Goal: Task Accomplishment & Management: Manage account settings

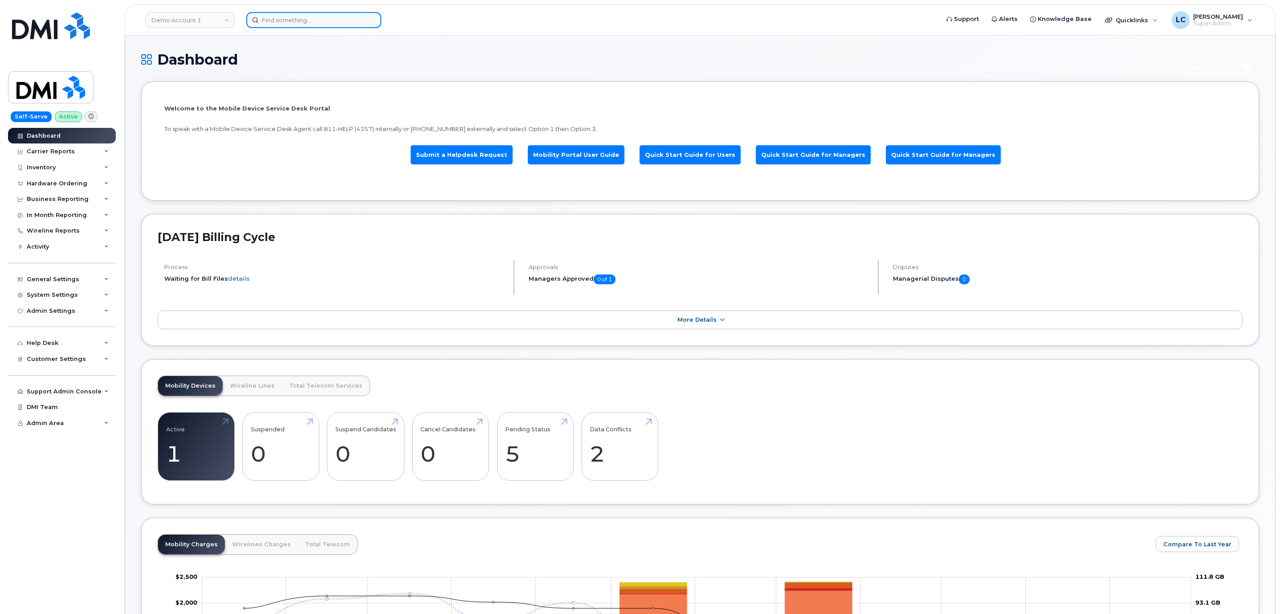
click at [298, 27] on div at bounding box center [589, 20] width 687 height 16
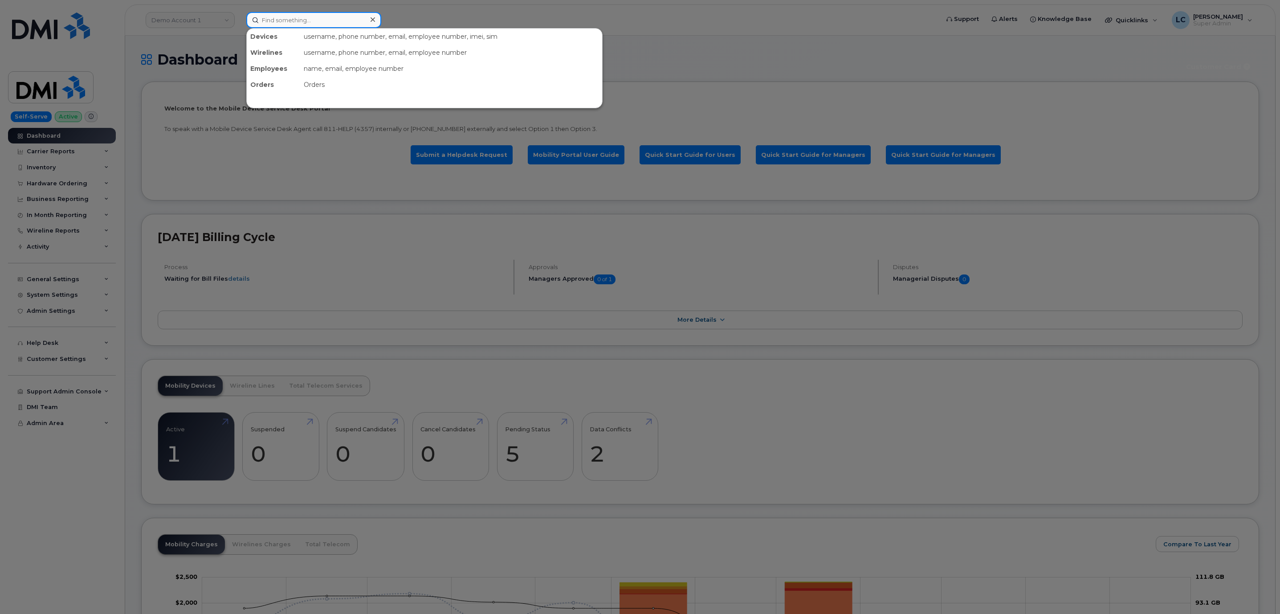
paste input "437-231-6104"
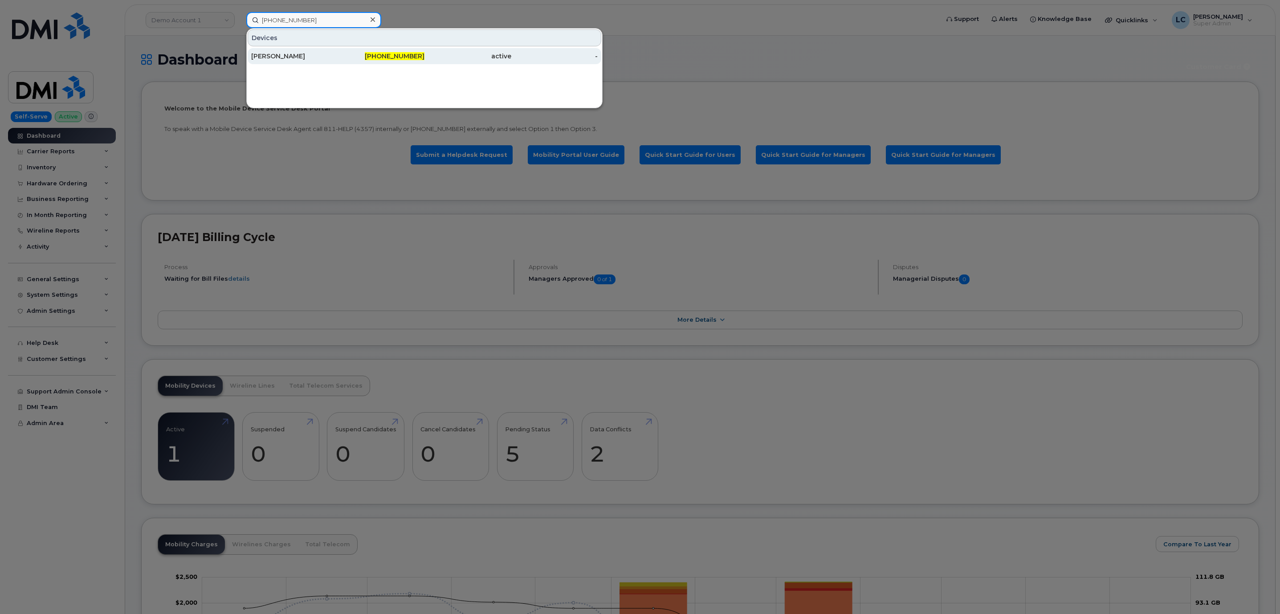
type input "437-231-6104"
click at [292, 53] on div "[PERSON_NAME]" at bounding box center [294, 56] width 87 height 9
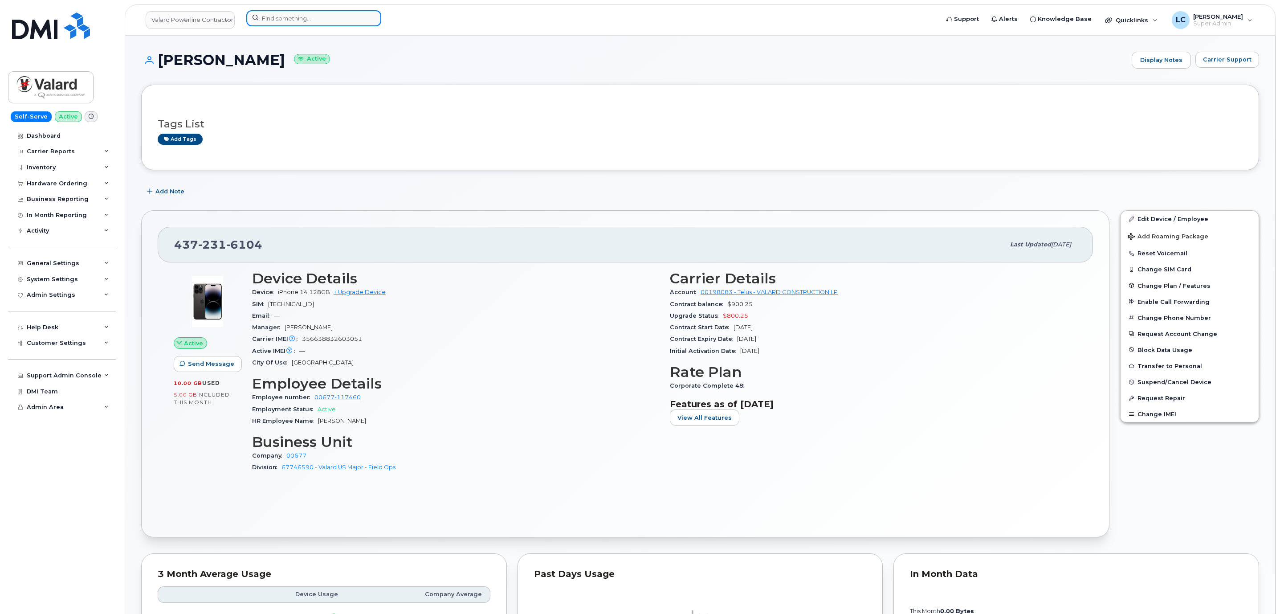
click at [296, 20] on input at bounding box center [313, 18] width 135 height 16
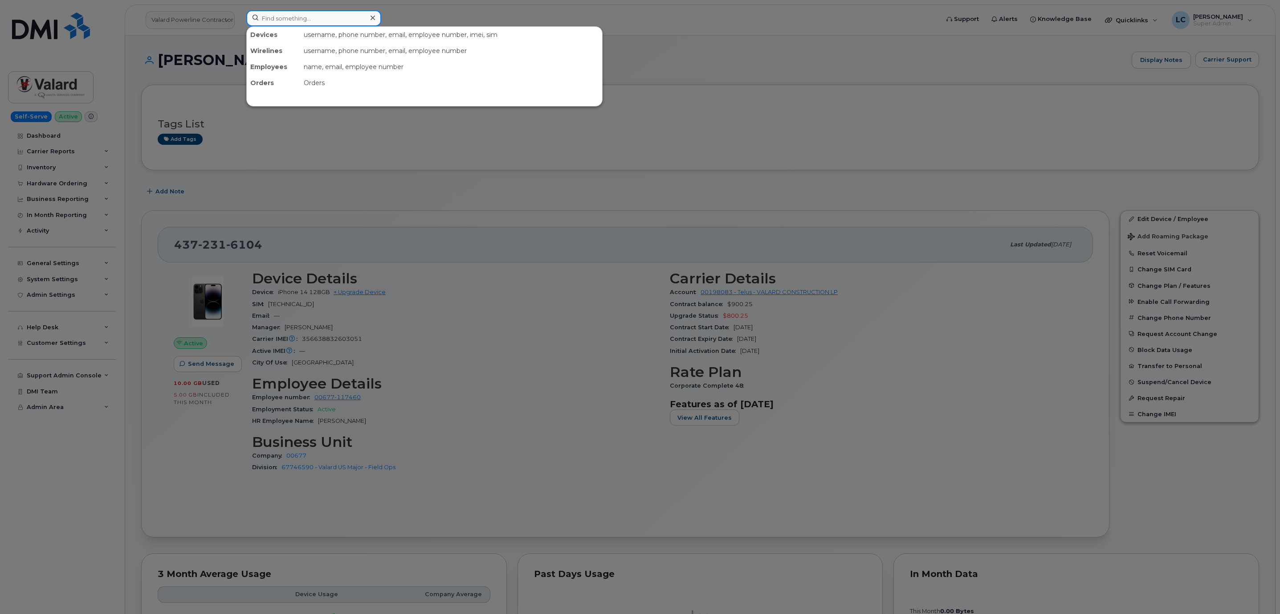
paste input "204-298-5961"
type input "204-298-5961"
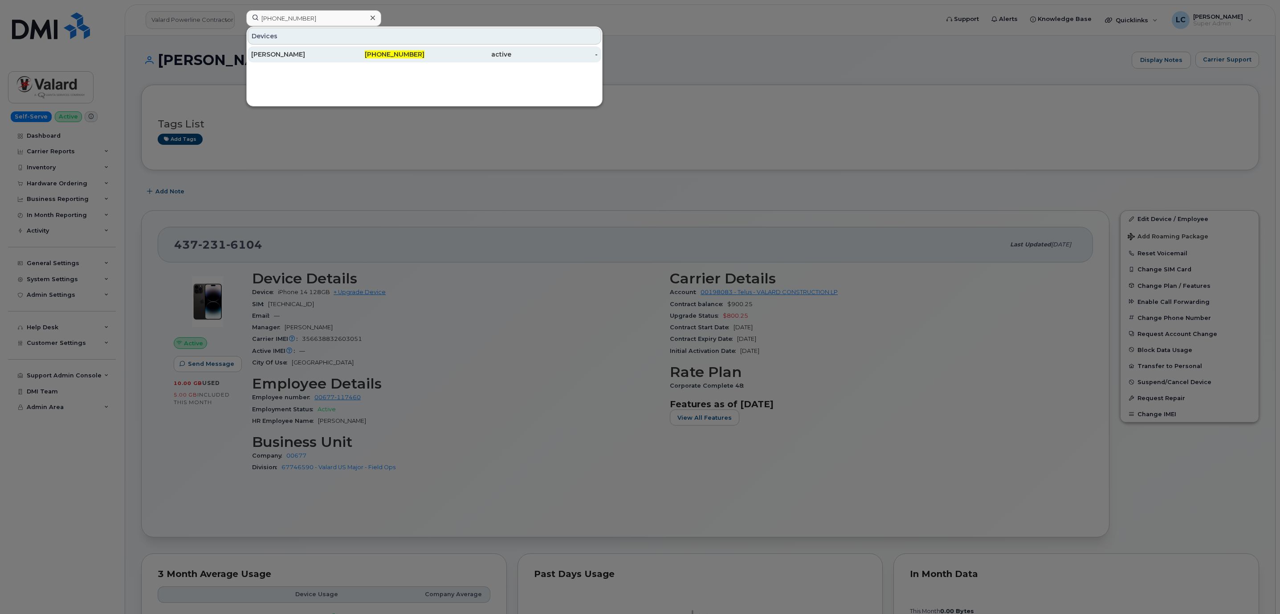
click at [395, 51] on div "204-298-5961" at bounding box center [381, 54] width 87 height 9
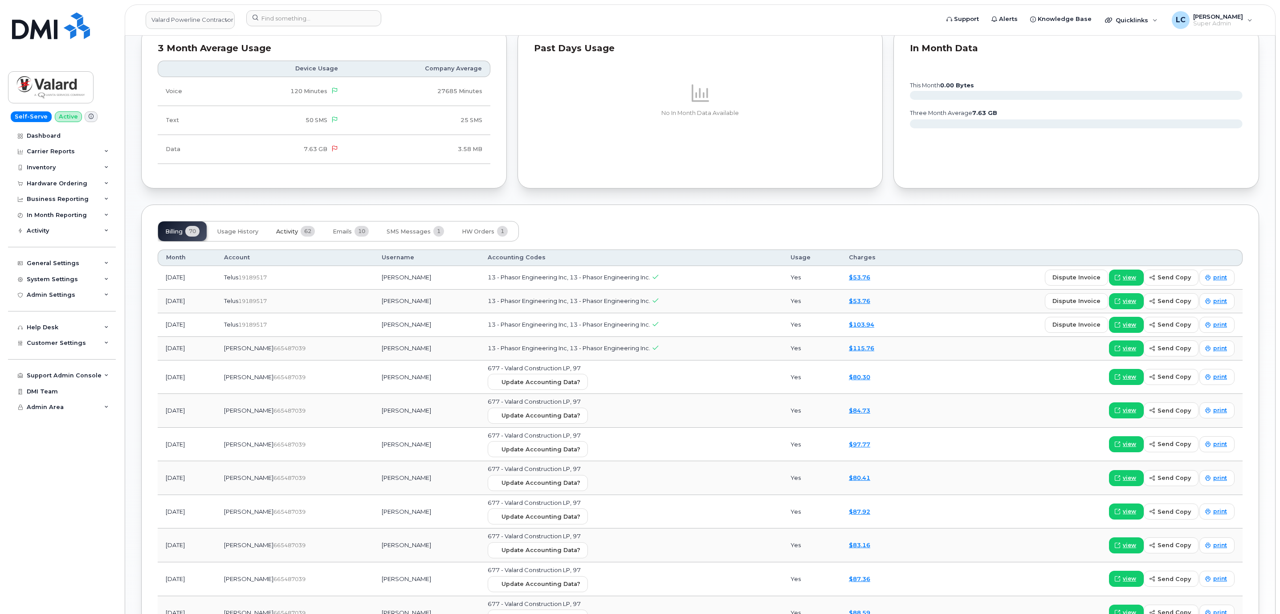
click at [289, 235] on span "Activity" at bounding box center [287, 231] width 22 height 7
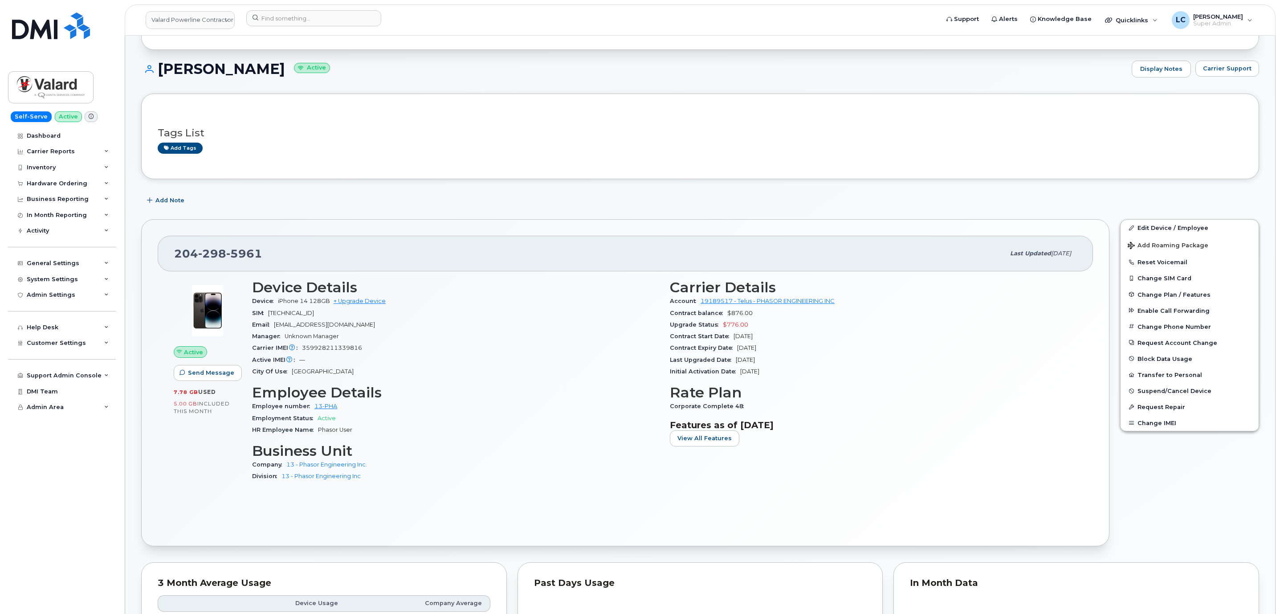
scroll to position [134, 0]
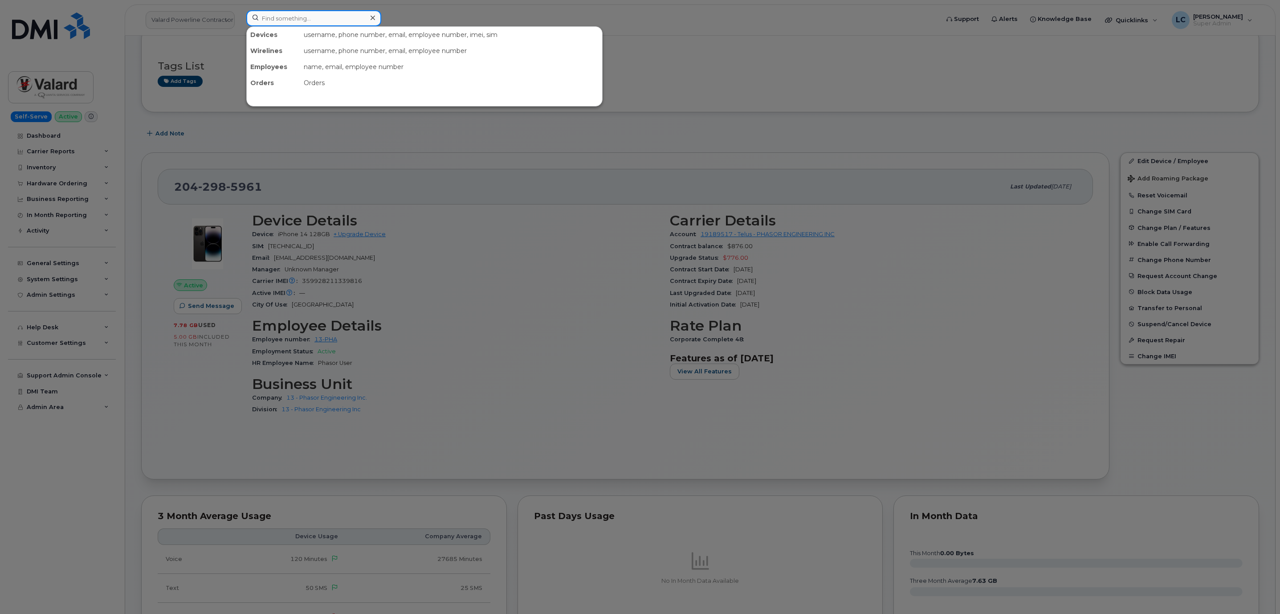
click at [331, 18] on input at bounding box center [313, 18] width 135 height 16
paste input "Harold Joseph Furlong"
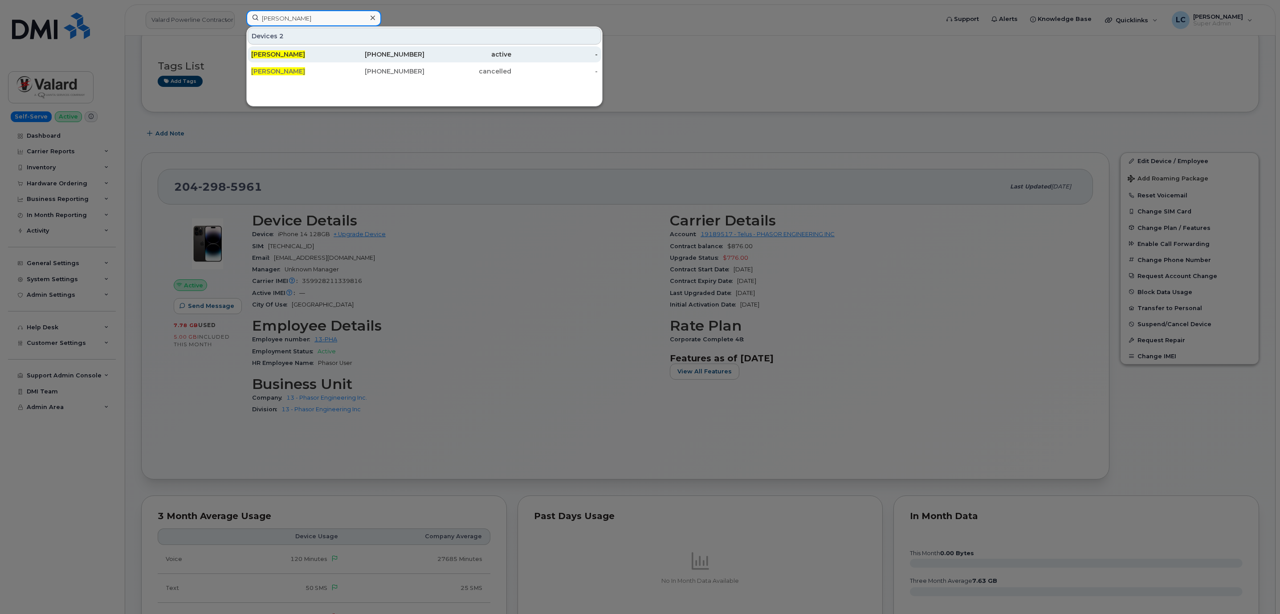
type input "Harold Joseph Furlong"
click at [369, 57] on div "437-227-6583" at bounding box center [381, 54] width 87 height 9
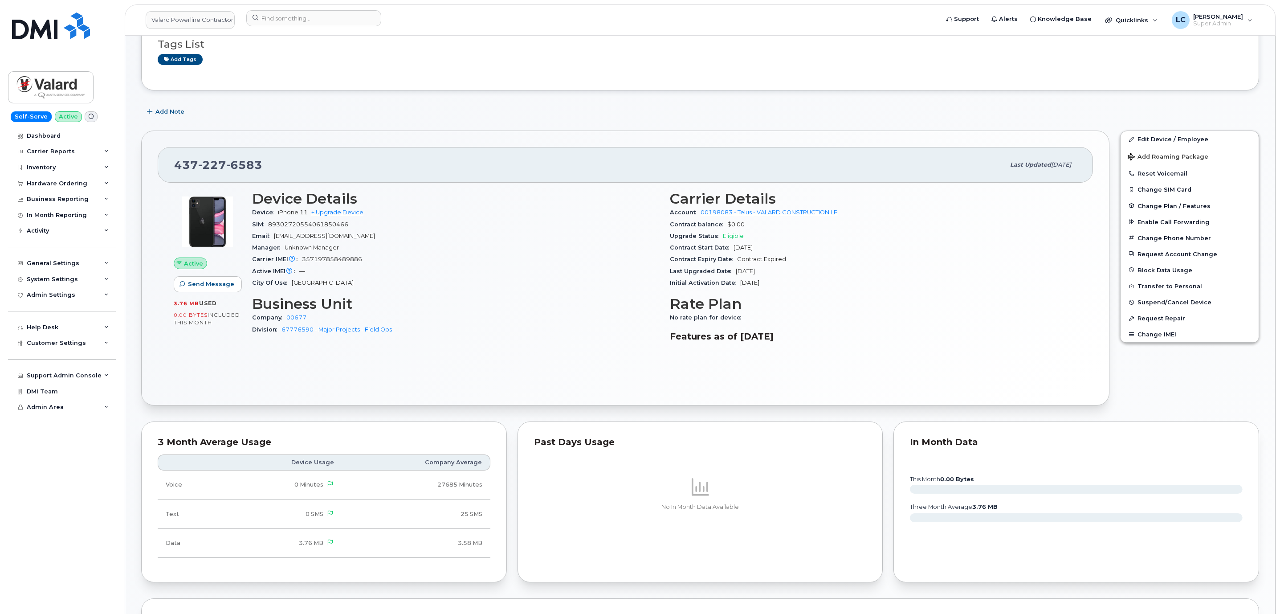
scroll to position [134, 0]
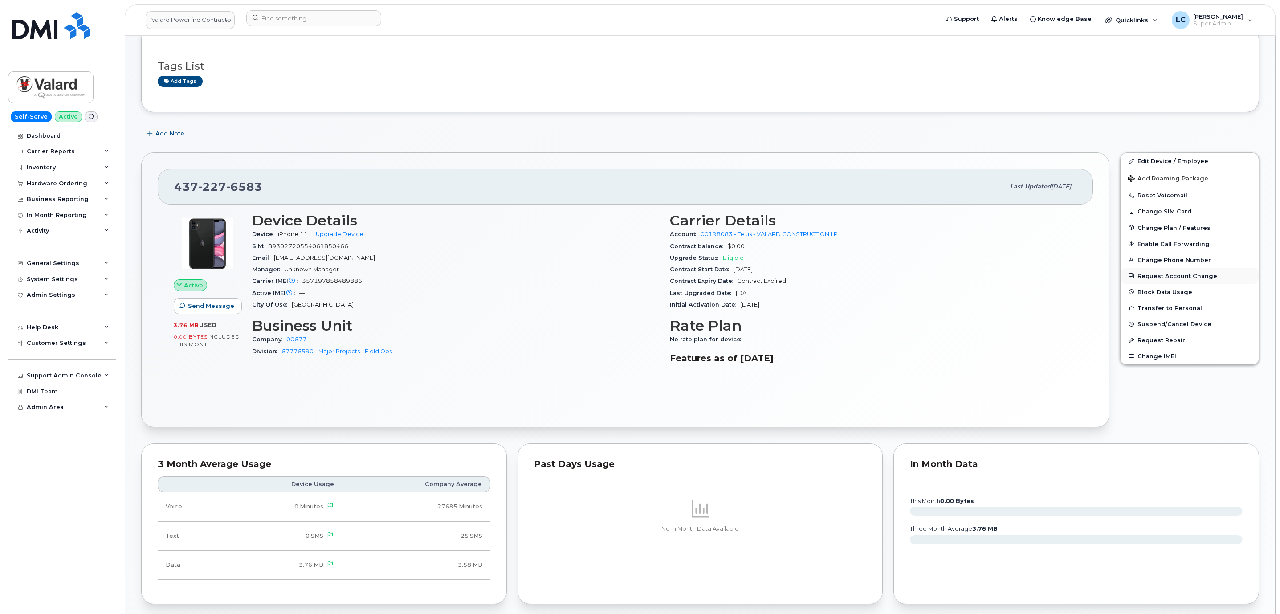
click at [1168, 282] on button "Request Account Change" at bounding box center [1189, 276] width 138 height 16
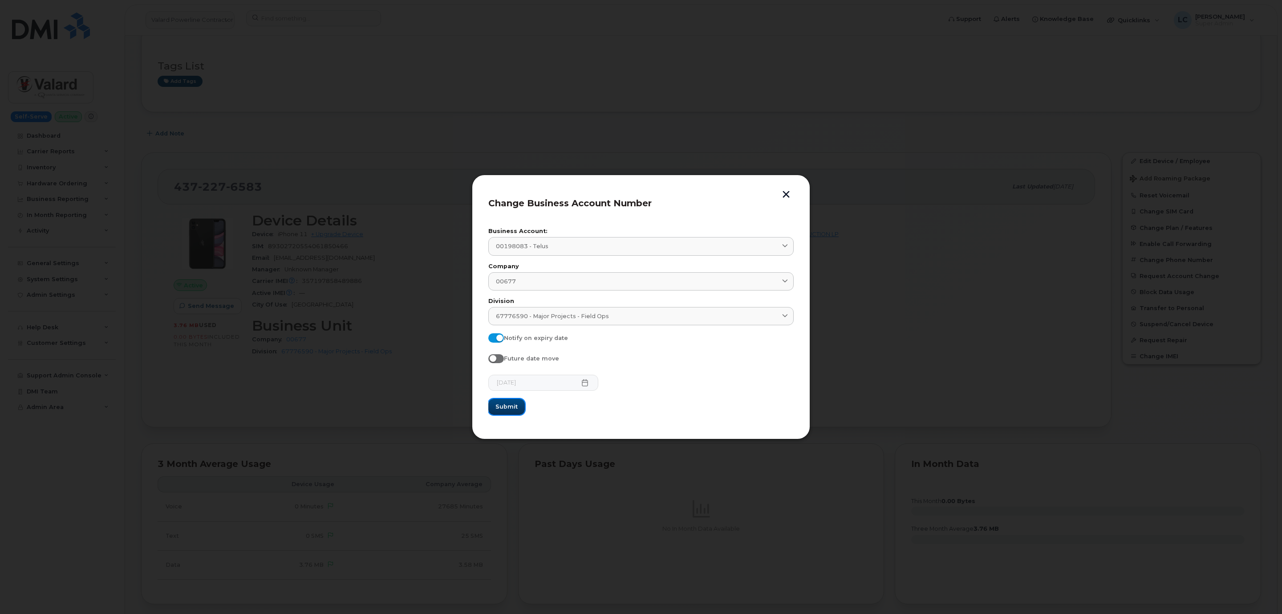
click at [518, 406] on button "Submit" at bounding box center [506, 406] width 37 height 16
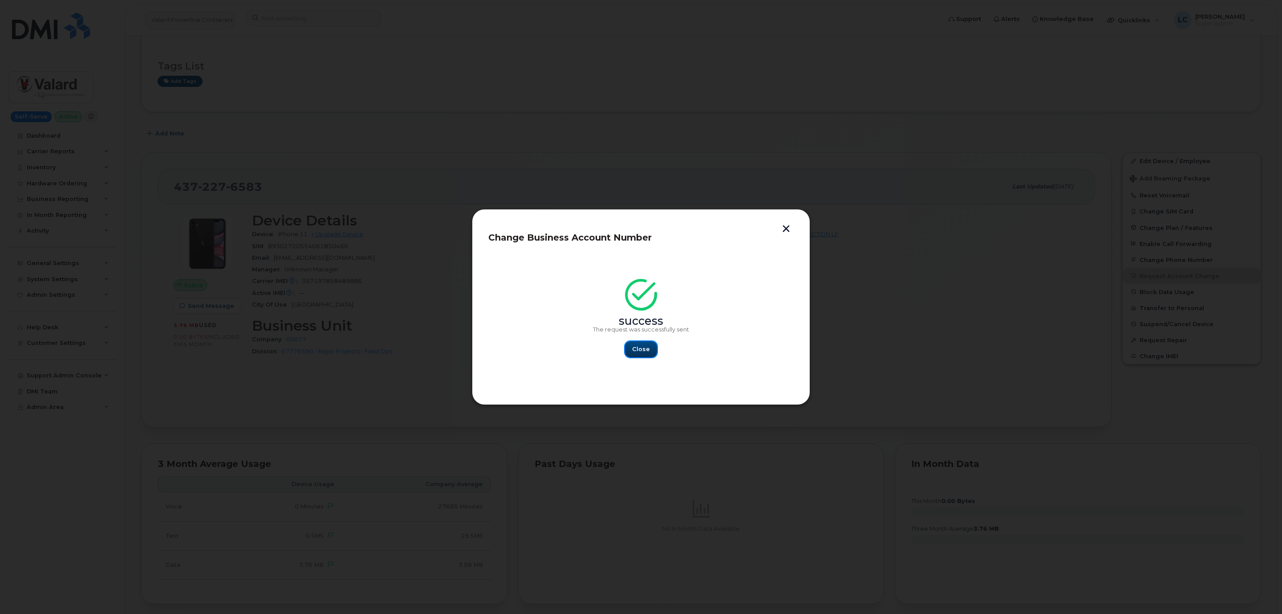
click at [642, 354] on button "Close" at bounding box center [641, 349] width 32 height 16
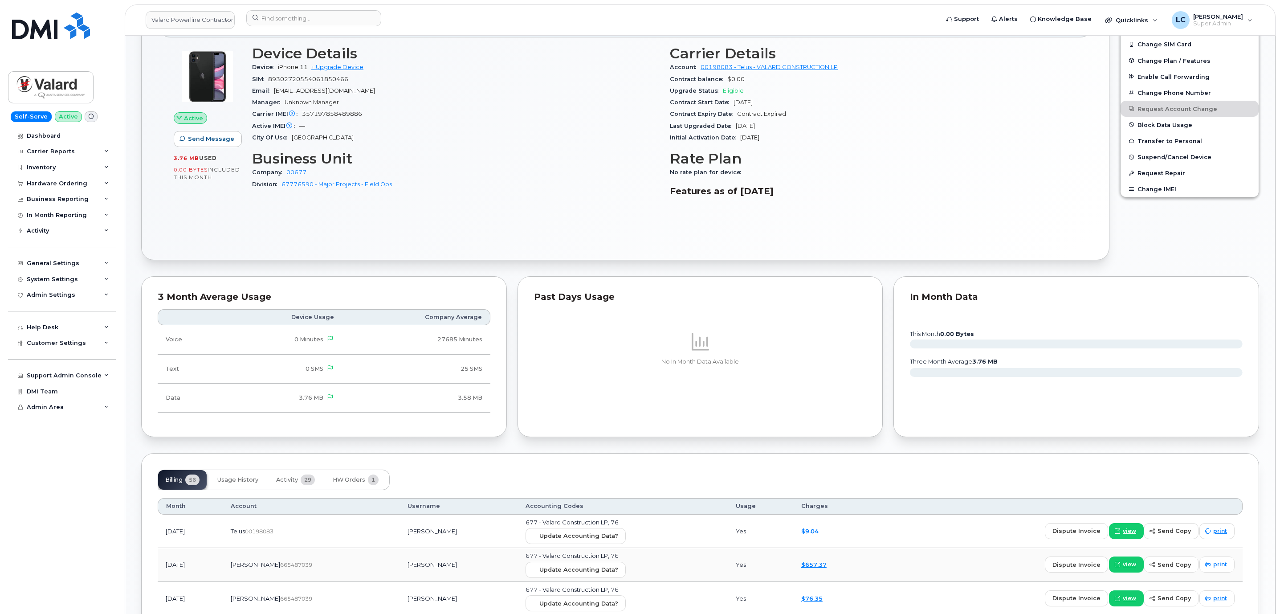
scroll to position [534, 0]
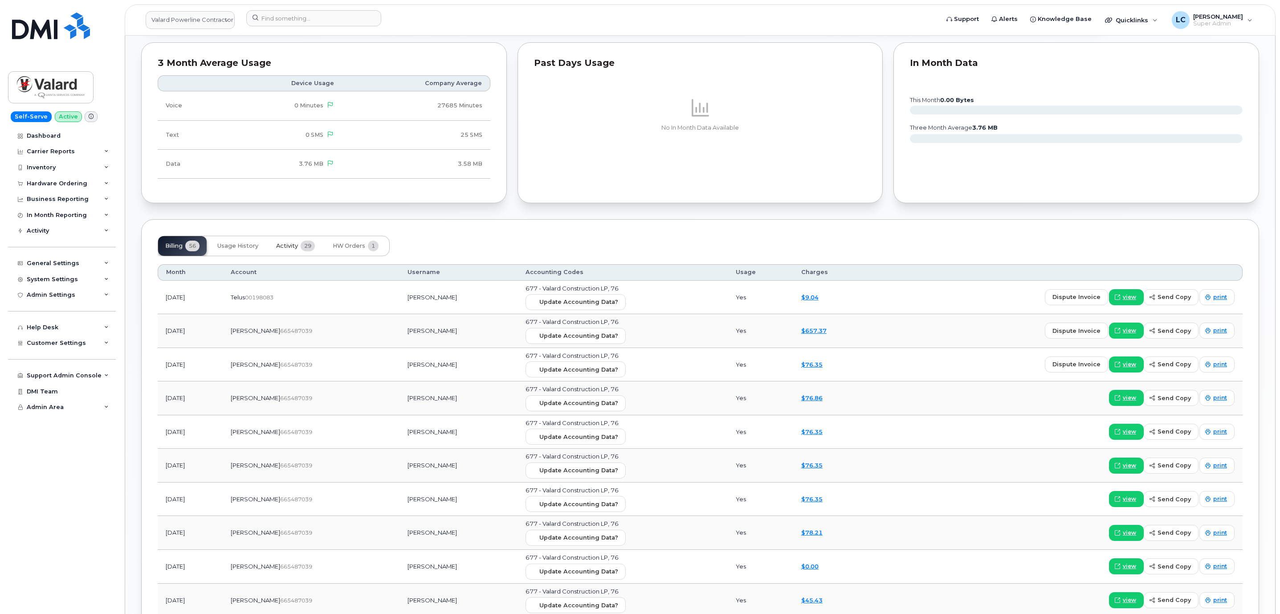
click at [300, 252] on button "Activity 29" at bounding box center [295, 246] width 53 height 20
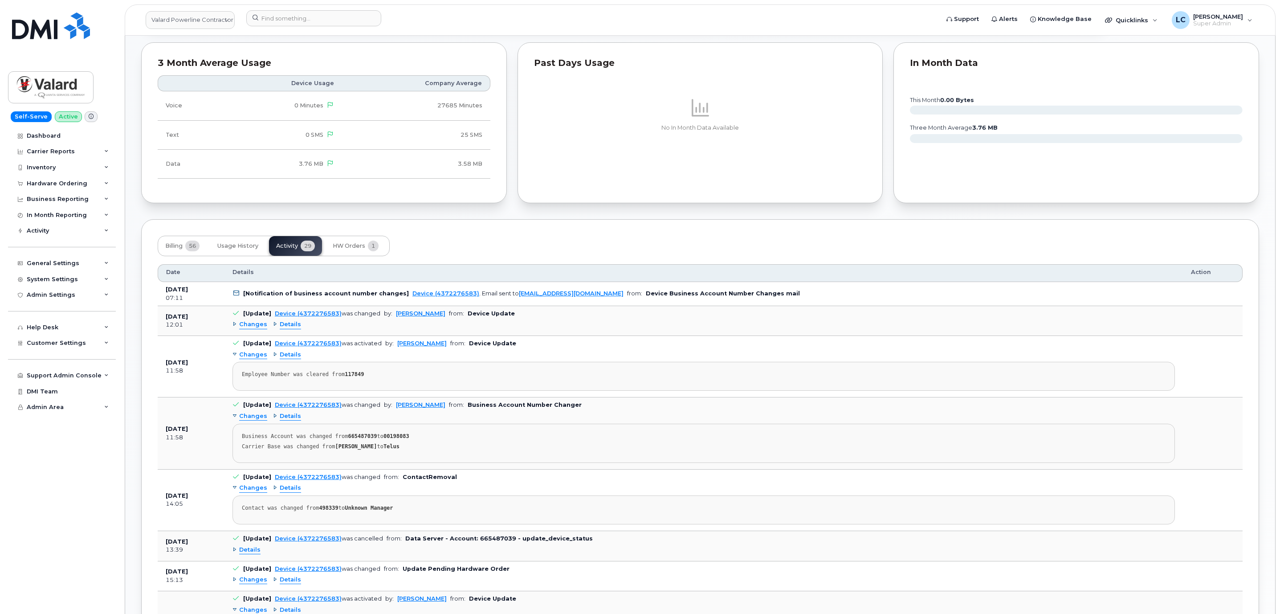
click at [295, 328] on span "Details" at bounding box center [290, 324] width 21 height 8
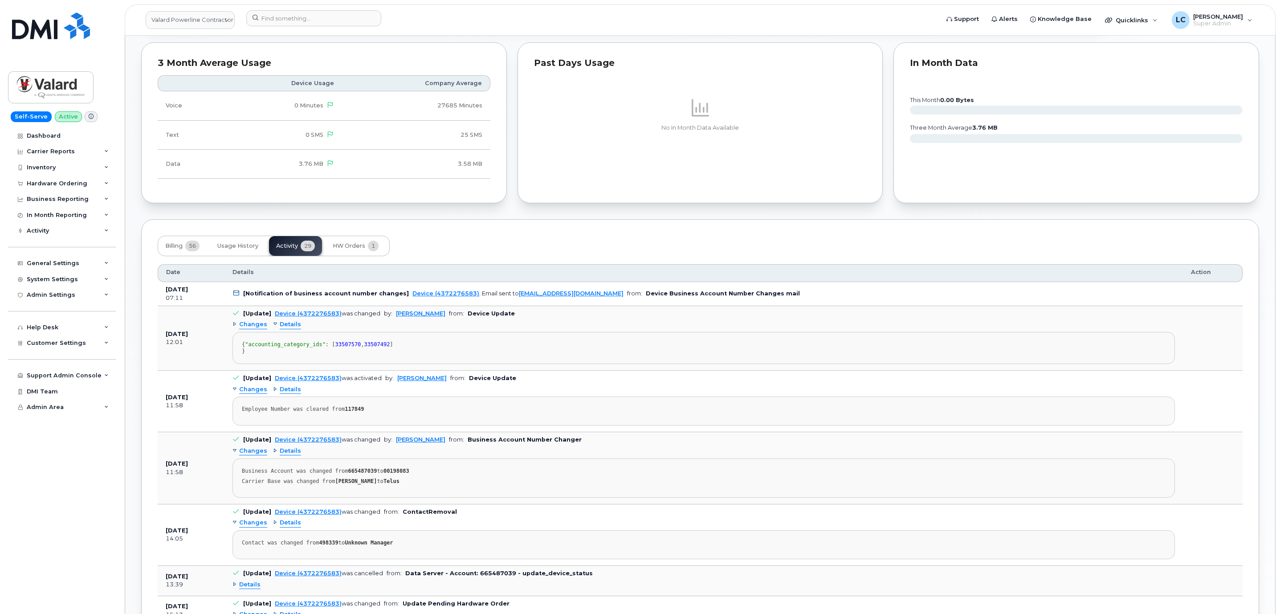
click at [252, 329] on span "Changes" at bounding box center [253, 324] width 28 height 8
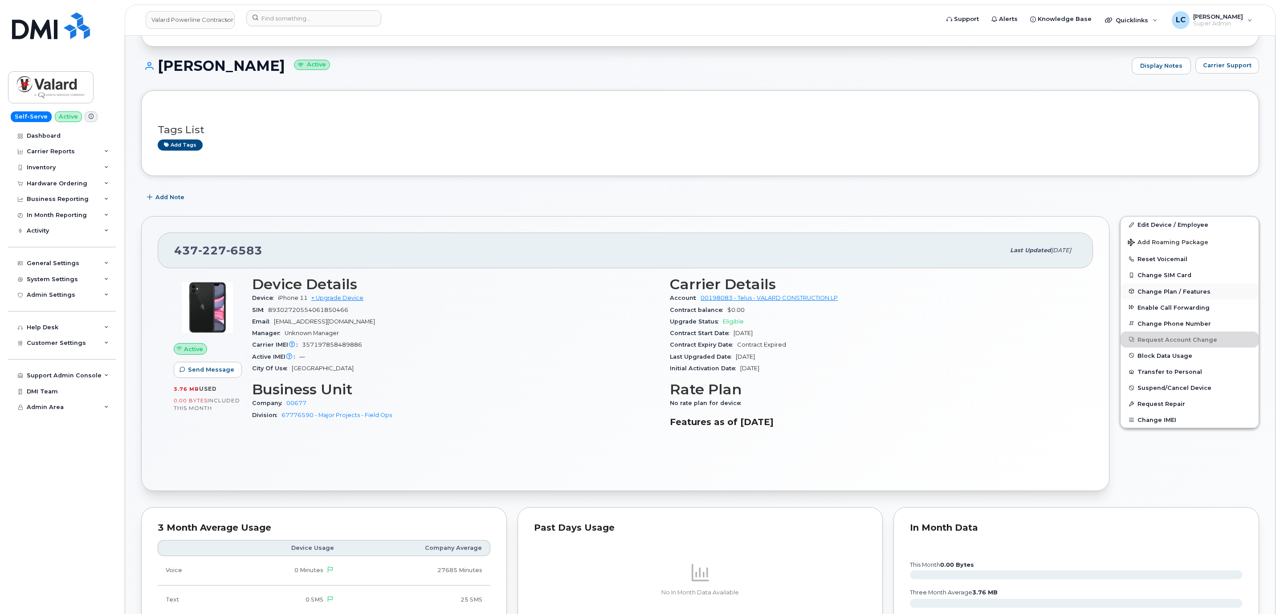
scroll to position [67, 0]
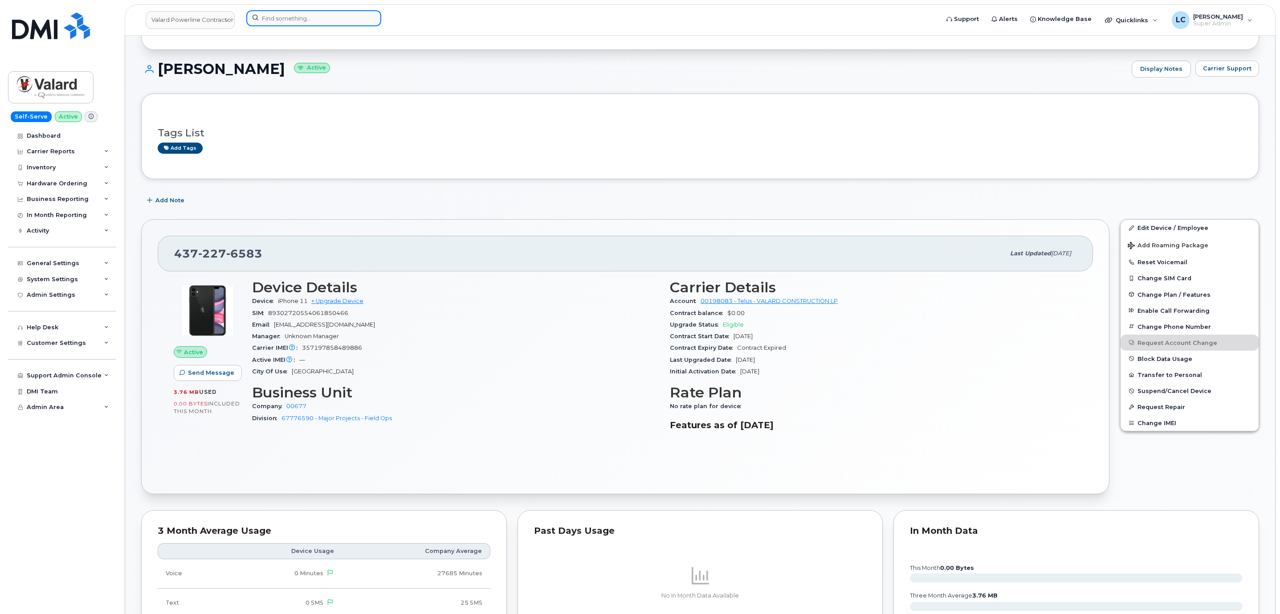
click at [315, 15] on input at bounding box center [313, 18] width 135 height 16
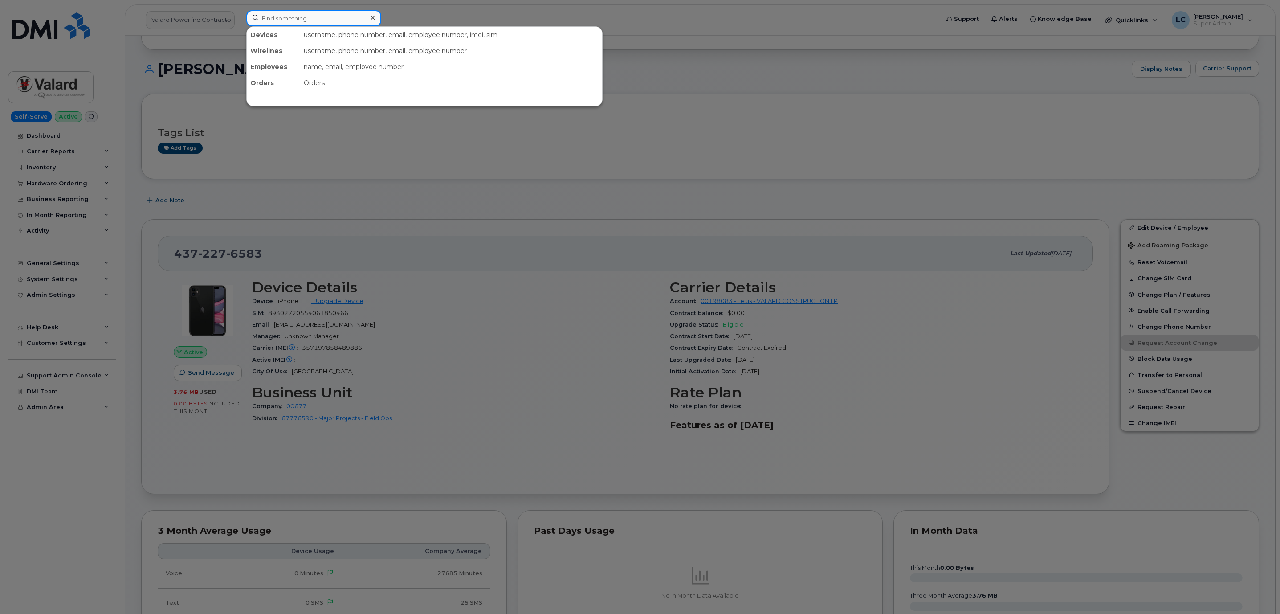
paste input "CS0741975"
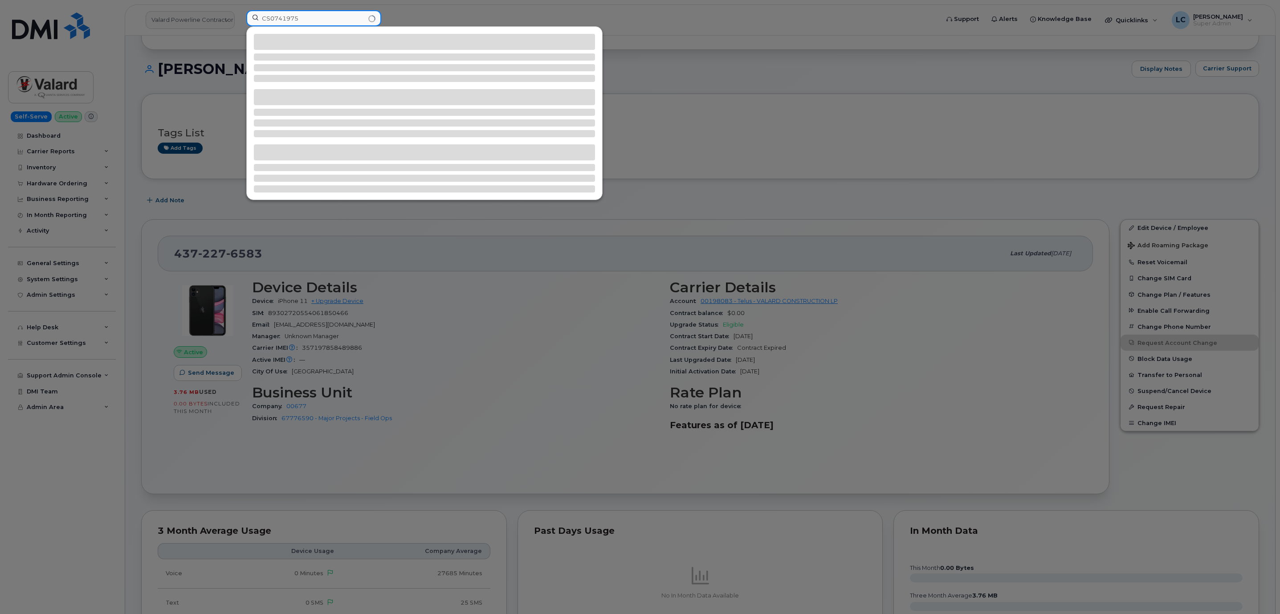
type input "CS0741975"
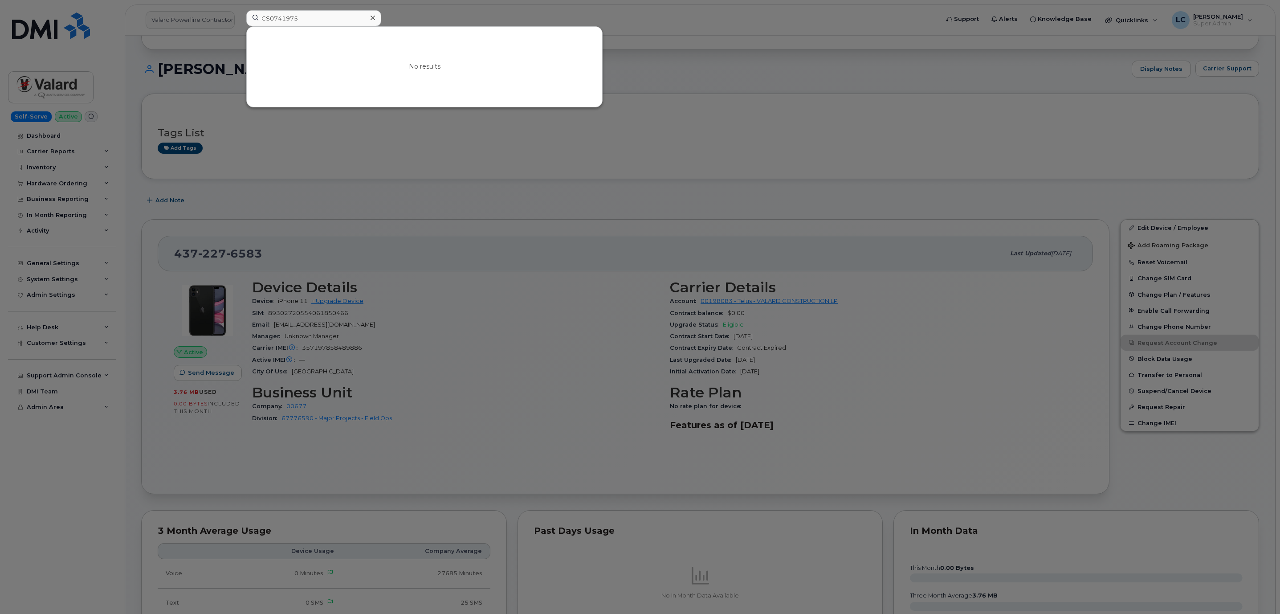
click at [373, 19] on icon at bounding box center [372, 17] width 4 height 7
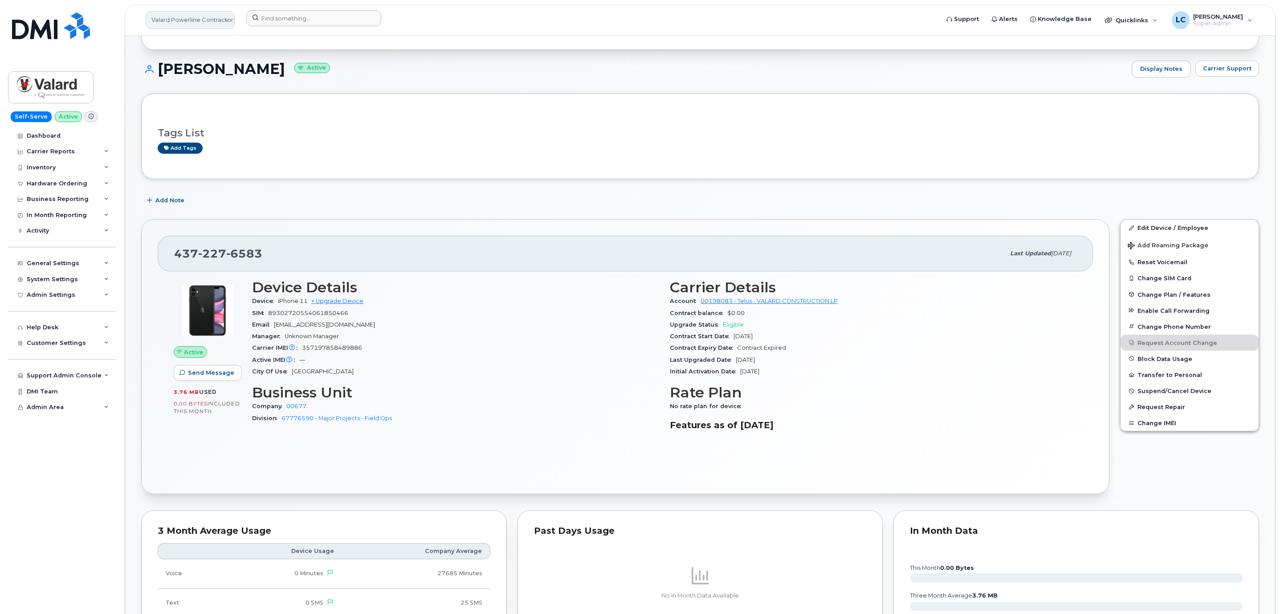
click at [209, 16] on link "Valard Powerline Contractor" at bounding box center [190, 20] width 89 height 18
click at [207, 46] on input at bounding box center [212, 49] width 117 height 18
type input "gover"
click at [242, 86] on link "Government of Alberta (GOA)" at bounding box center [212, 89] width 131 height 18
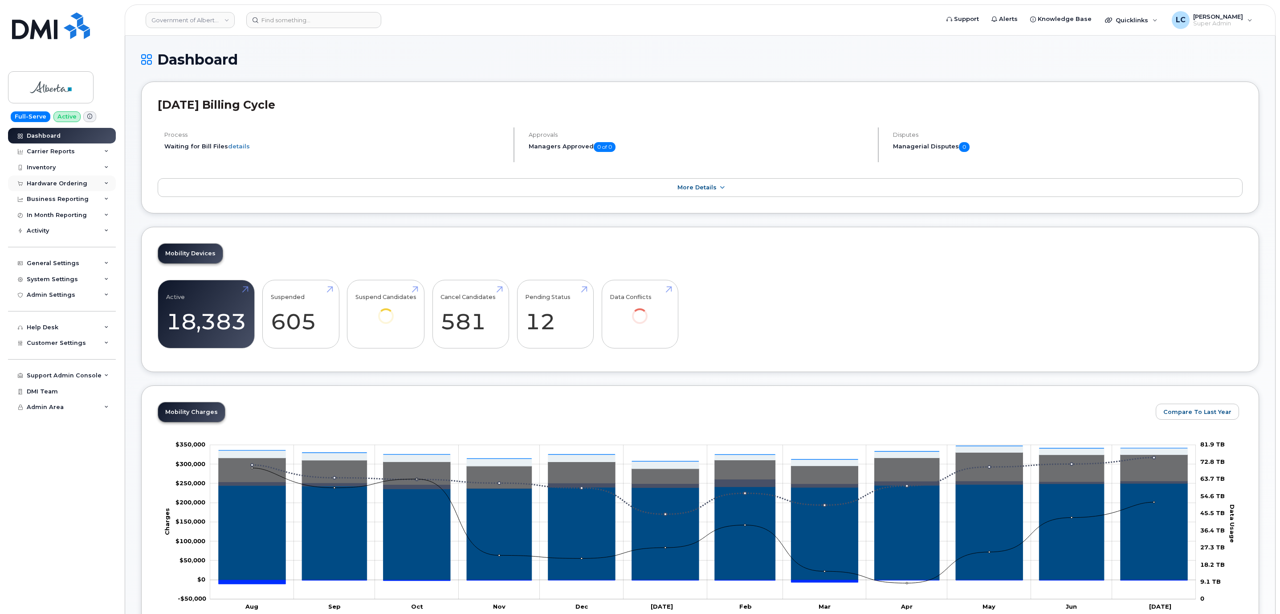
click at [81, 180] on div "Hardware Ordering" at bounding box center [57, 183] width 61 height 7
click at [77, 239] on link "Orders Reporting" at bounding box center [70, 233] width 92 height 17
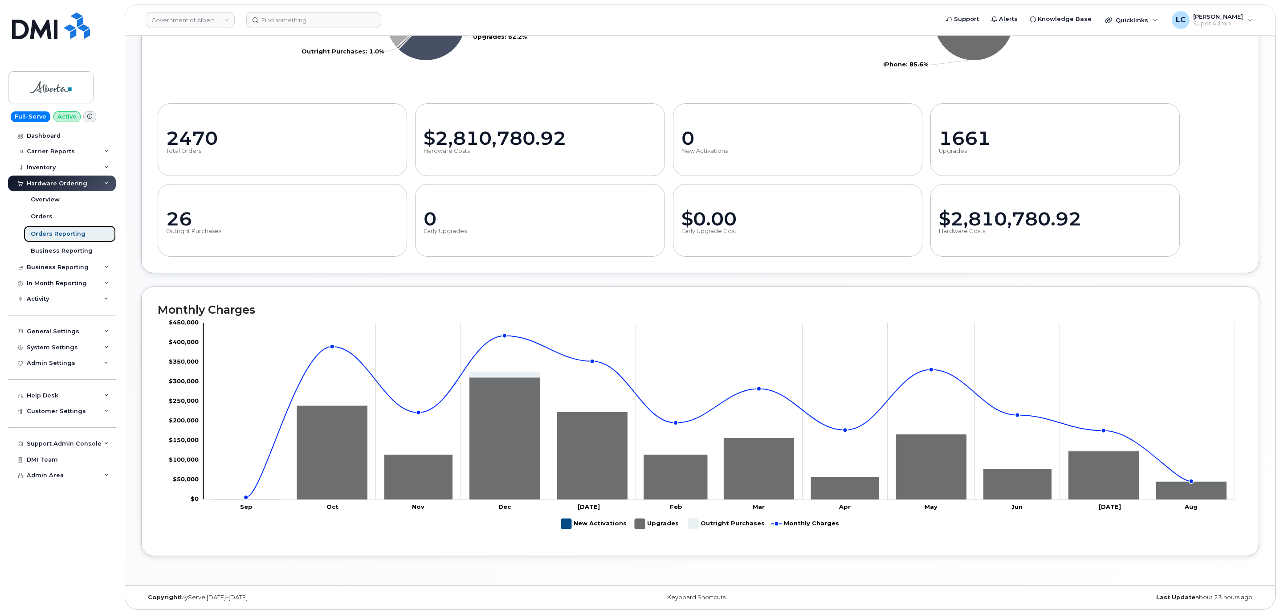
scroll to position [290, 0]
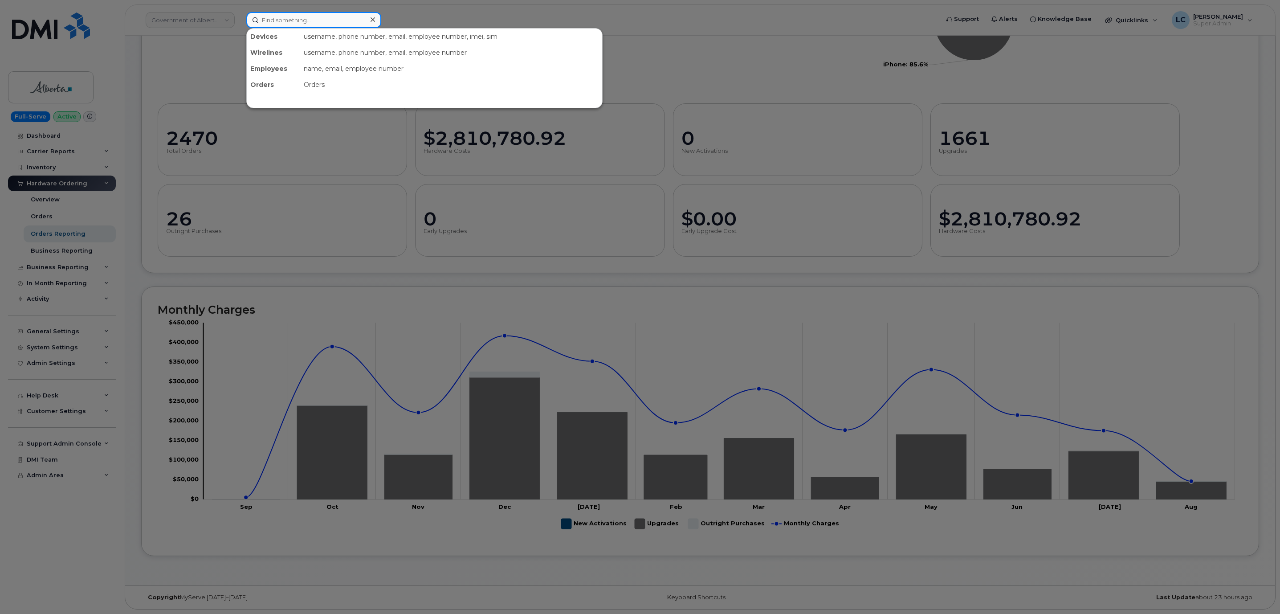
click at [343, 16] on input at bounding box center [313, 20] width 135 height 16
paste input "7802632879"
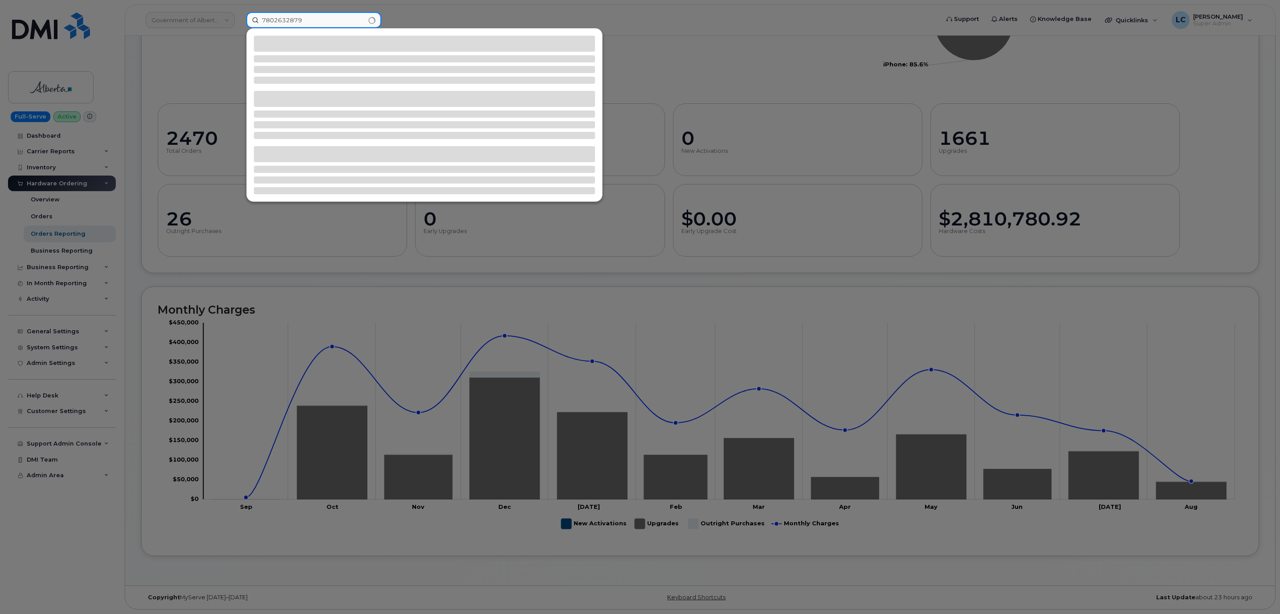
type input "7802632879"
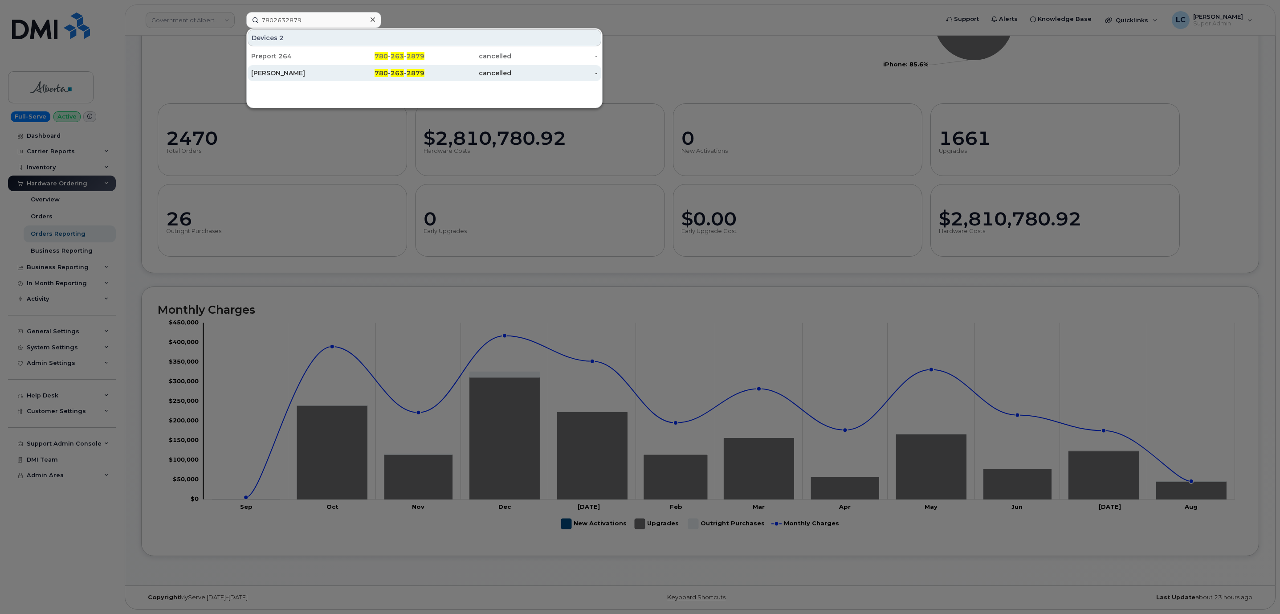
click at [321, 76] on div "[PERSON_NAME]" at bounding box center [294, 73] width 87 height 9
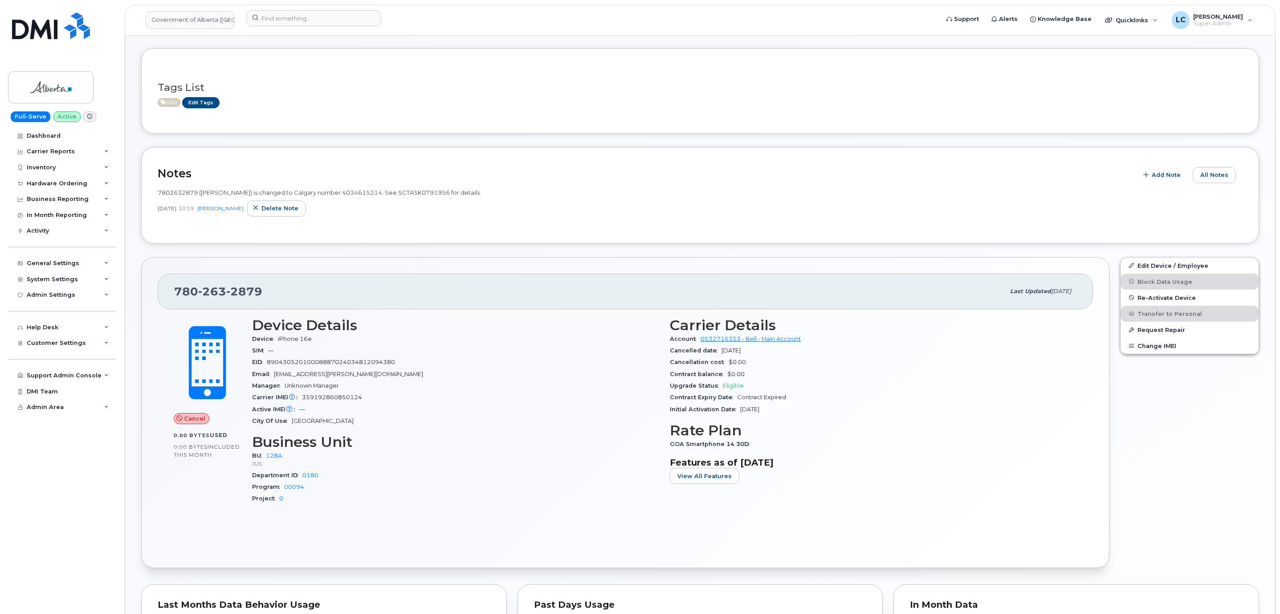
scroll to position [134, 0]
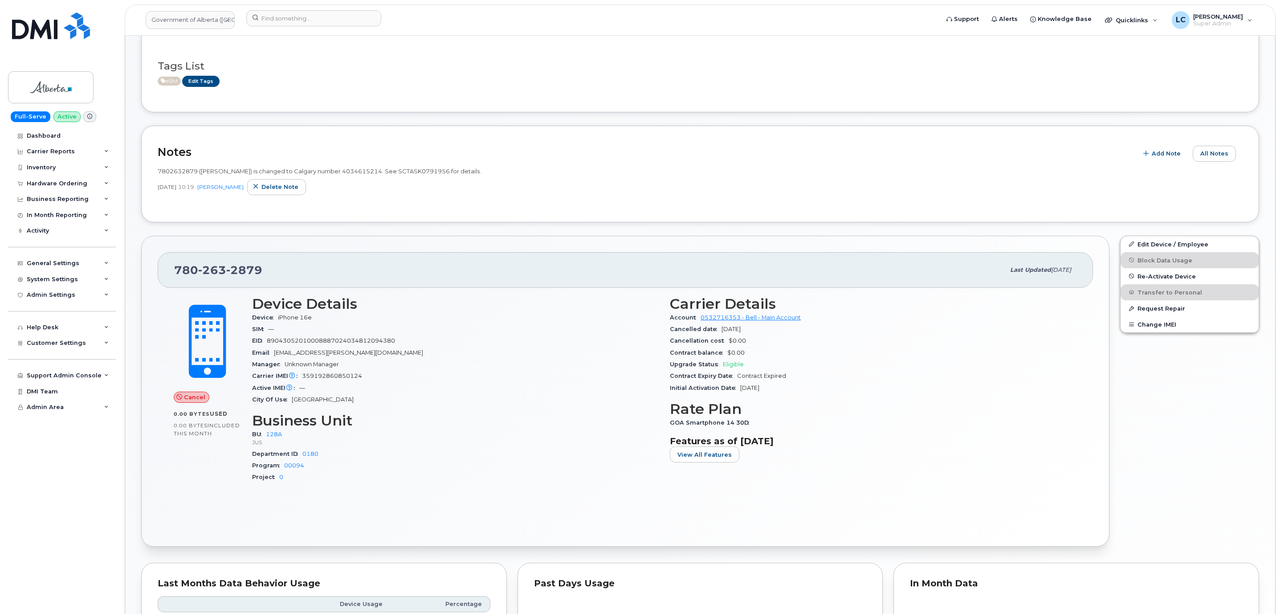
click at [346, 173] on span "7802632879 ([PERSON_NAME]) is changed to Calgary number 4034615214. See SCTASK0…" at bounding box center [319, 170] width 323 height 7
copy span "4034615214"
click at [313, 13] on input at bounding box center [313, 18] width 135 height 16
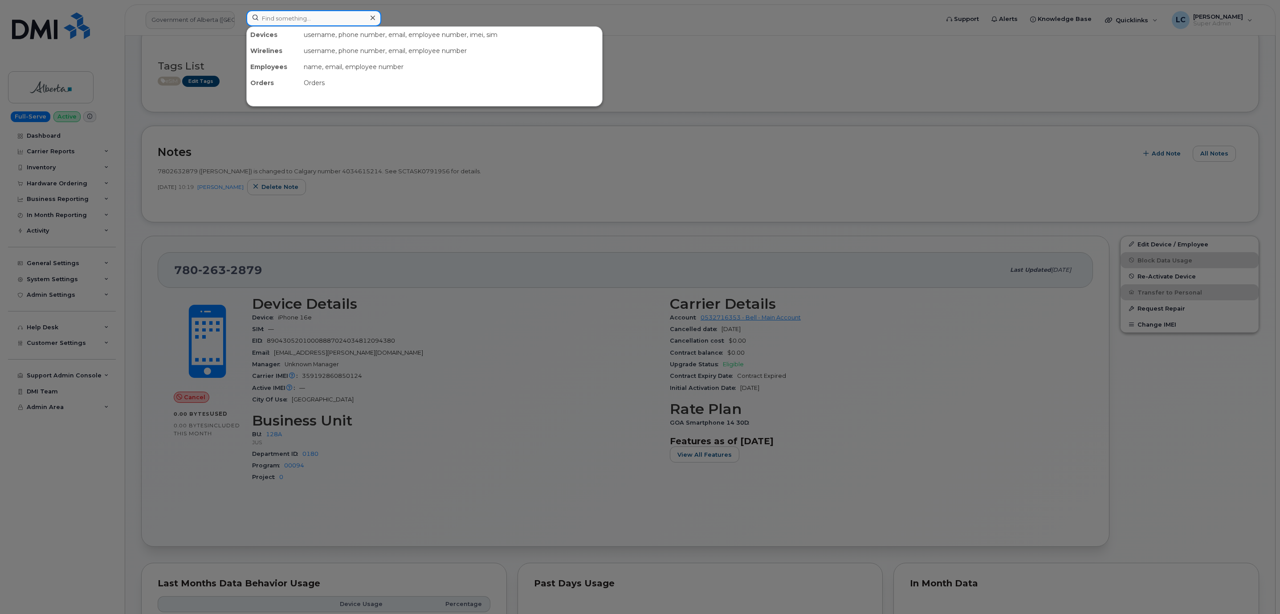
paste input "4034615214"
type input "4034615214"
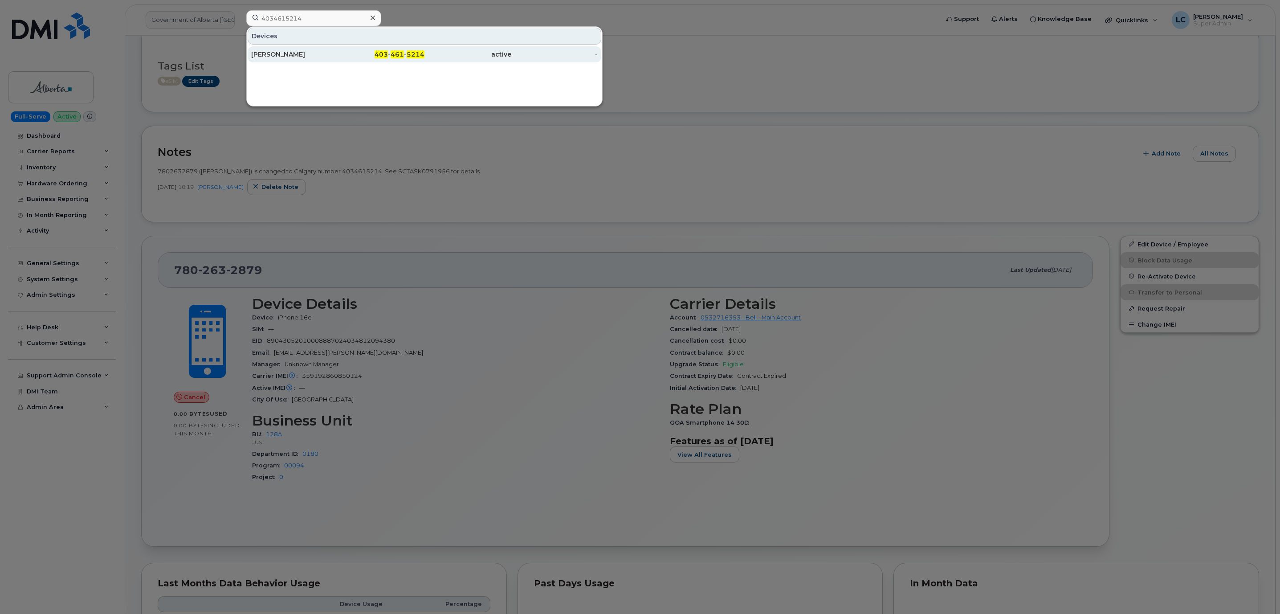
click at [392, 54] on span "461" at bounding box center [396, 54] width 13 height 8
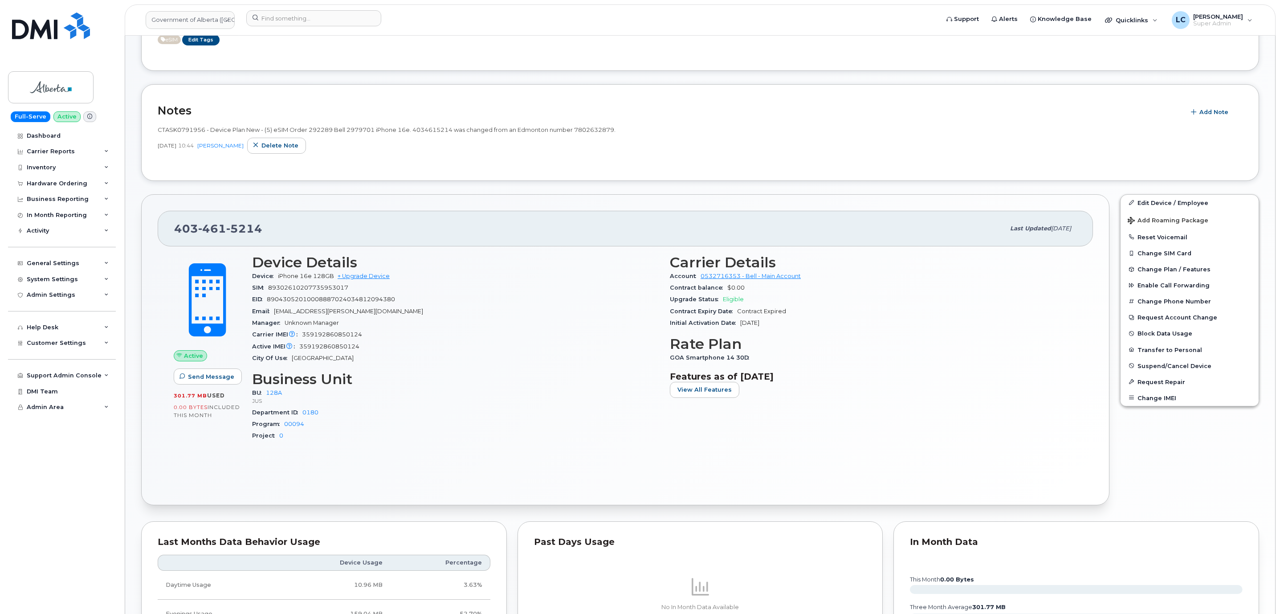
scroll to position [152, 0]
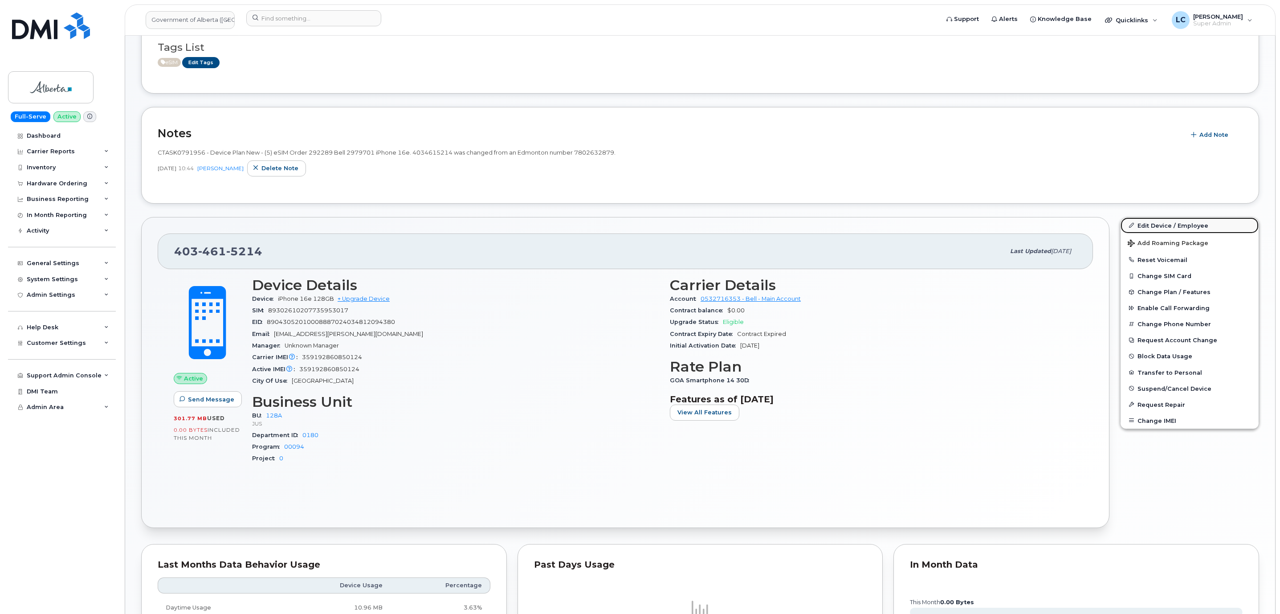
click at [1172, 228] on link "Edit Device / Employee" at bounding box center [1189, 225] width 138 height 16
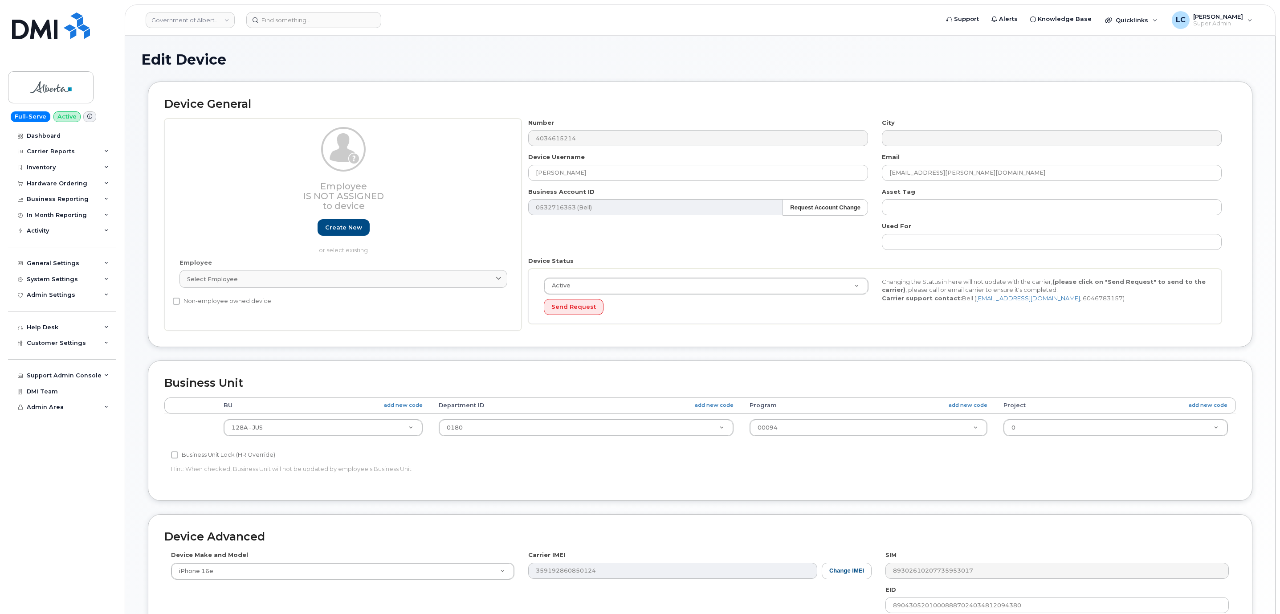
select select "4120330"
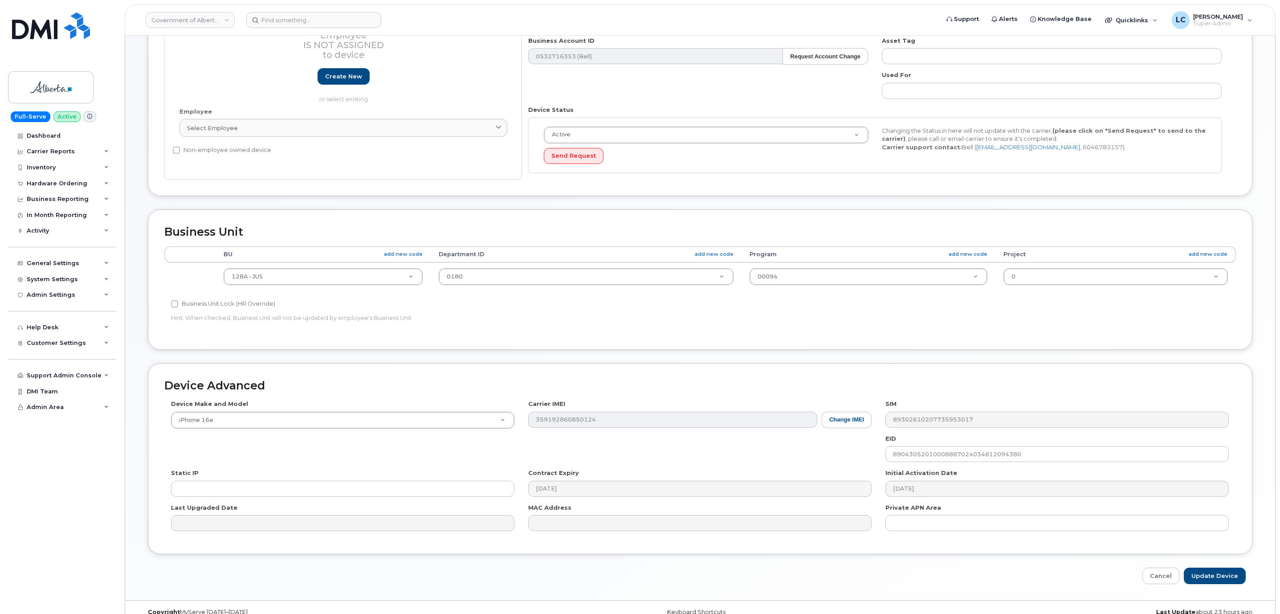
scroll to position [170, 0]
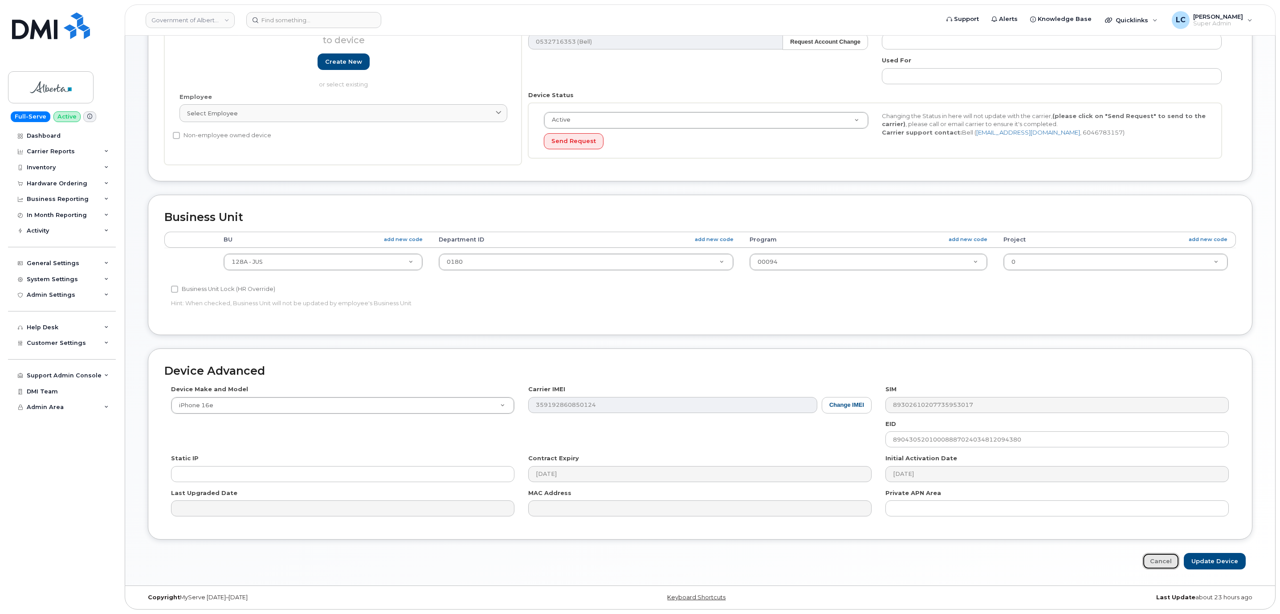
click at [1173, 565] on link "Cancel" at bounding box center [1160, 561] width 37 height 16
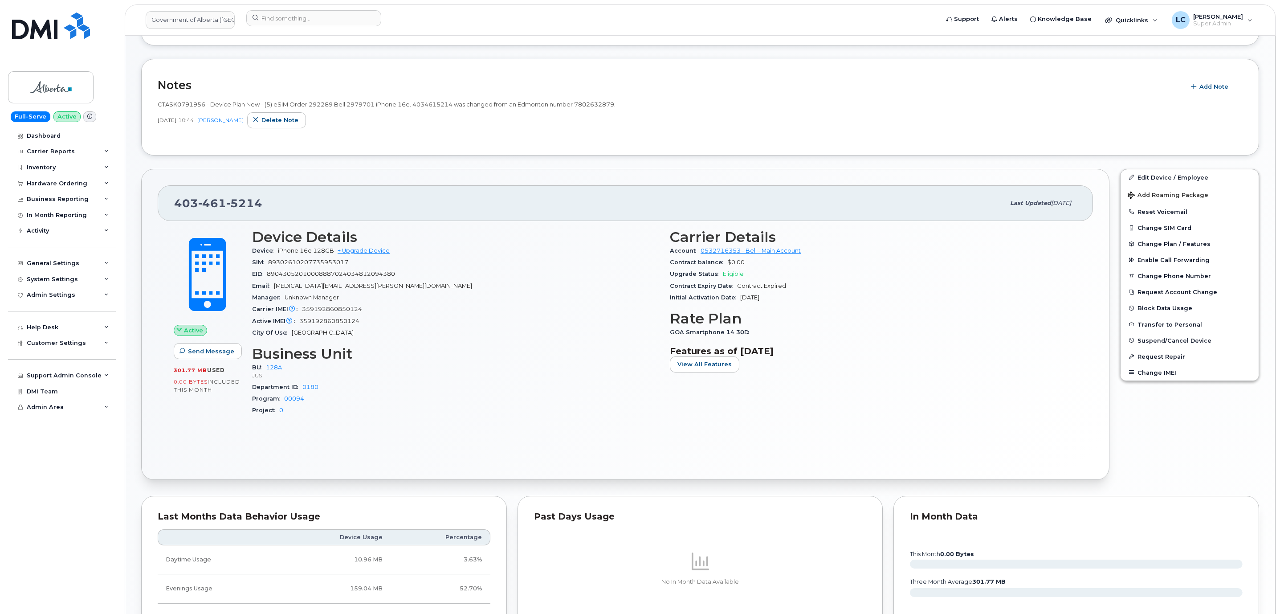
scroll to position [152, 0]
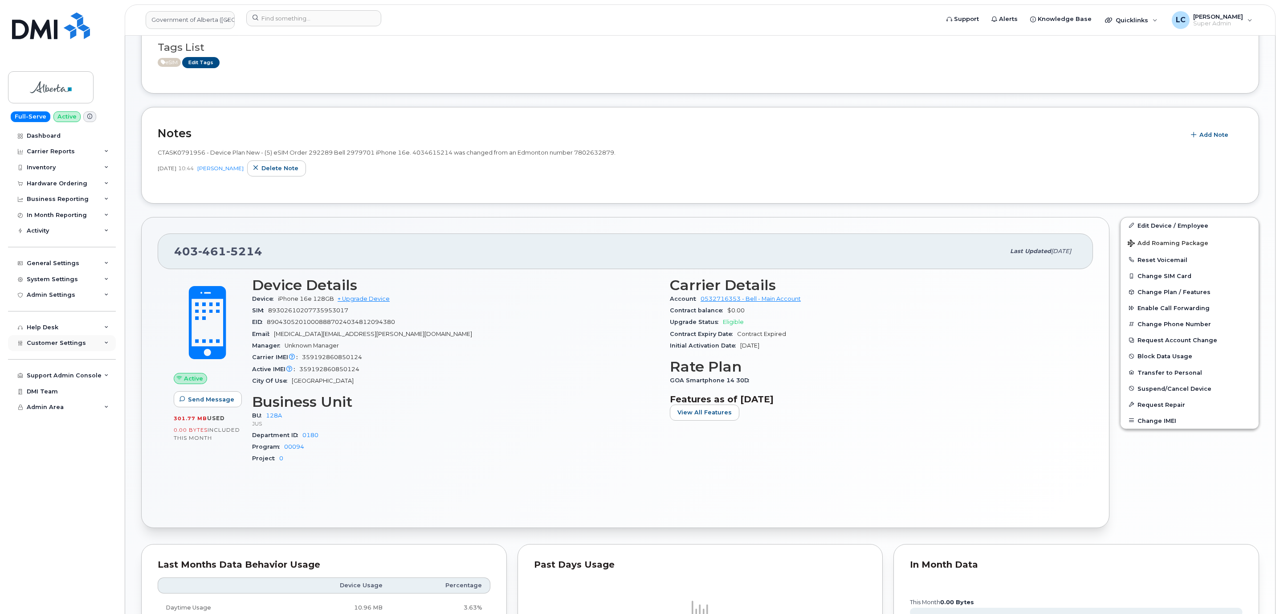
click at [80, 338] on div "Customer Settings" at bounding box center [62, 343] width 108 height 16
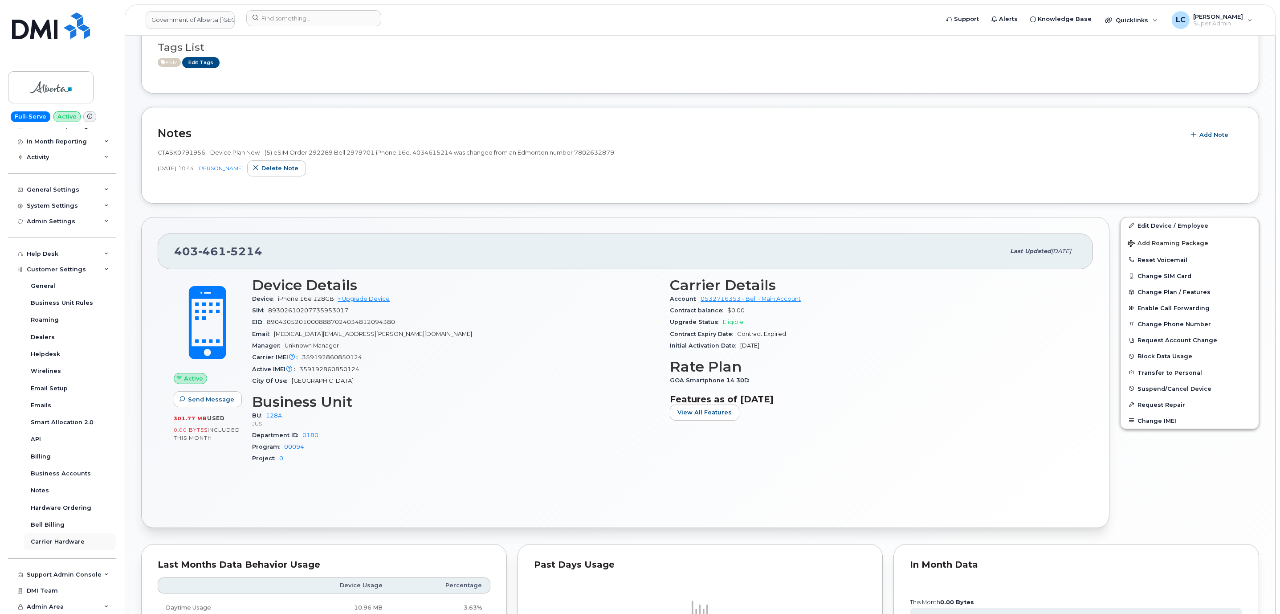
scroll to position [219, 0]
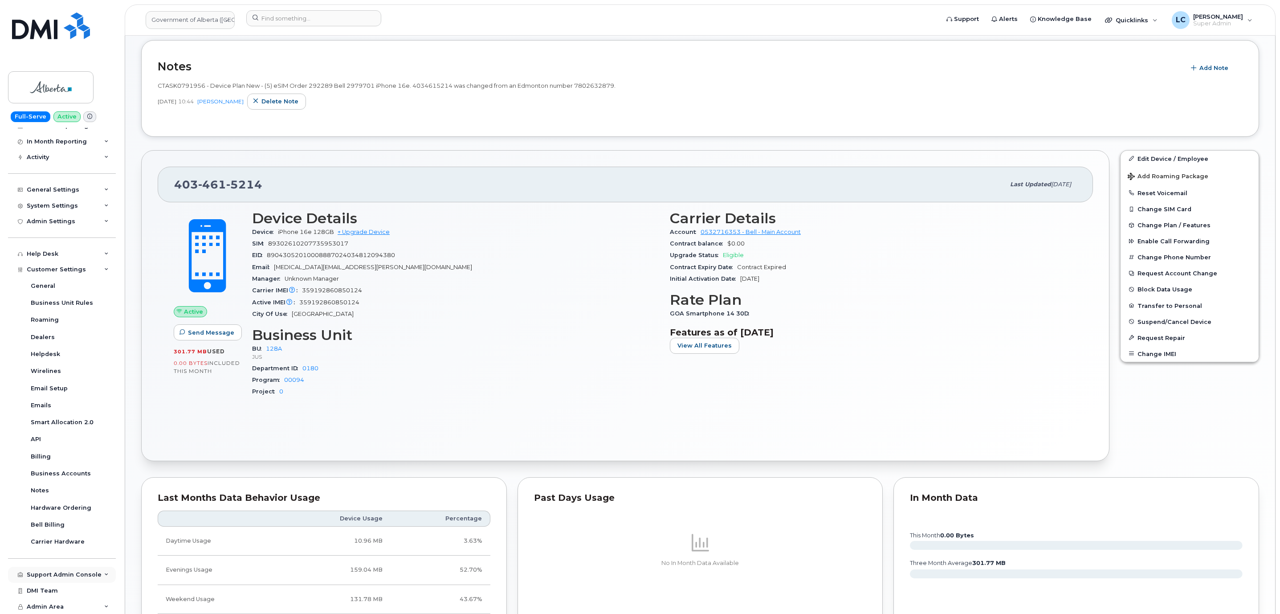
click at [85, 573] on div "Support Admin Console" at bounding box center [64, 574] width 75 height 7
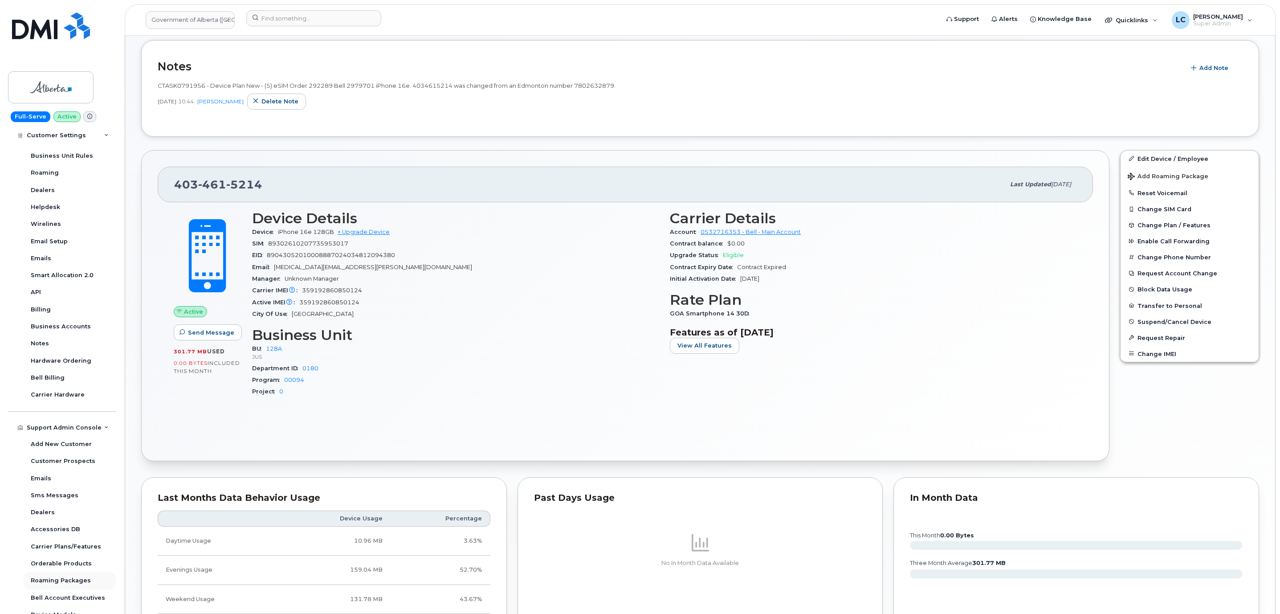
scroll to position [274, 0]
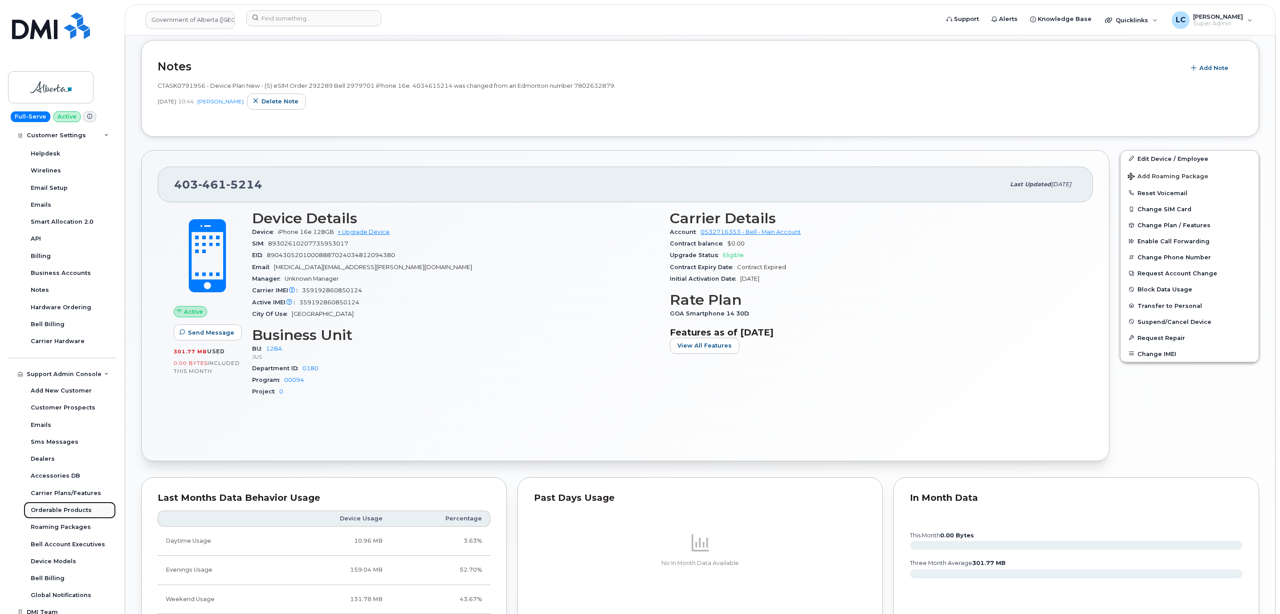
click at [62, 506] on div "Orderable Products" at bounding box center [61, 510] width 61 height 8
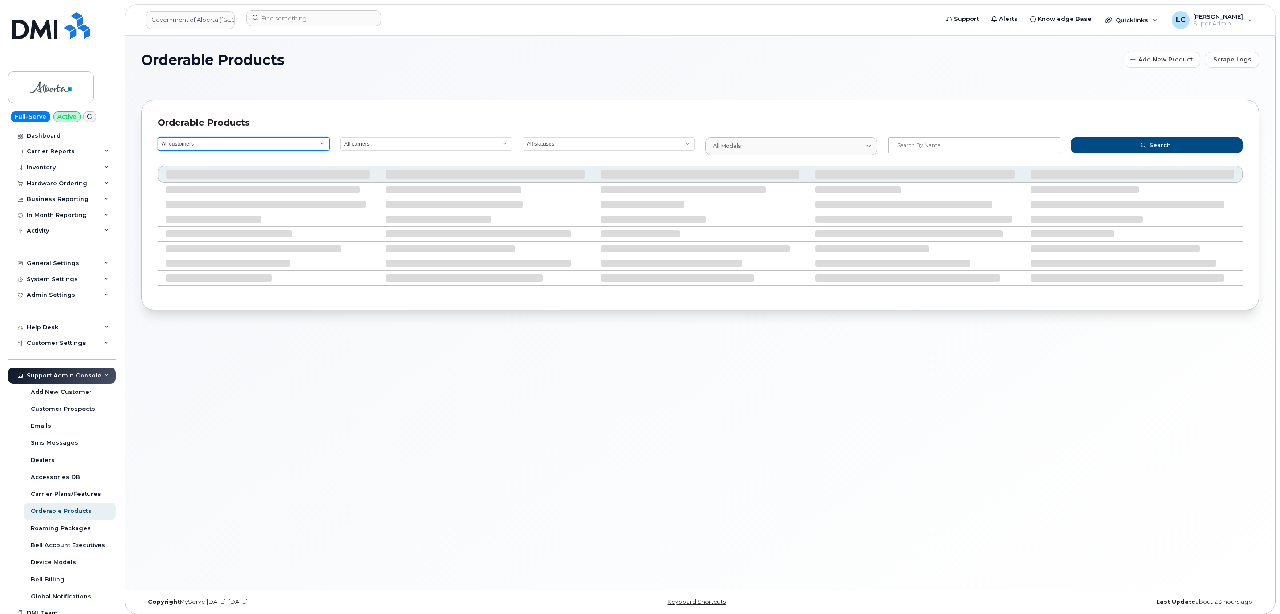
click at [249, 143] on select "All customers" at bounding box center [244, 143] width 172 height 13
click at [1155, 61] on span "Add New Product" at bounding box center [1165, 59] width 54 height 8
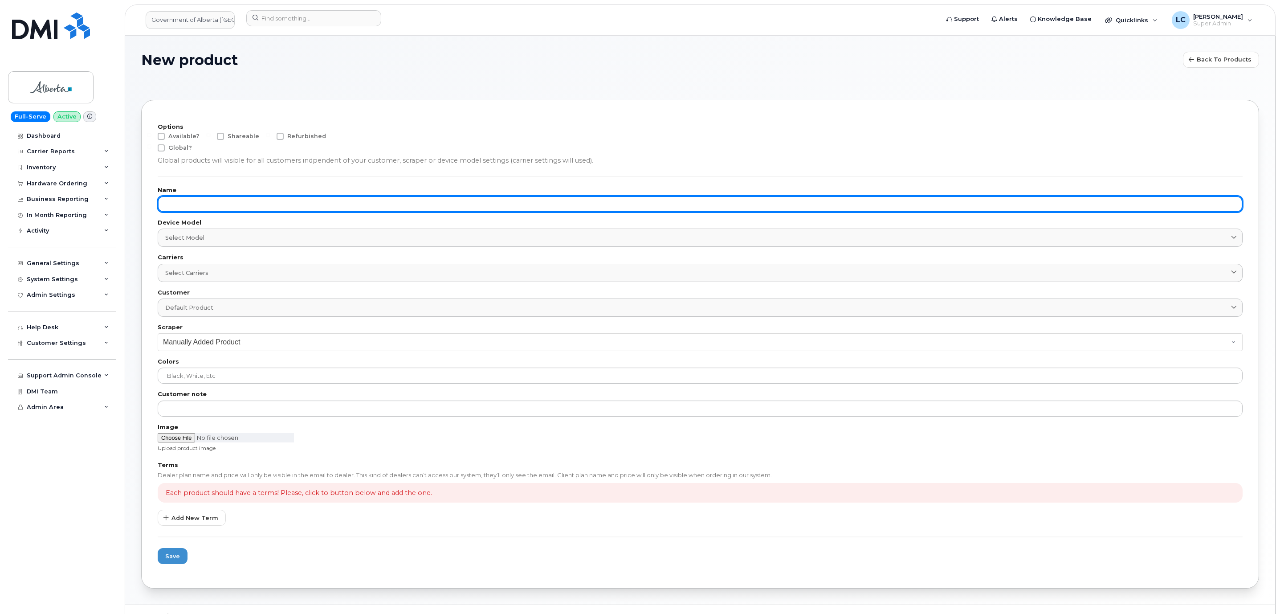
click at [262, 199] on input "text" at bounding box center [700, 204] width 1085 height 16
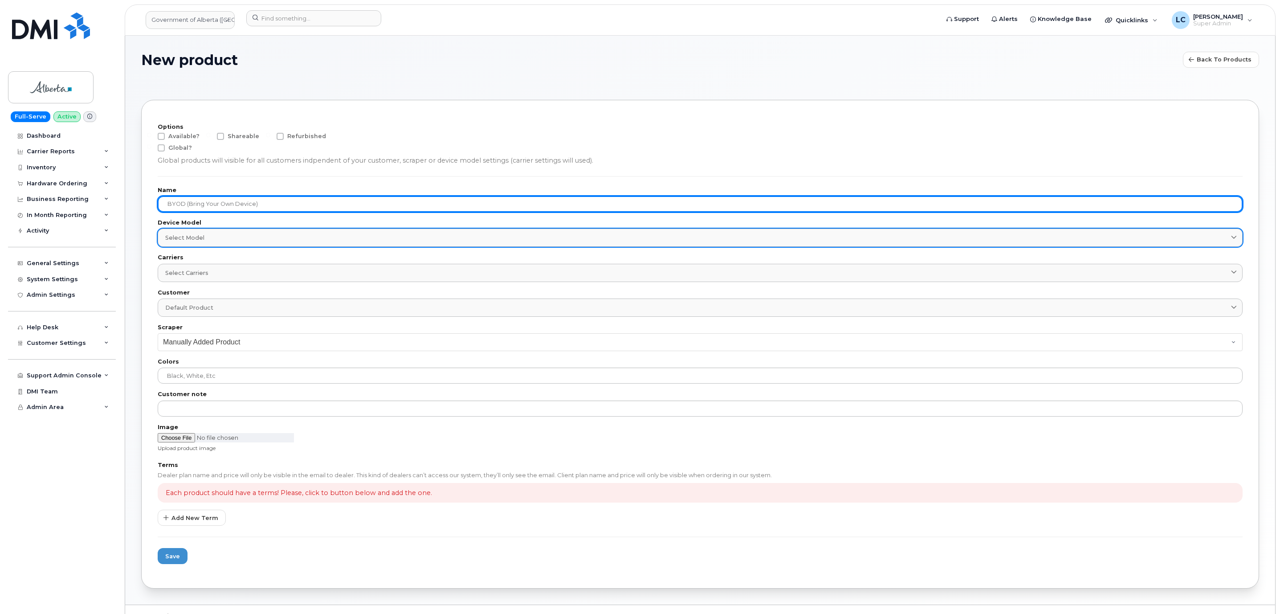
type input "BYOD (Bring Your Own Device)"
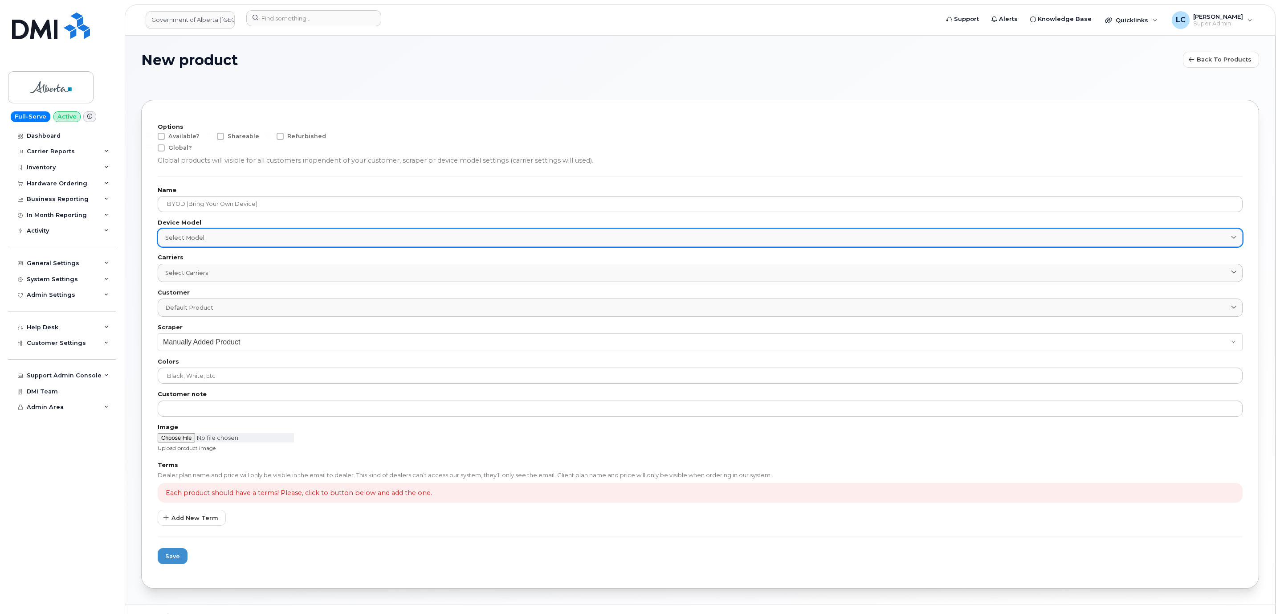
click at [272, 234] on div "Select model" at bounding box center [699, 237] width 1069 height 8
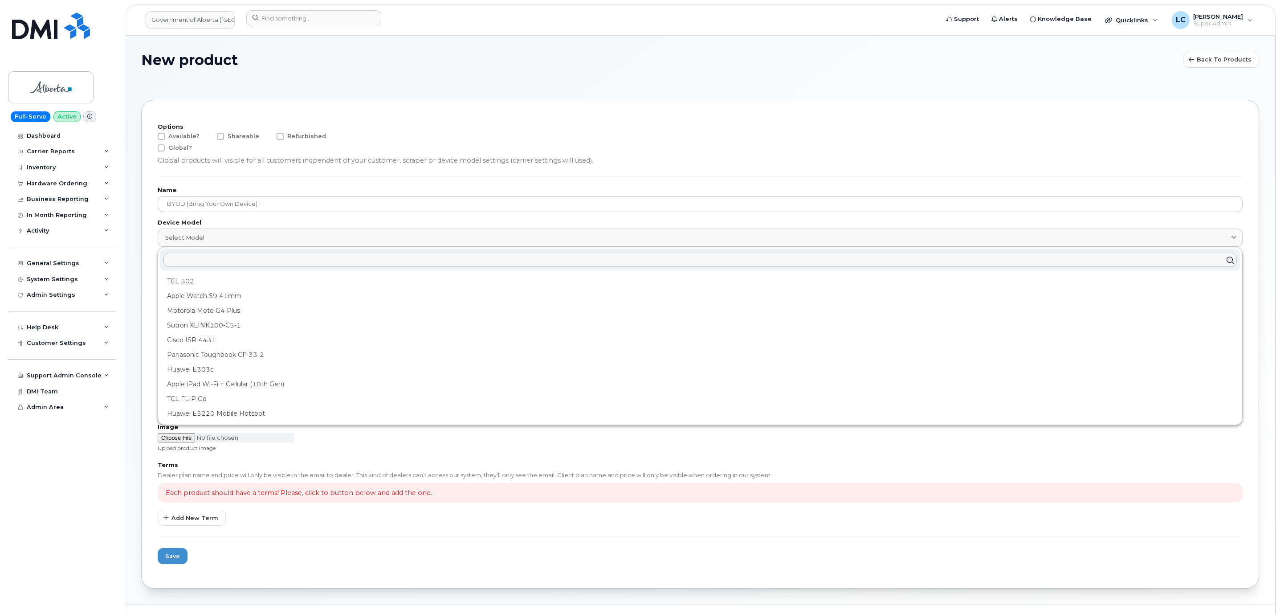
click at [278, 264] on input "text" at bounding box center [699, 259] width 1073 height 14
click at [299, 215] on form "Options Available? Shareable Refurbished Global? Global products will visible f…" at bounding box center [700, 343] width 1085 height 455
click at [182, 134] on span "Available?" at bounding box center [183, 136] width 31 height 7
click at [151, 134] on input "Available?" at bounding box center [149, 135] width 4 height 4
checkbox input "true"
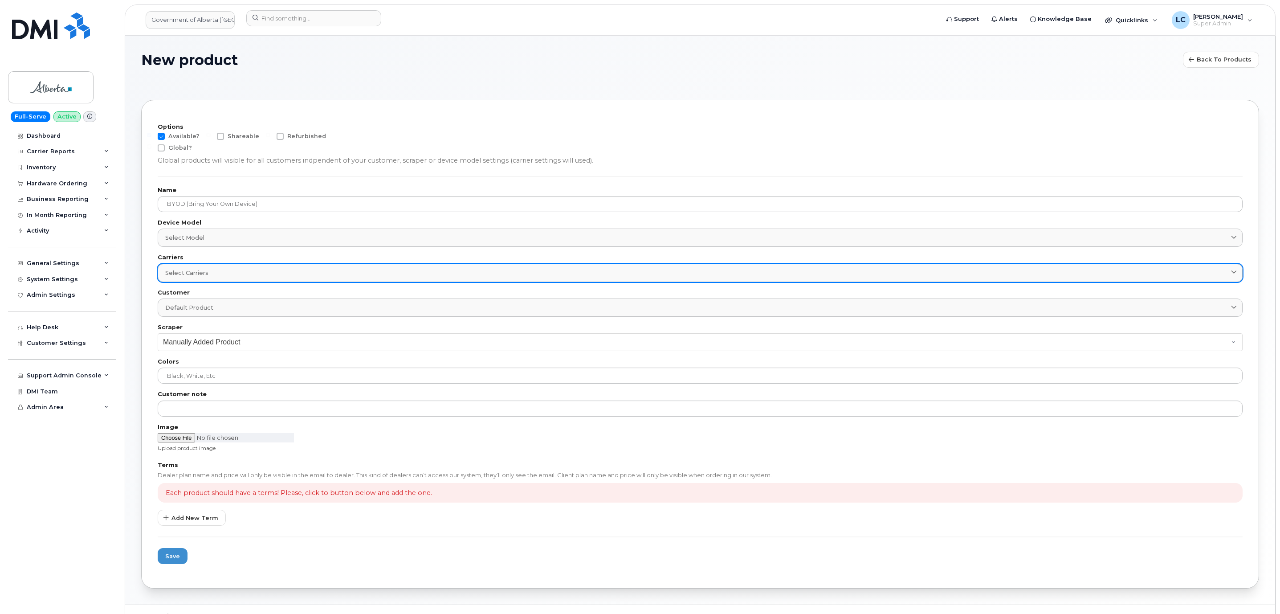
click at [290, 279] on link "Select carriers" at bounding box center [700, 273] width 1085 height 18
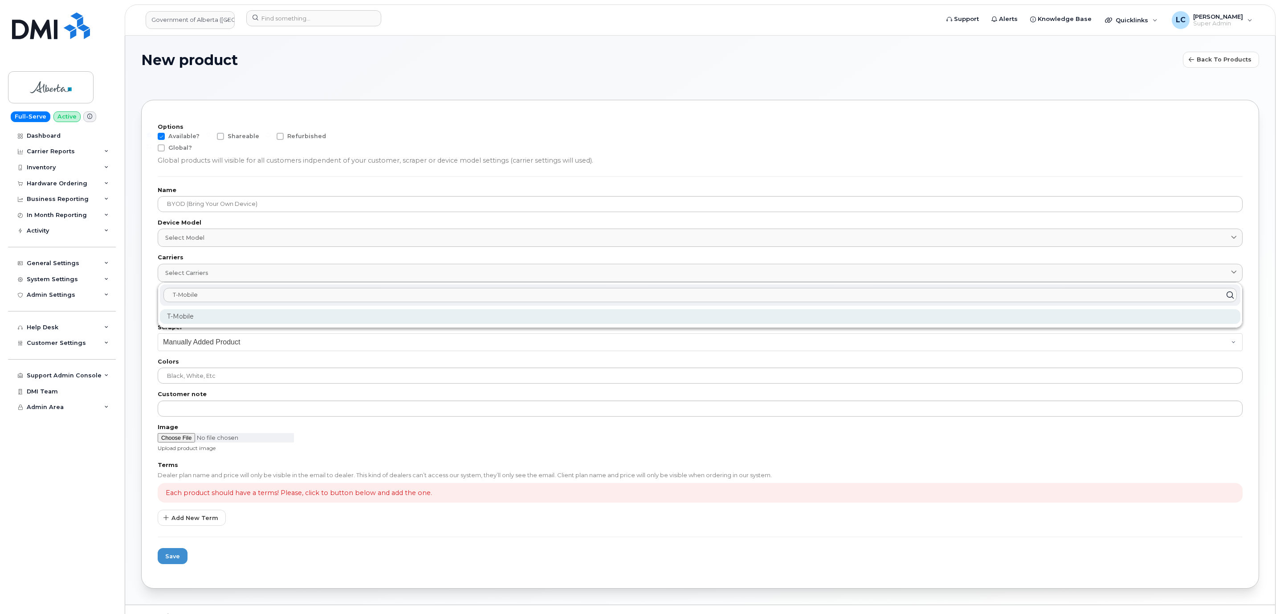
type input "T-Mobile"
click at [225, 319] on div "T-Mobile" at bounding box center [700, 316] width 1080 height 15
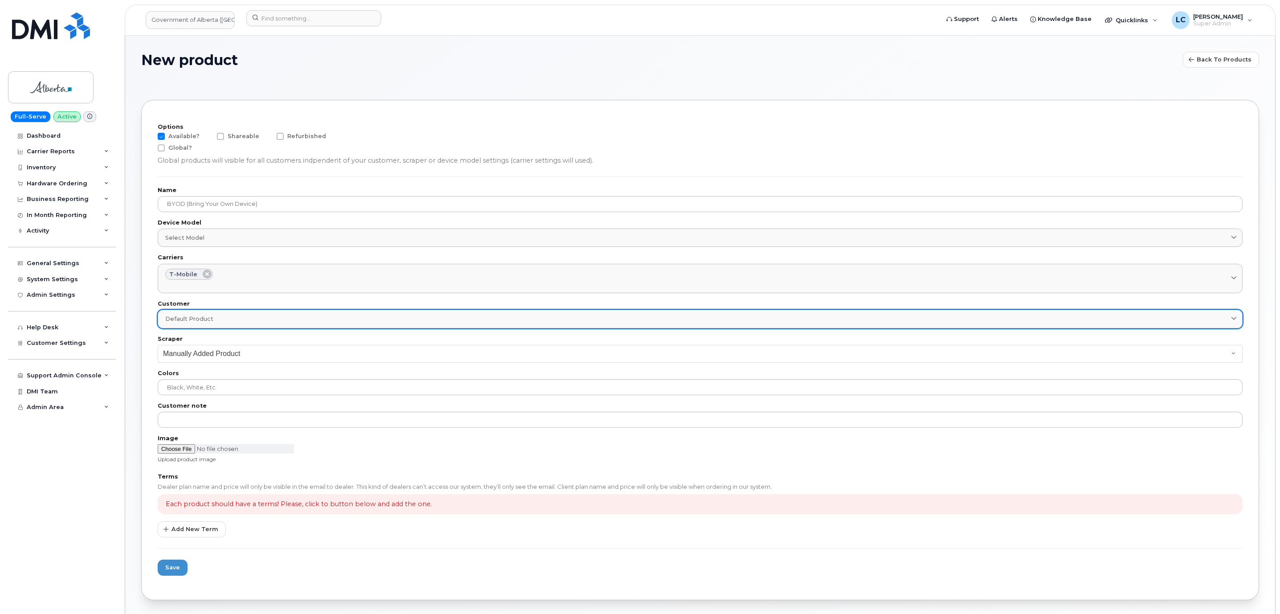
click at [258, 318] on div "Default product" at bounding box center [699, 318] width 1069 height 8
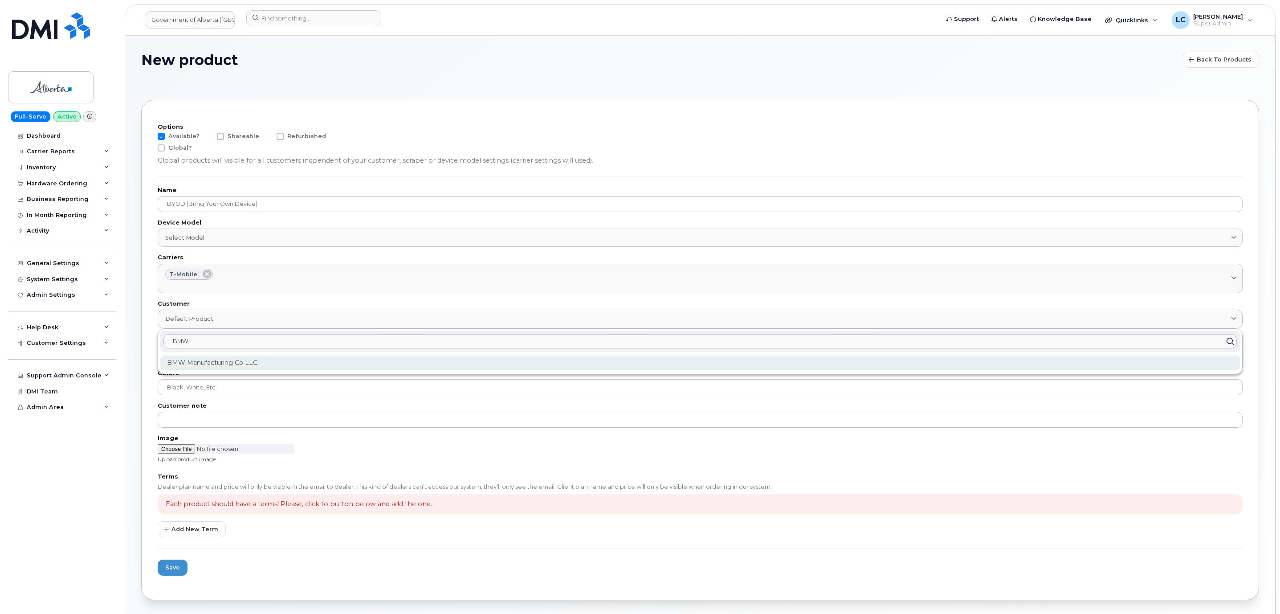
type input "BMW"
click at [224, 359] on div "BMW Manufacturing Co LLC" at bounding box center [700, 362] width 1080 height 15
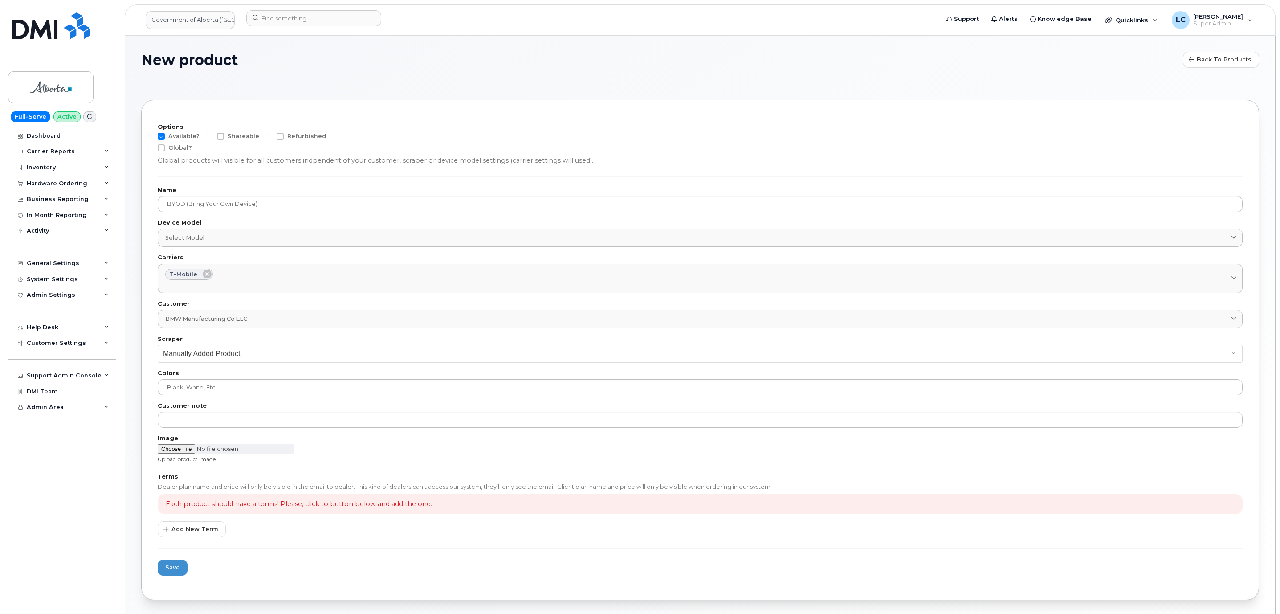
click at [189, 520] on div "Terms Dealer plan name and price will only be visible in the email to dealer. T…" at bounding box center [700, 505] width 1085 height 63
click at [189, 525] on button "Add New Term" at bounding box center [192, 529] width 68 height 16
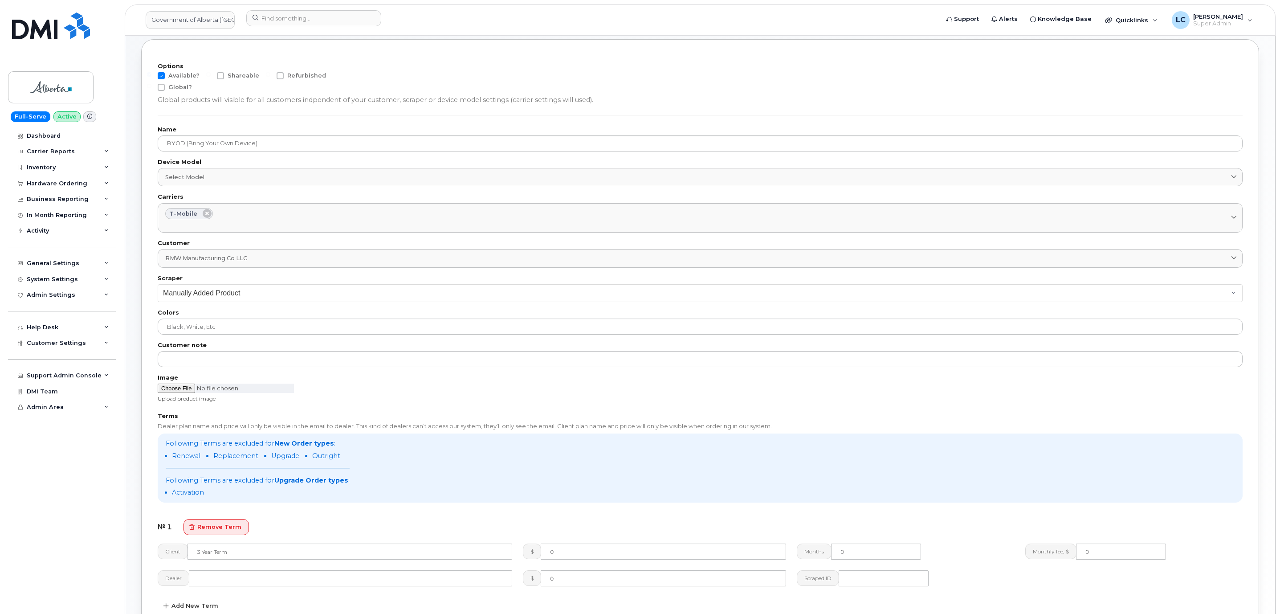
scroll to position [170, 0]
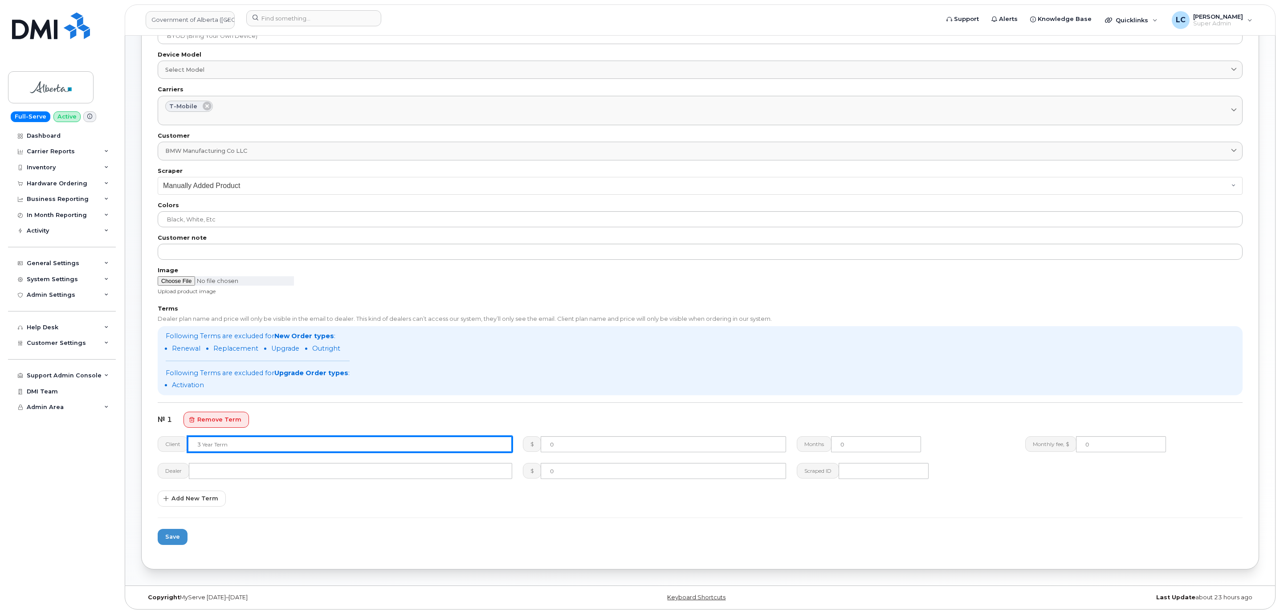
click at [289, 445] on input "text" at bounding box center [349, 444] width 325 height 16
type input "Activation"
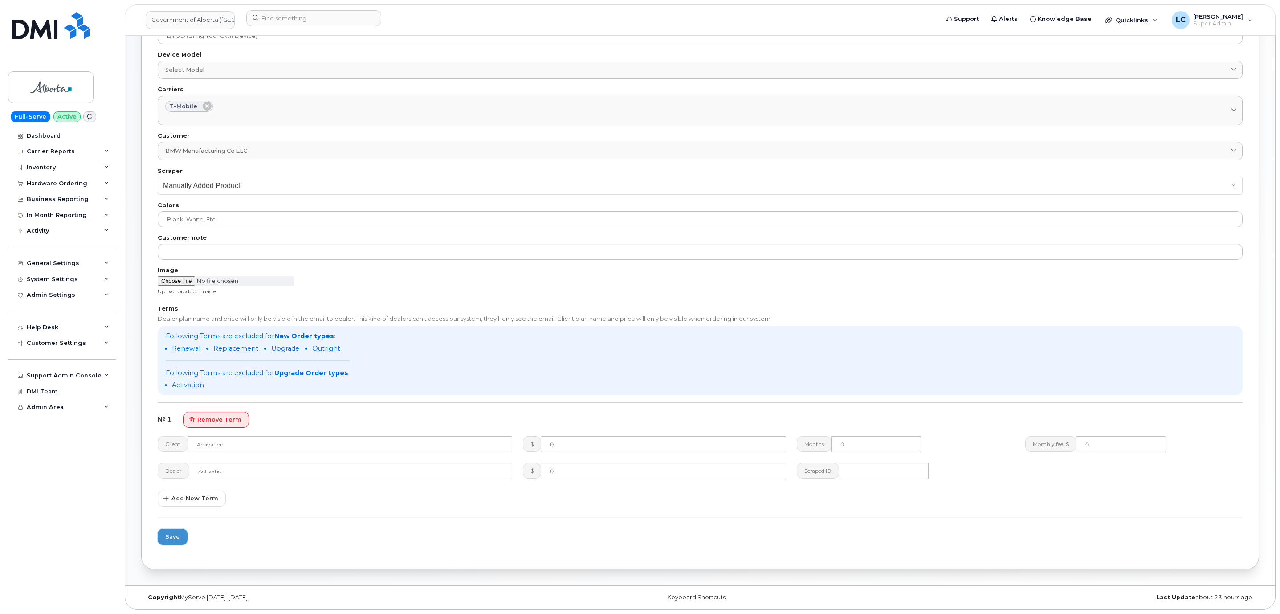
click at [176, 537] on span "Save" at bounding box center [172, 536] width 15 height 8
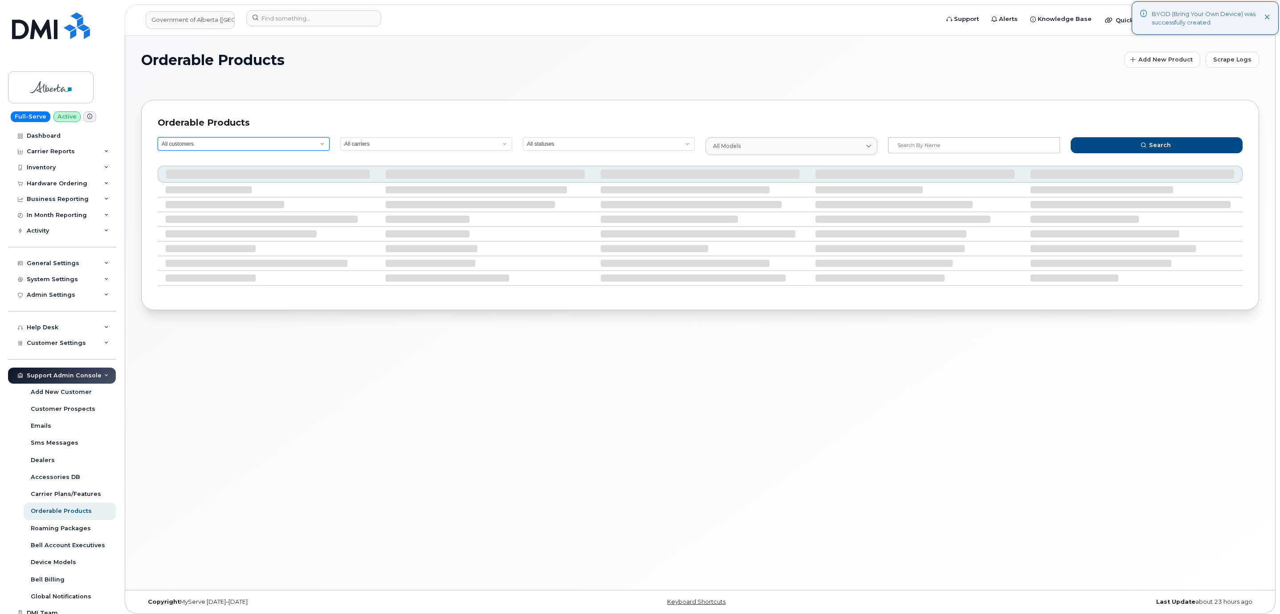
click at [310, 142] on select "All customers" at bounding box center [244, 143] width 172 height 13
drag, startPoint x: 211, startPoint y: 12, endPoint x: 210, endPoint y: 16, distance: 4.6
click at [211, 12] on link "Government of Alberta (GOA)" at bounding box center [190, 20] width 89 height 18
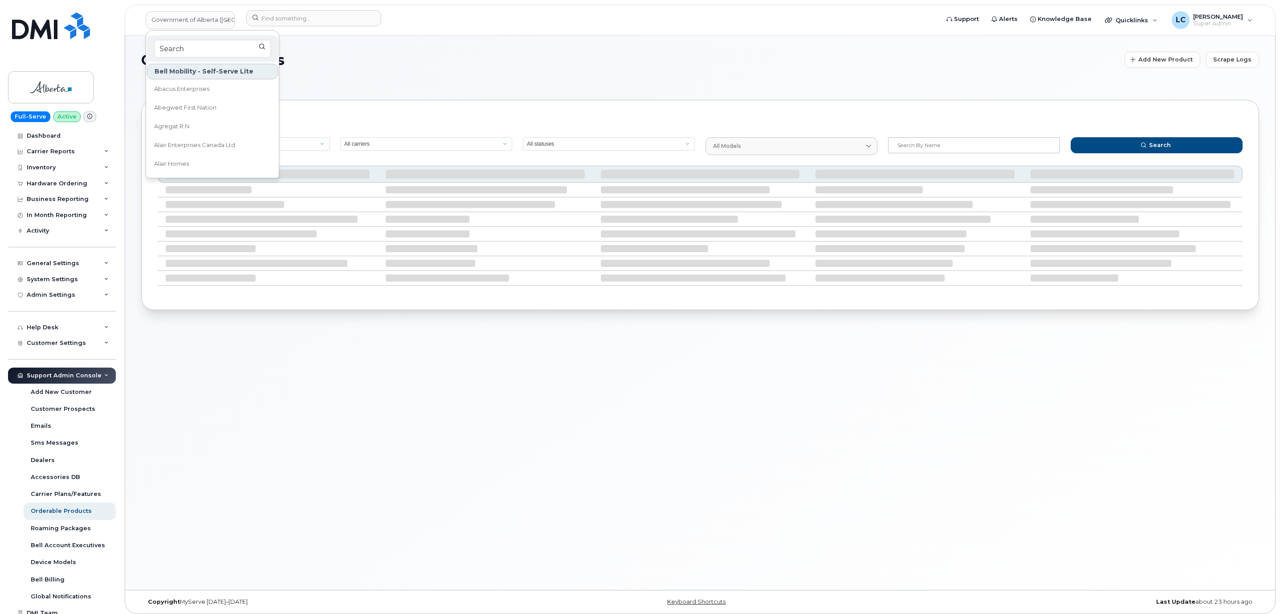
click at [199, 38] on div at bounding box center [212, 48] width 131 height 27
click at [196, 45] on input at bounding box center [212, 49] width 117 height 18
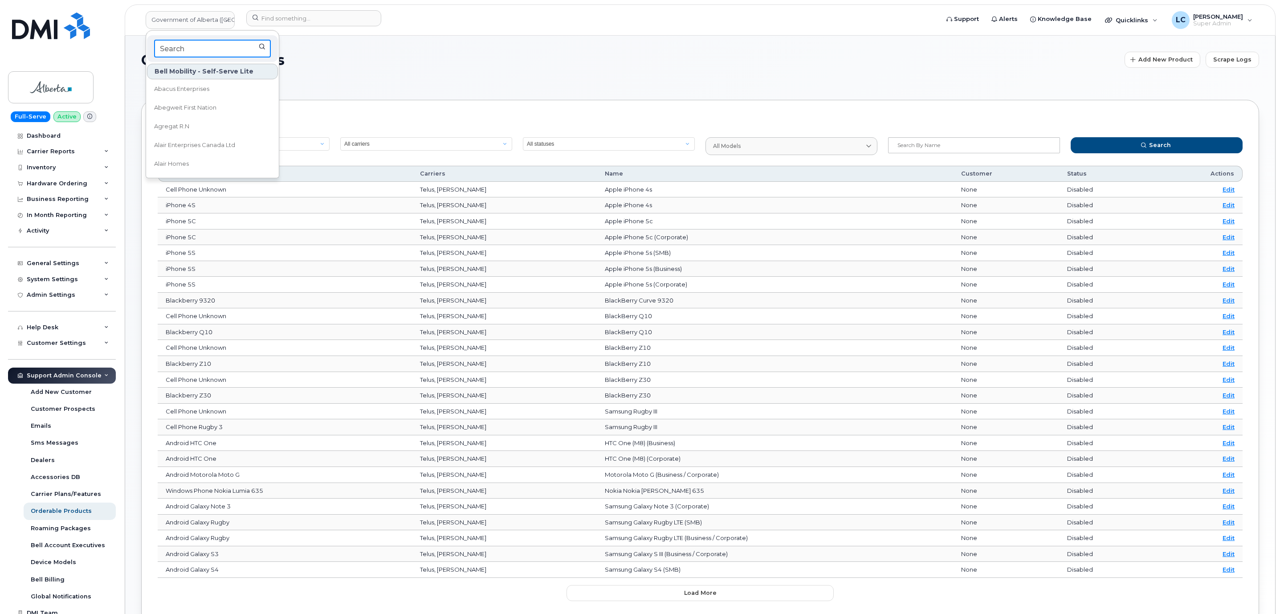
click at [196, 45] on input at bounding box center [212, 49] width 117 height 18
type input "BMW"
click at [199, 85] on span "BMW Manufacturing Co LLC" at bounding box center [194, 89] width 81 height 9
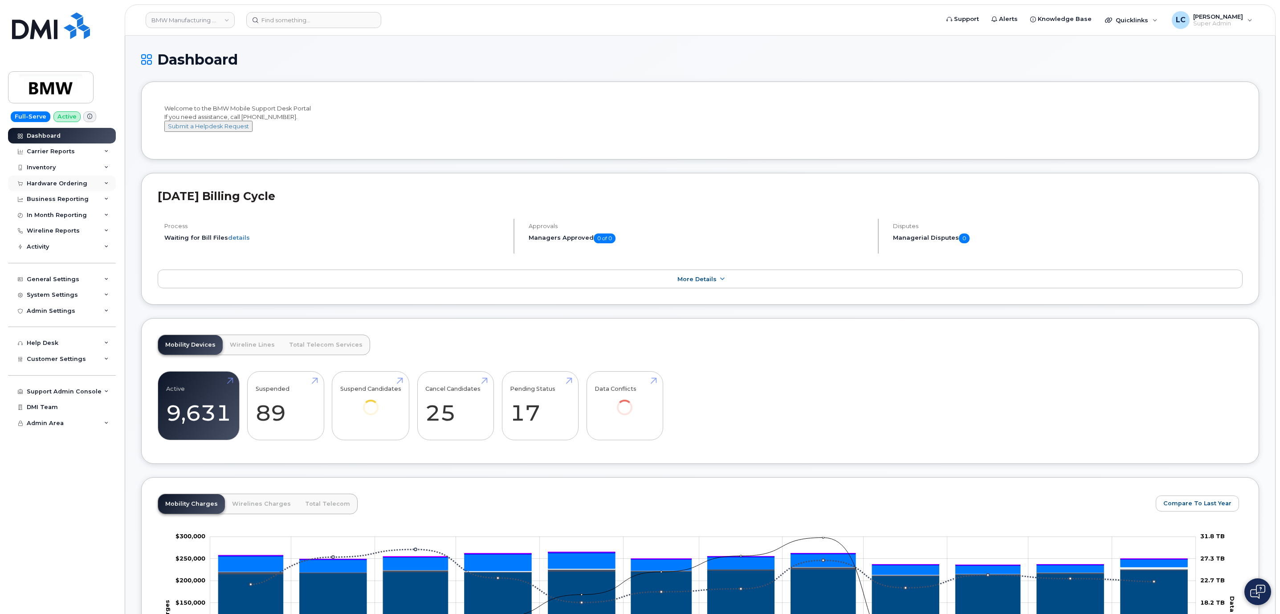
click at [77, 186] on div "Hardware Ordering" at bounding box center [57, 183] width 61 height 7
click at [77, 376] on div "Admin Settings" at bounding box center [62, 379] width 108 height 16
click at [85, 364] on div "System Settings" at bounding box center [62, 363] width 108 height 16
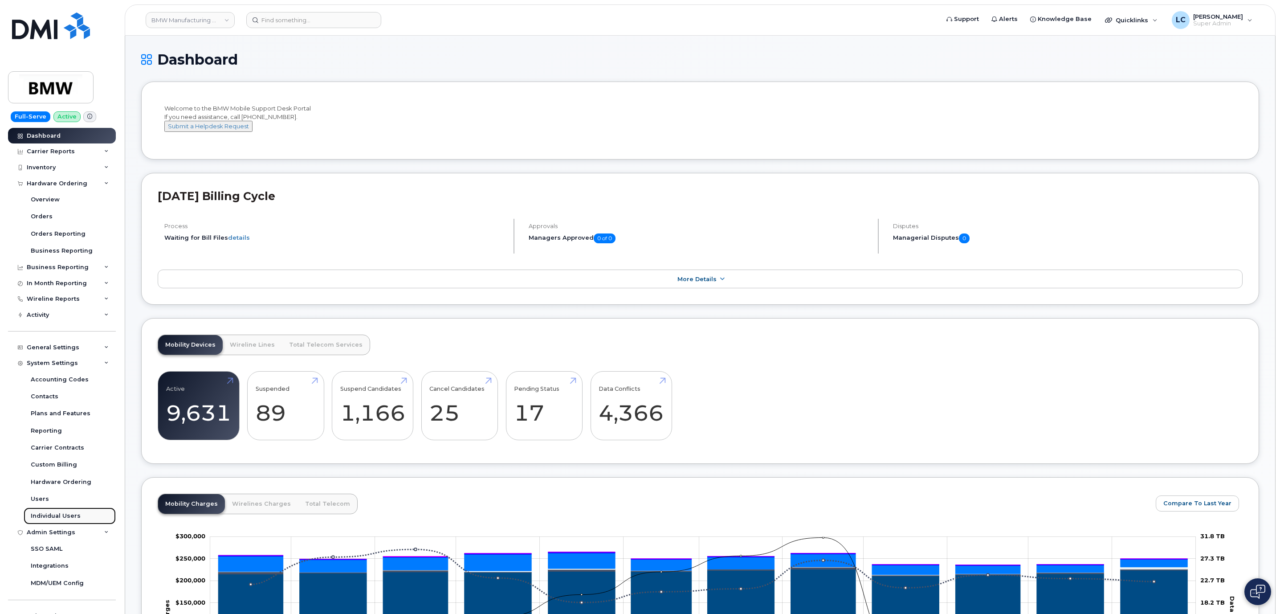
click at [63, 511] on link "Individual Users" at bounding box center [70, 515] width 92 height 17
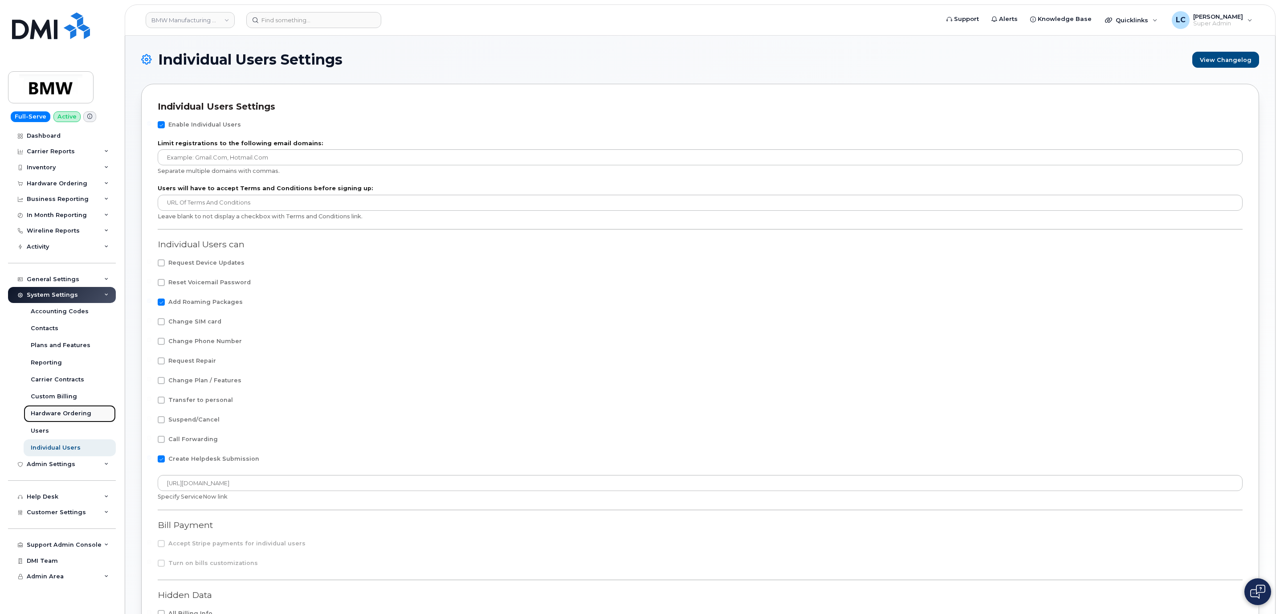
click at [63, 410] on div "Hardware Ordering" at bounding box center [61, 413] width 61 height 8
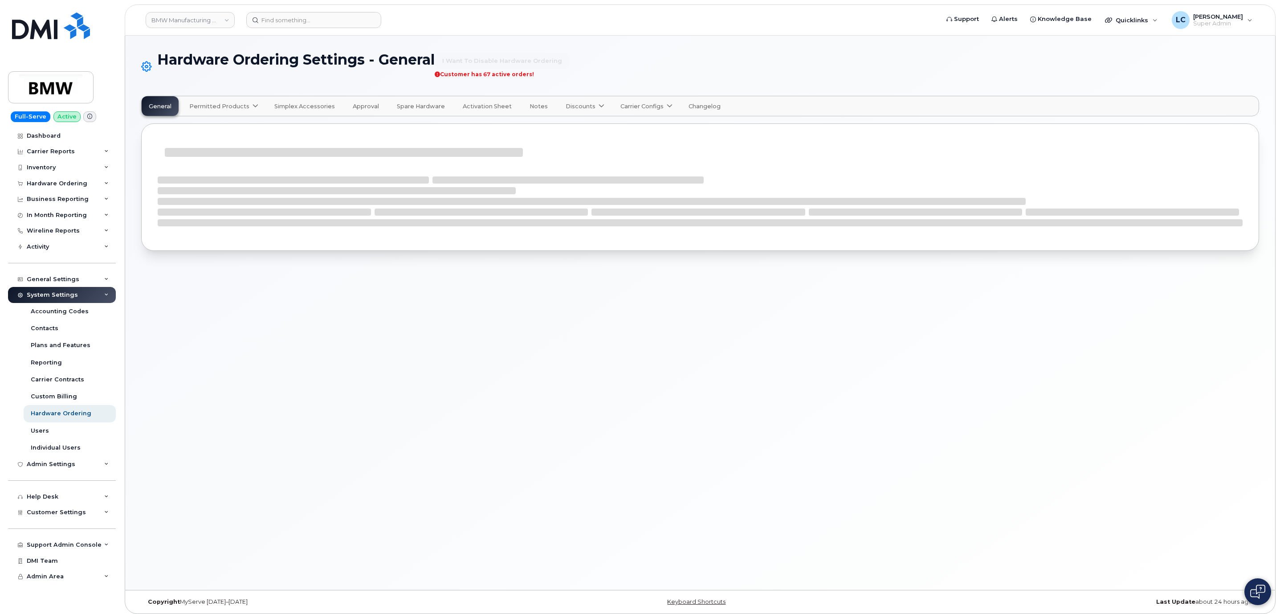
click at [249, 100] on link "Permitted Products" at bounding box center [222, 106] width 81 height 20
select select "admins"
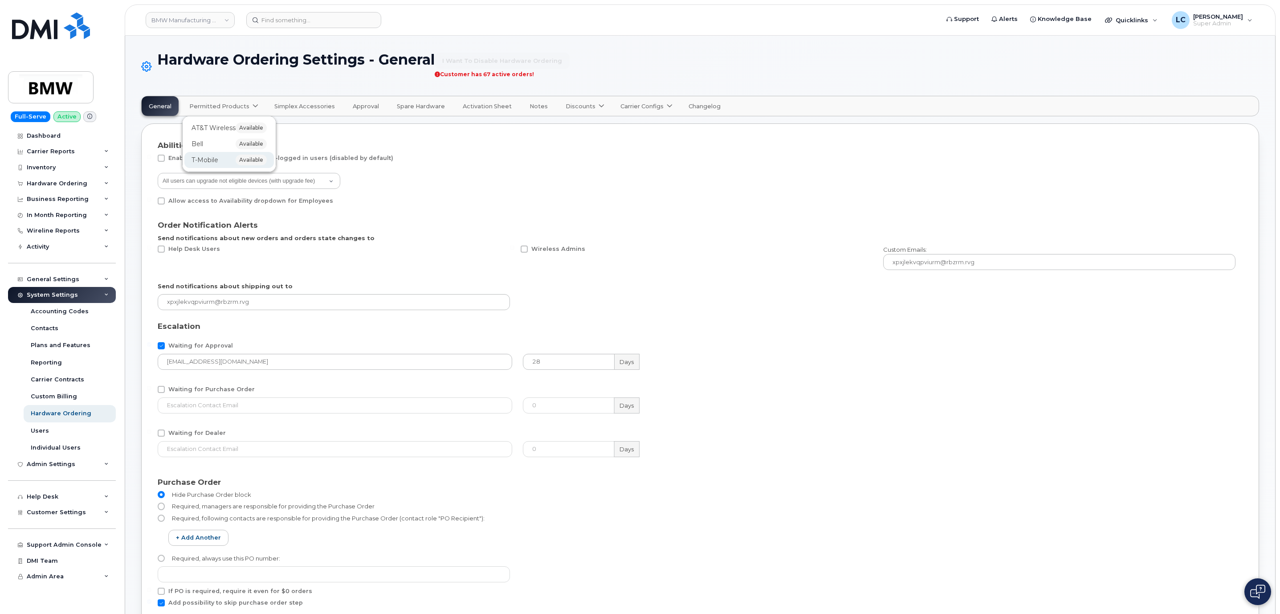
click at [238, 155] on span "available" at bounding box center [251, 159] width 31 height 11
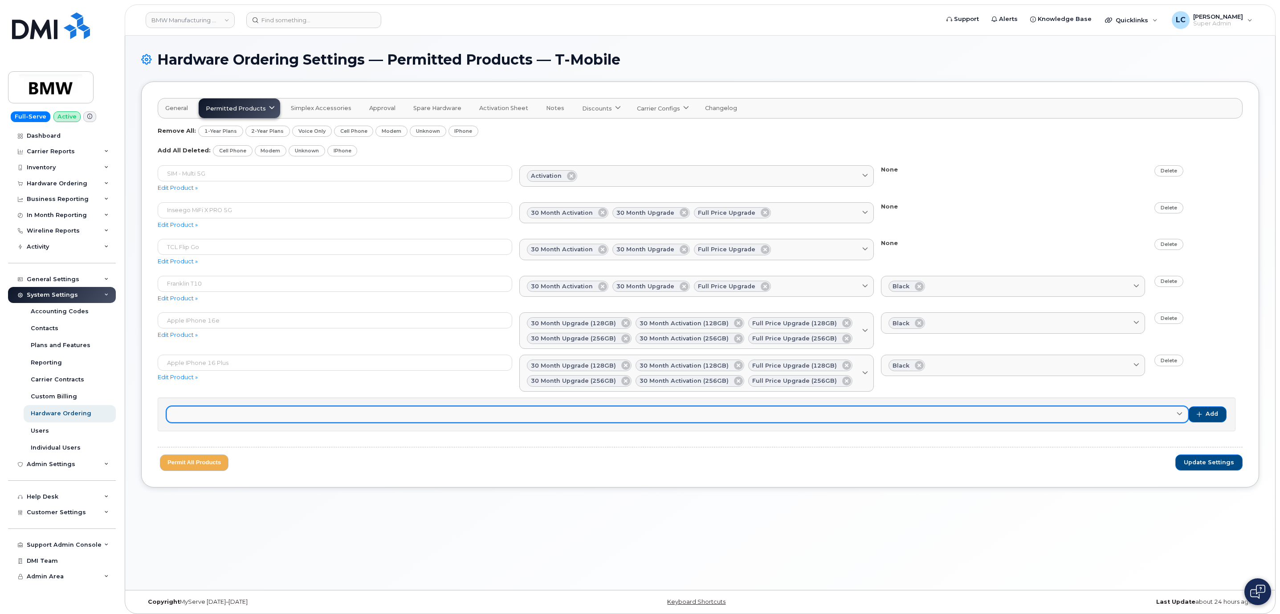
click at [274, 419] on link at bounding box center [677, 414] width 1021 height 16
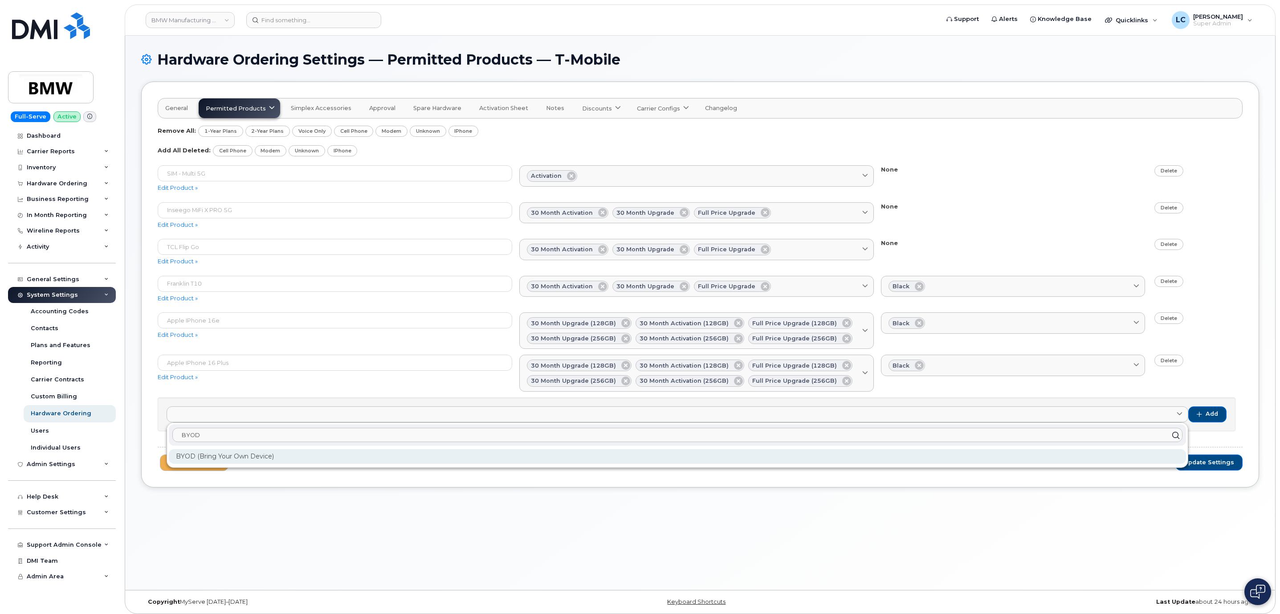
type input "BYOD"
click at [270, 458] on div "BYOD (Bring Your Own Device)" at bounding box center [677, 456] width 1017 height 15
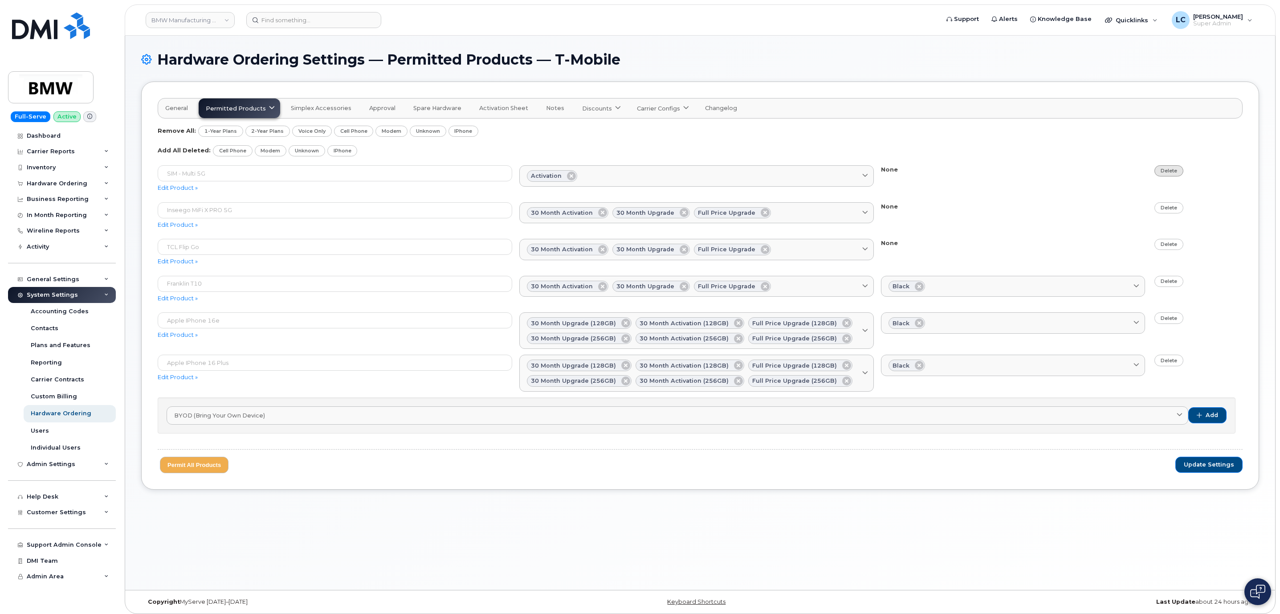
click at [1169, 175] on link "Delete" at bounding box center [1168, 170] width 29 height 11
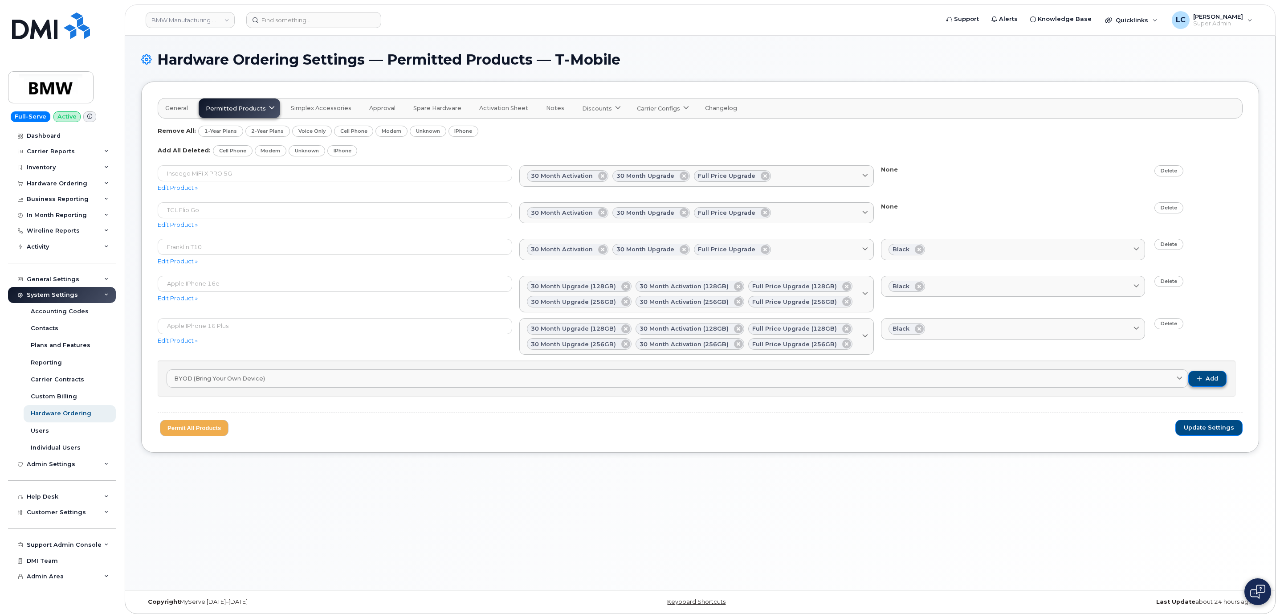
click at [1219, 385] on button "Add" at bounding box center [1207, 378] width 38 height 16
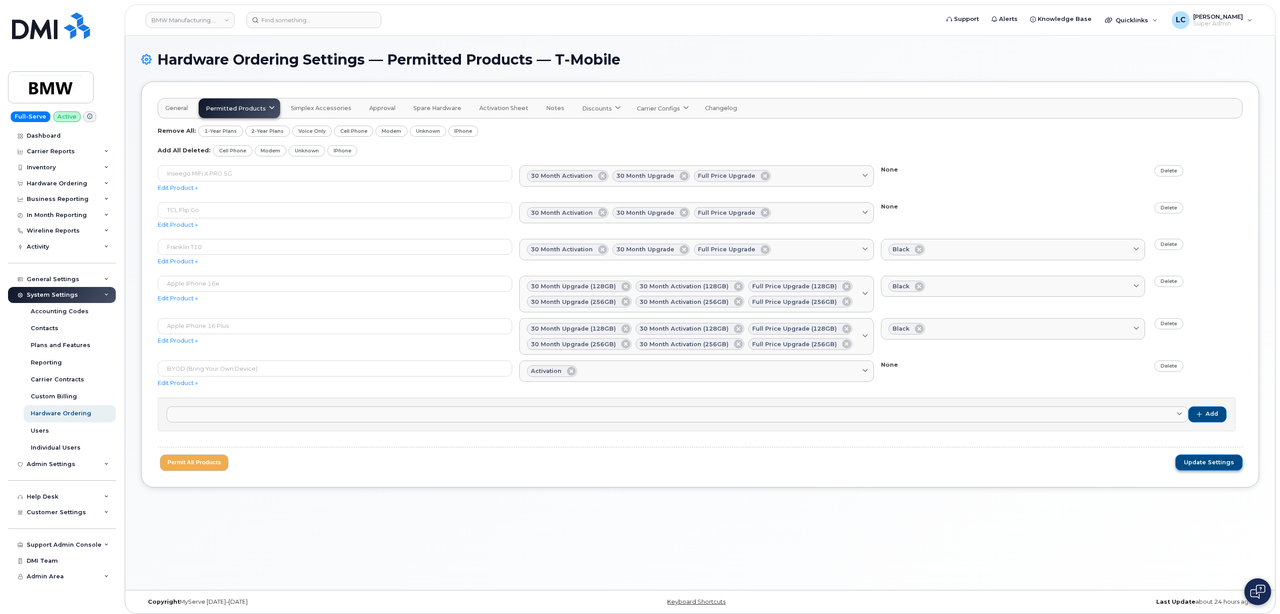
click at [1211, 459] on button "Update Settings" at bounding box center [1208, 462] width 67 height 16
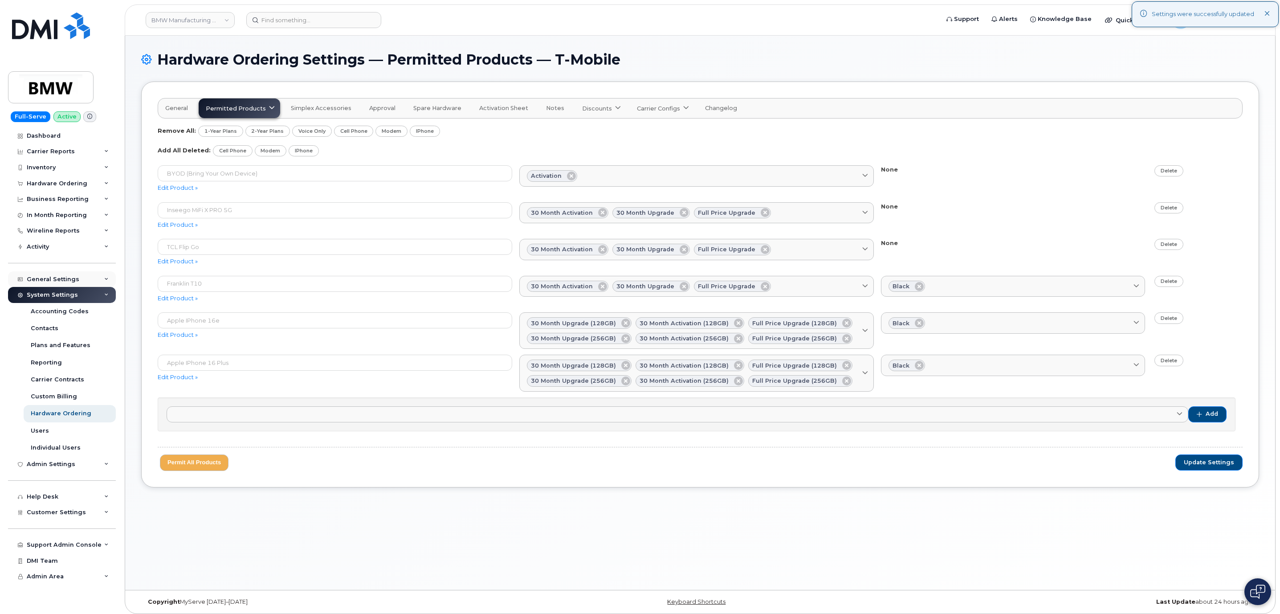
click at [83, 281] on div "General Settings" at bounding box center [62, 279] width 108 height 16
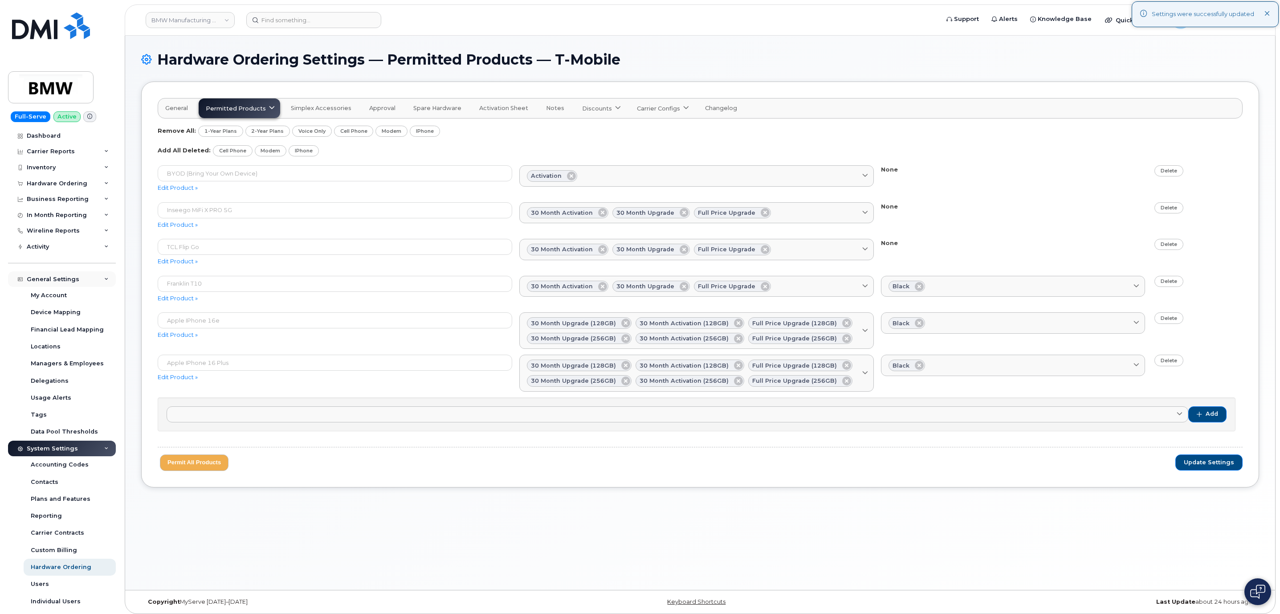
drag, startPoint x: 90, startPoint y: 282, endPoint x: 85, endPoint y: 263, distance: 19.4
click at [90, 281] on div "General Settings" at bounding box center [62, 279] width 108 height 16
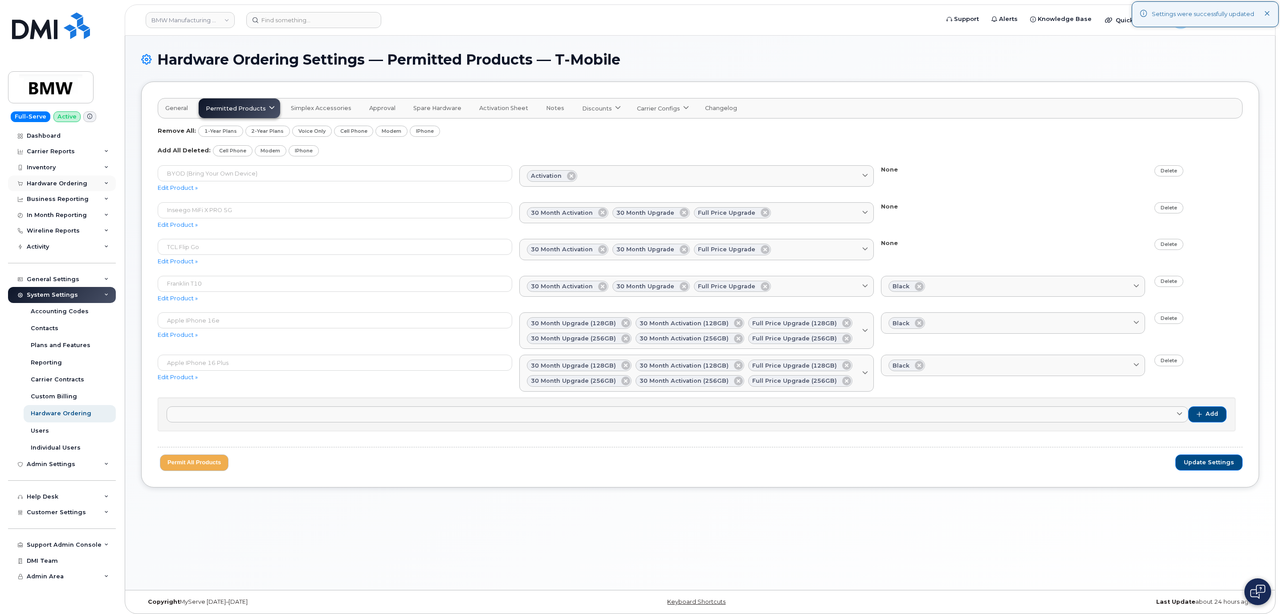
click at [83, 186] on div "Hardware Ordering" at bounding box center [57, 183] width 61 height 7
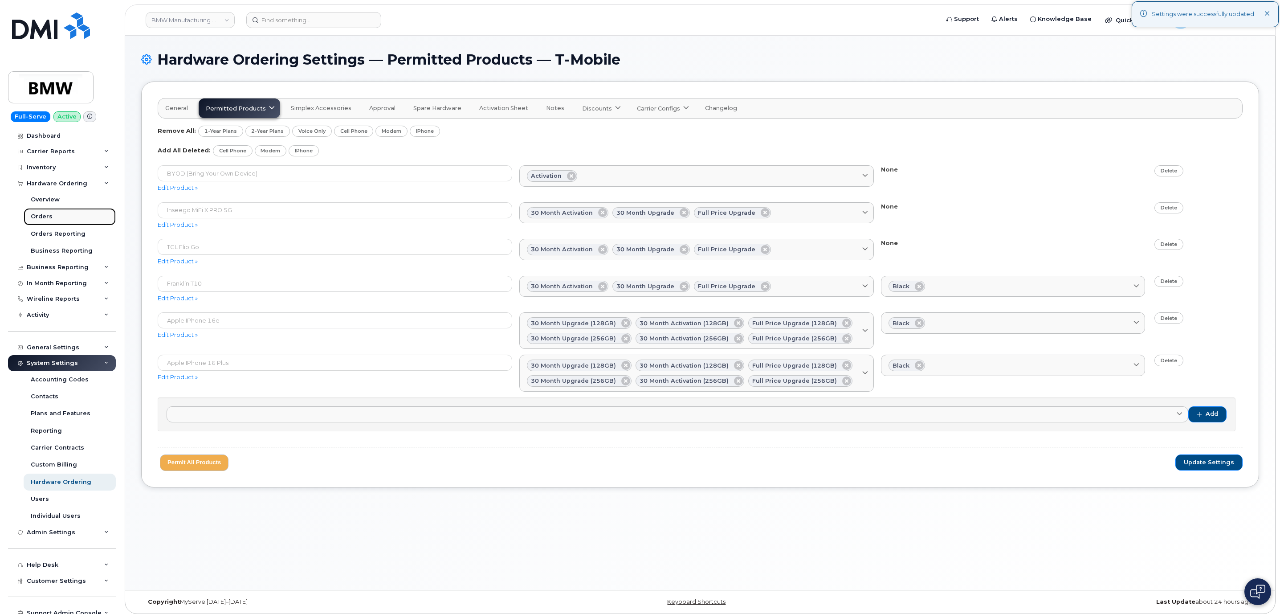
click at [78, 219] on link "Orders" at bounding box center [70, 216] width 92 height 17
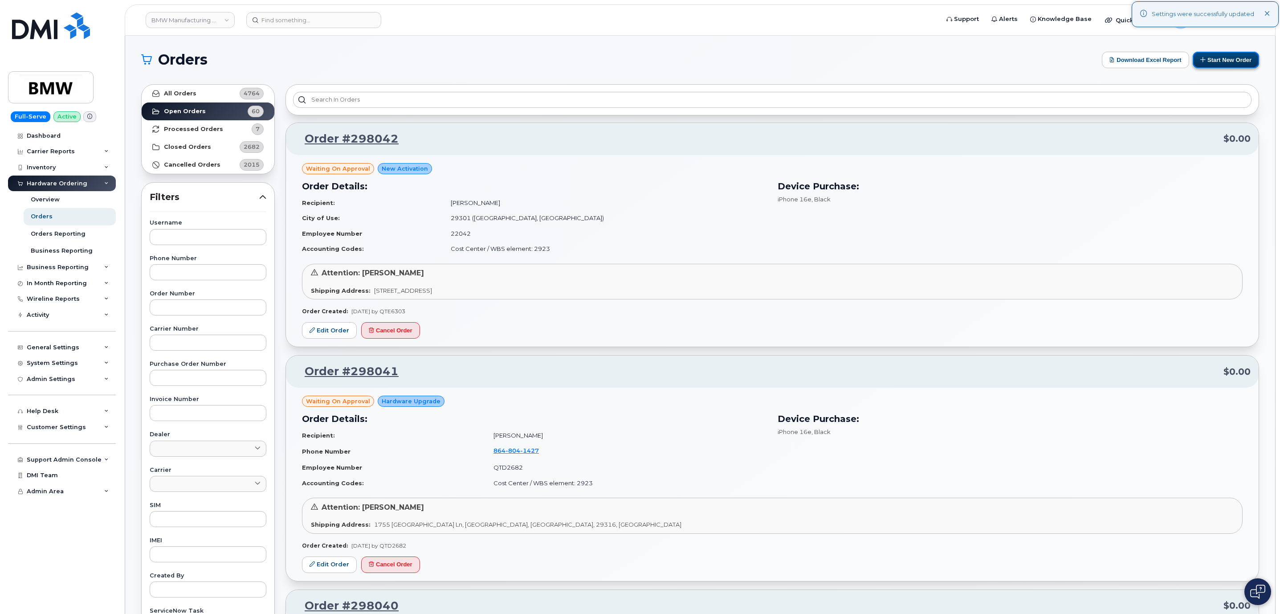
click at [1237, 63] on button "Start New Order" at bounding box center [1225, 60] width 66 height 16
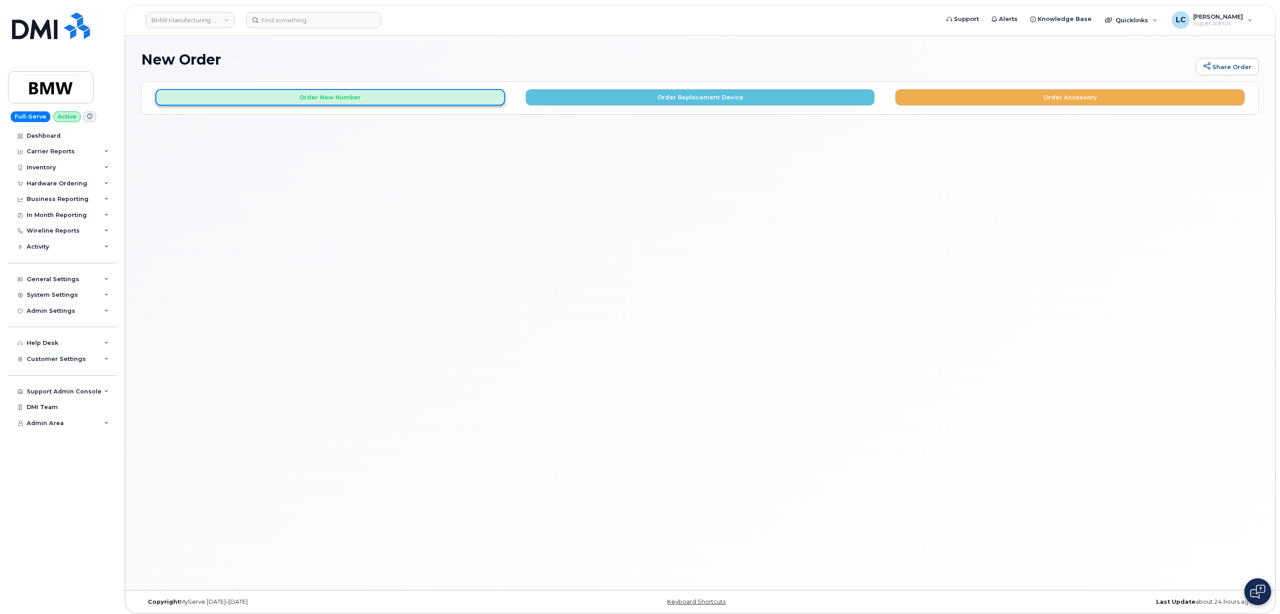
click at [421, 99] on button "Order New Number" at bounding box center [330, 97] width 350 height 16
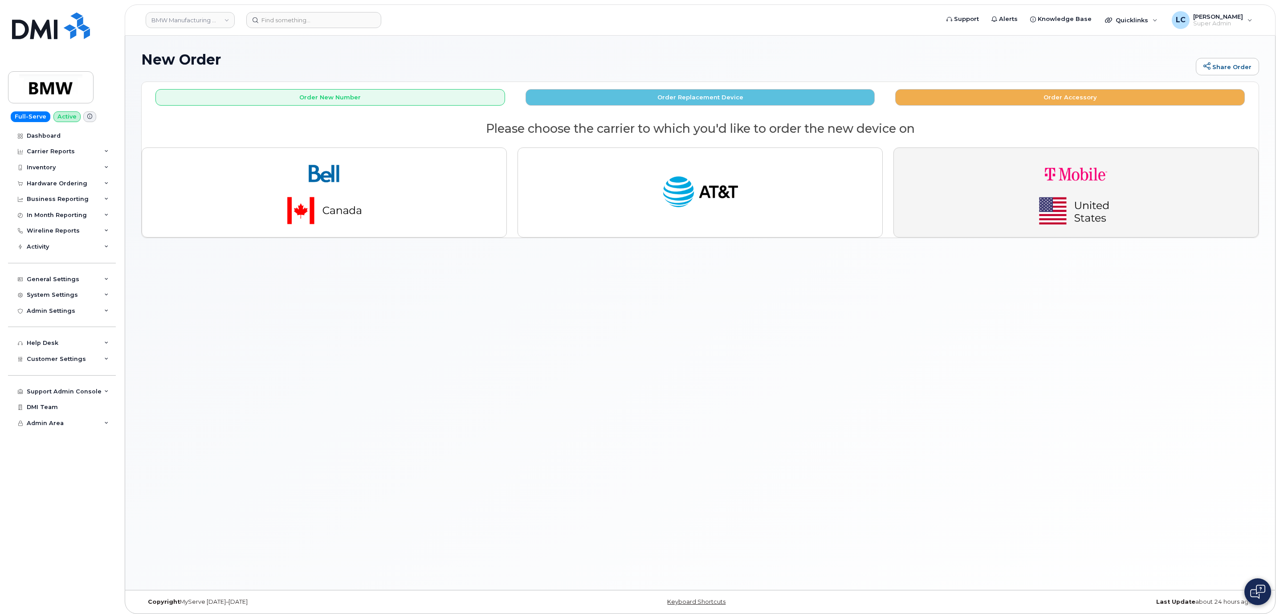
click at [1017, 189] on img "button" at bounding box center [1075, 192] width 125 height 75
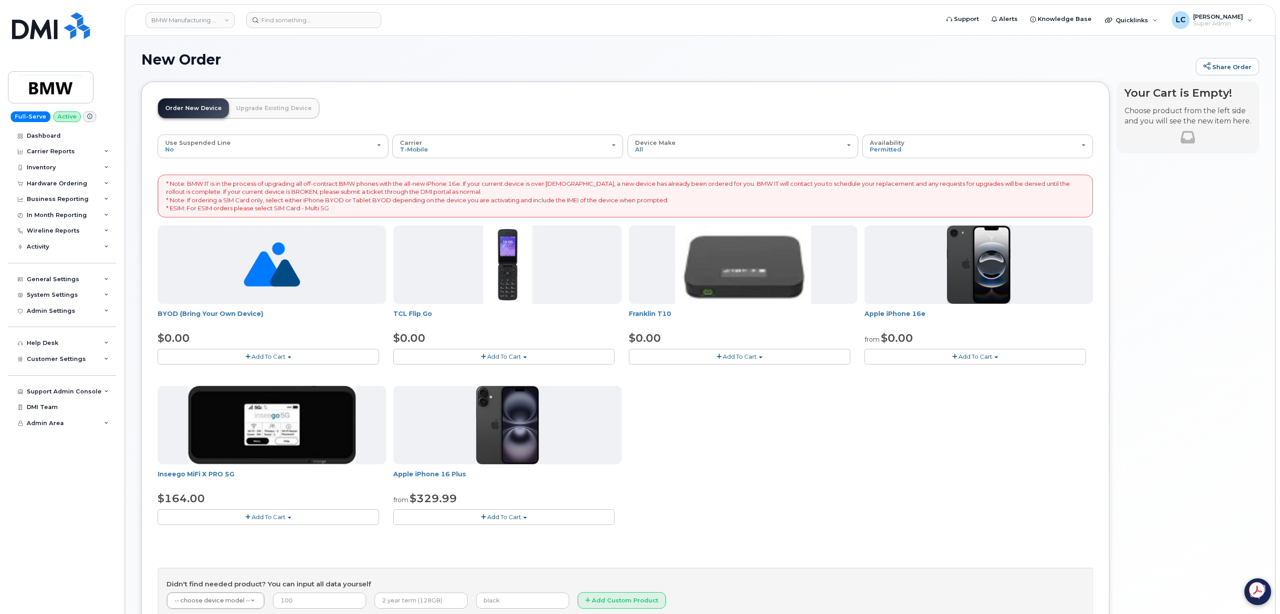
click at [284, 358] on span "Add To Cart" at bounding box center [269, 356] width 34 height 7
click at [188, 373] on link "$0.00 - Activation" at bounding box center [202, 372] width 85 height 11
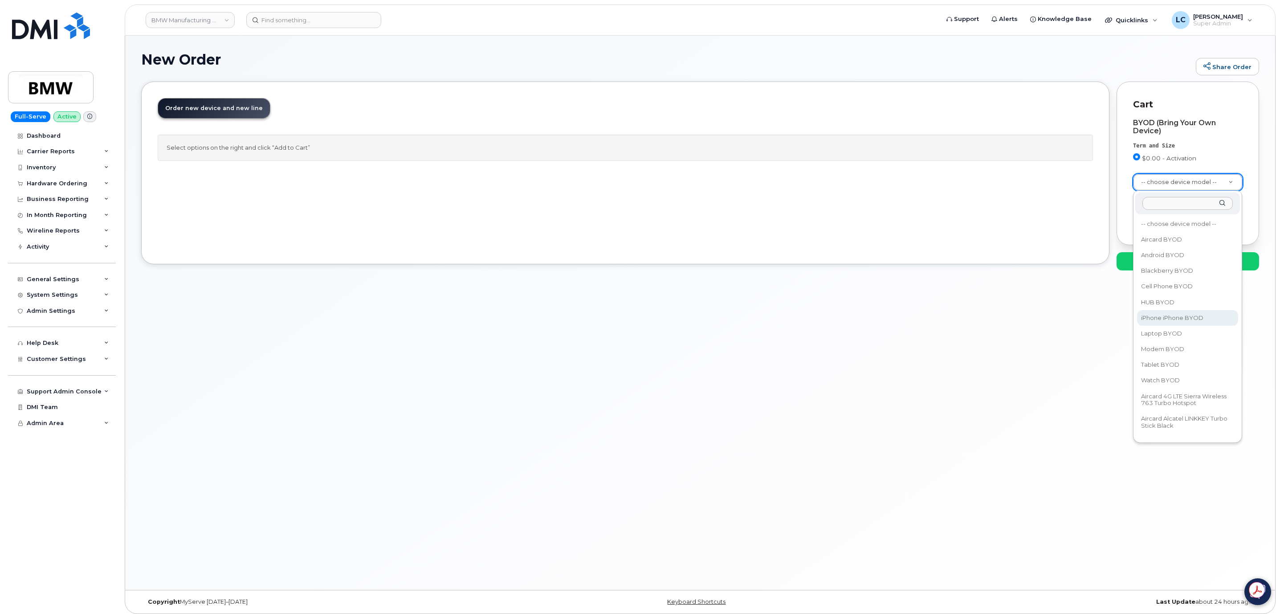
select select "2421"
click at [1209, 262] on span "$0.00" at bounding box center [1207, 261] width 22 height 11
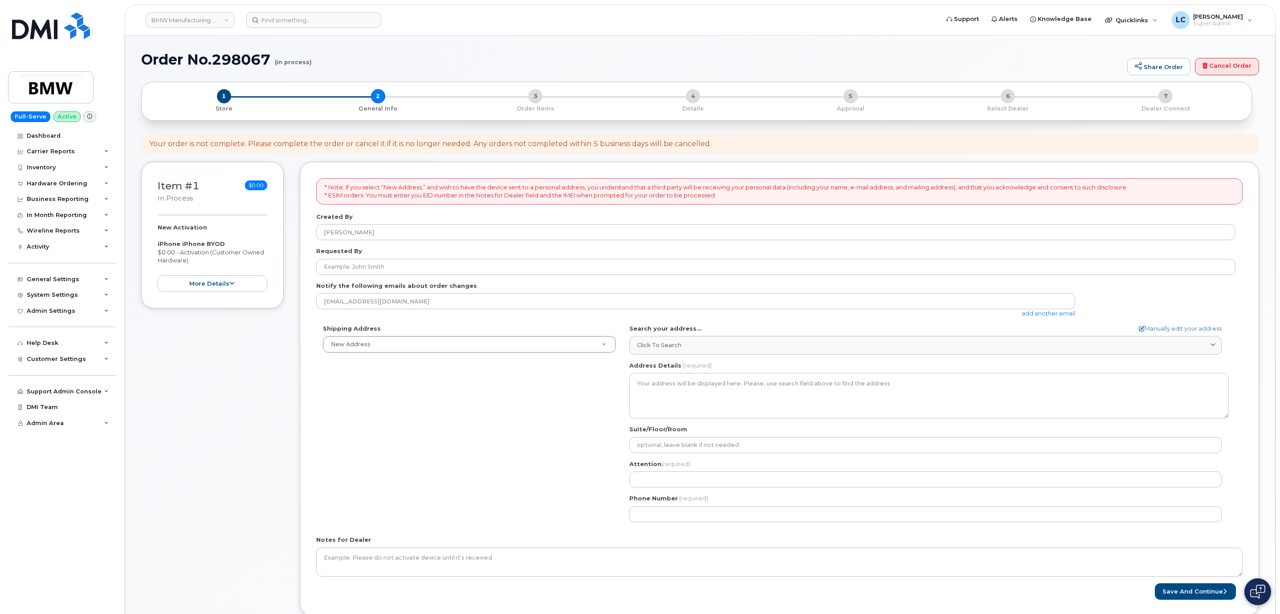
select select
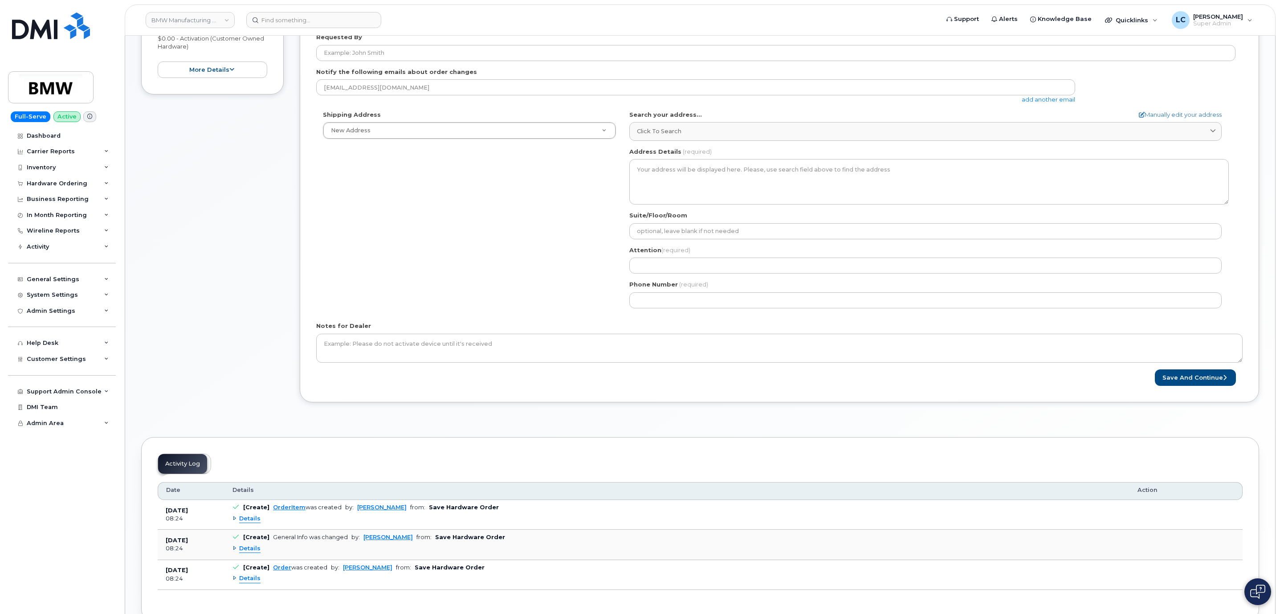
scroll to position [134, 0]
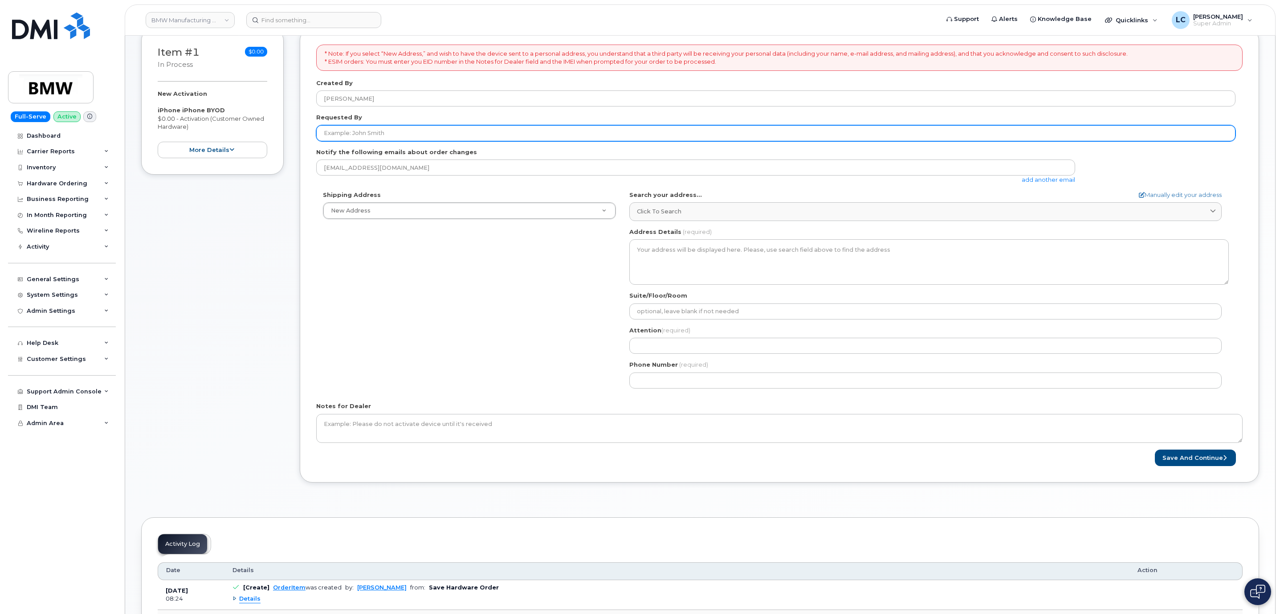
click at [463, 136] on input "Requested By" at bounding box center [775, 133] width 919 height 16
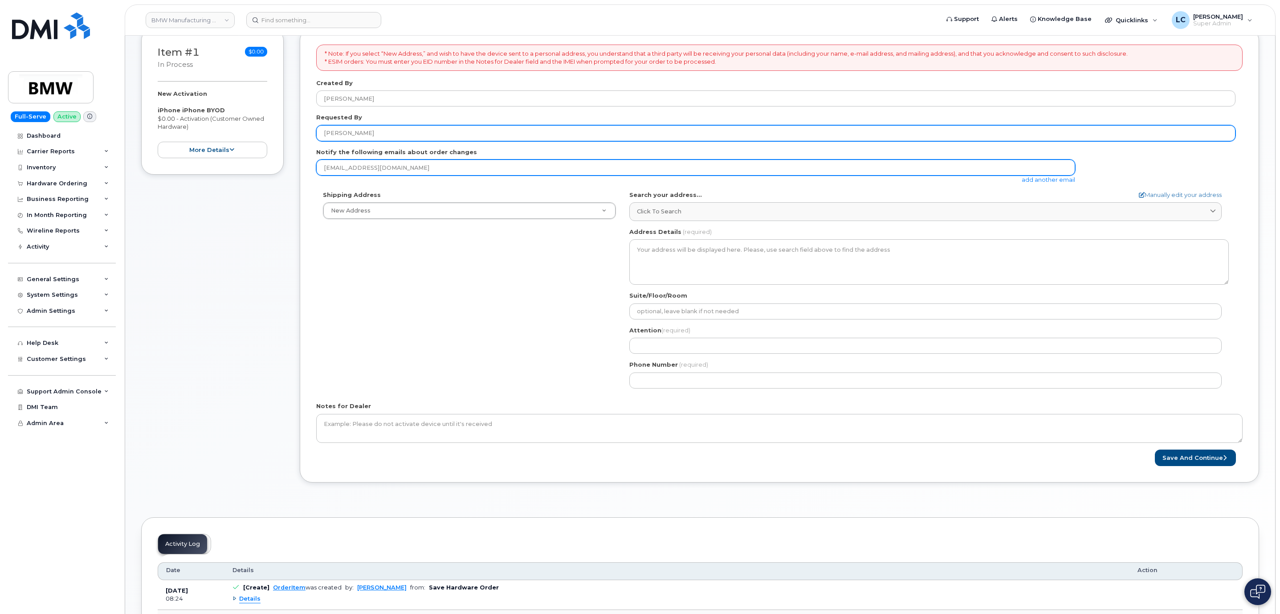
type input "[PERSON_NAME]"
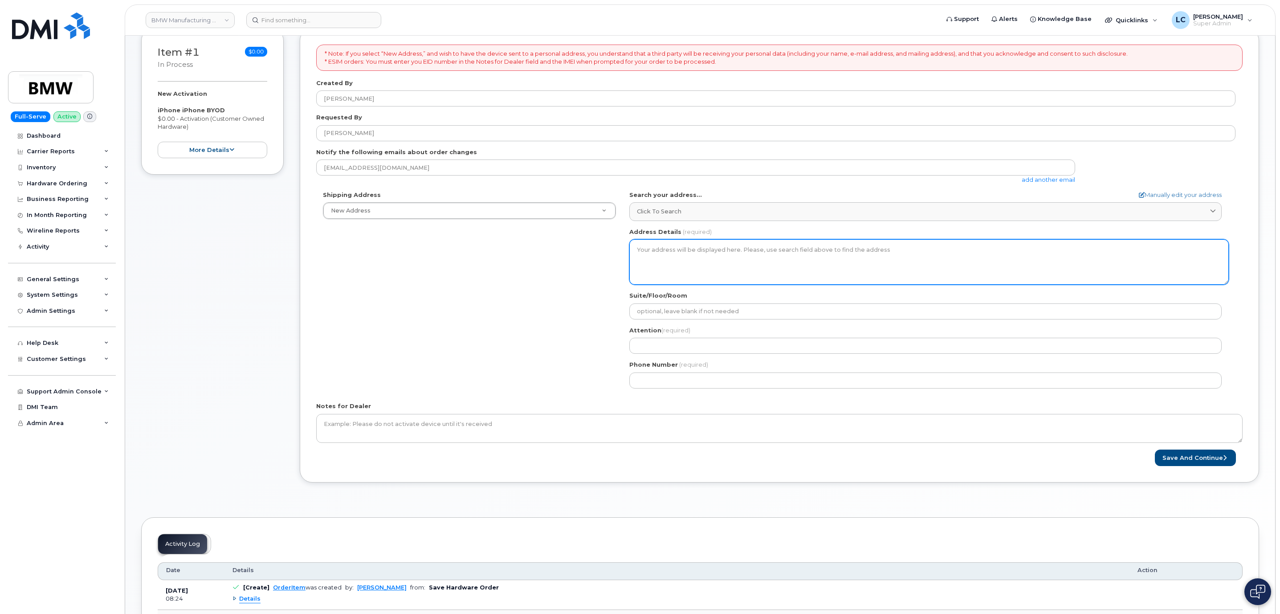
click at [729, 267] on textarea "Address Details" at bounding box center [928, 261] width 599 height 45
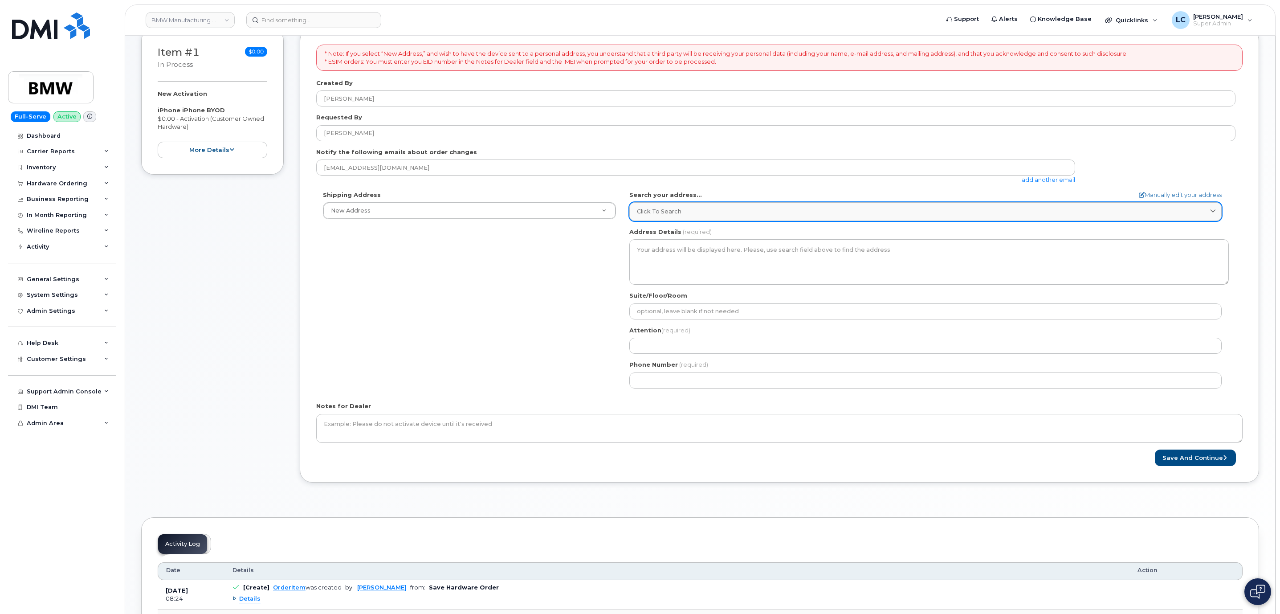
click at [719, 219] on link "Click to search" at bounding box center [925, 211] width 592 height 18
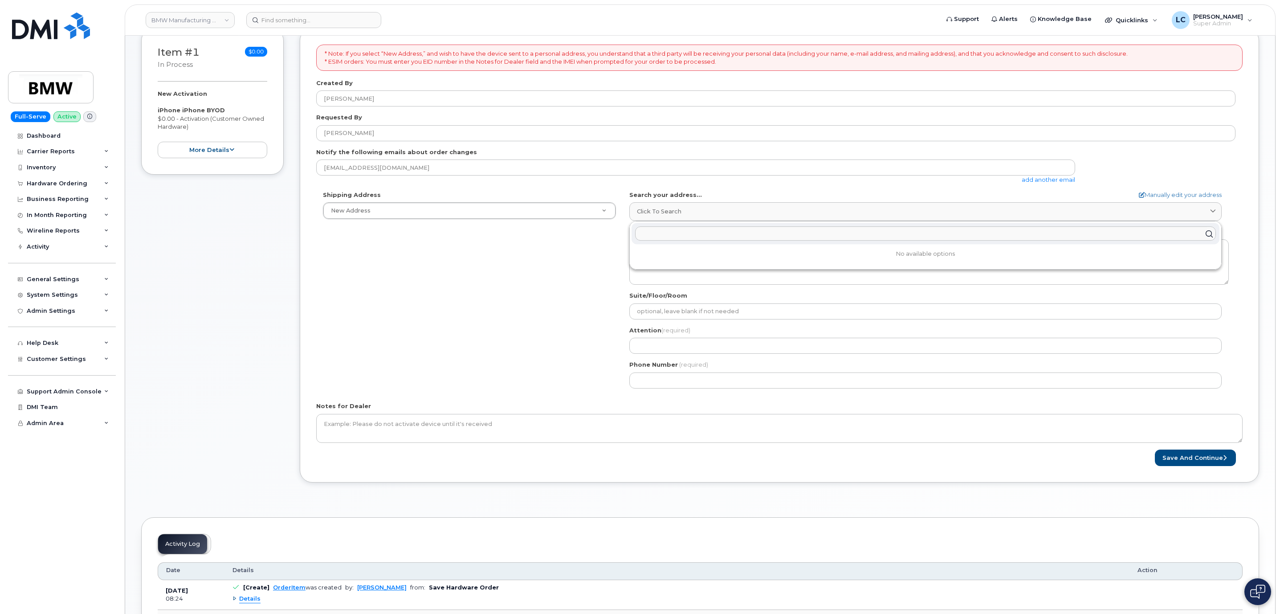
click at [704, 235] on input "text" at bounding box center [925, 234] width 581 height 14
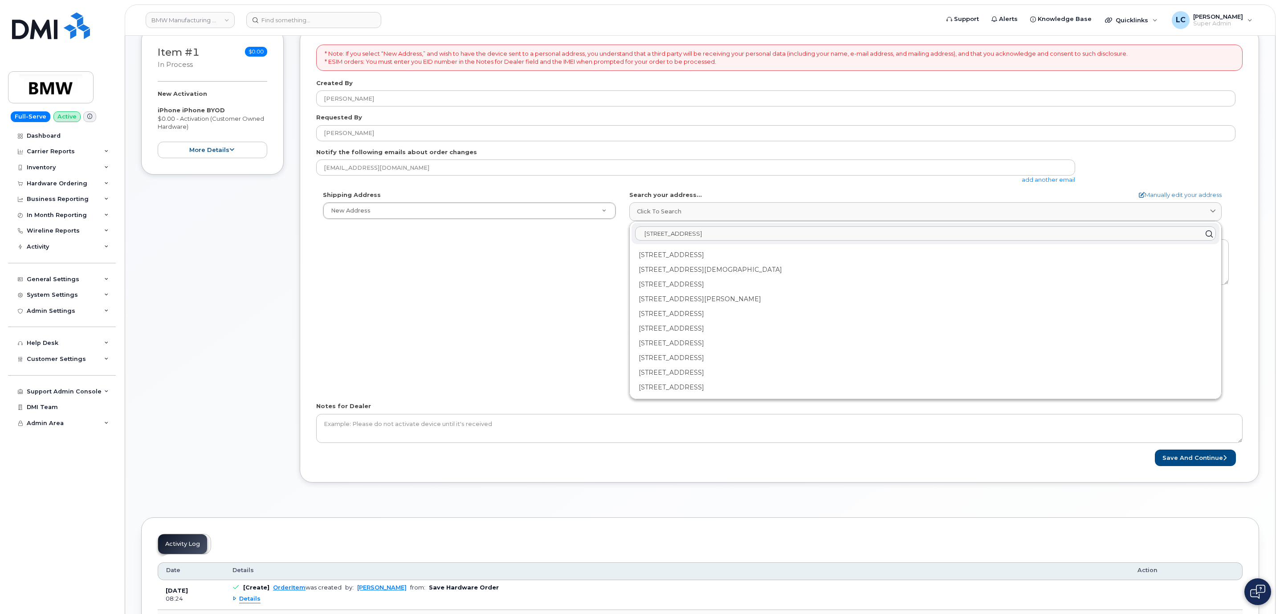
scroll to position [67, 0]
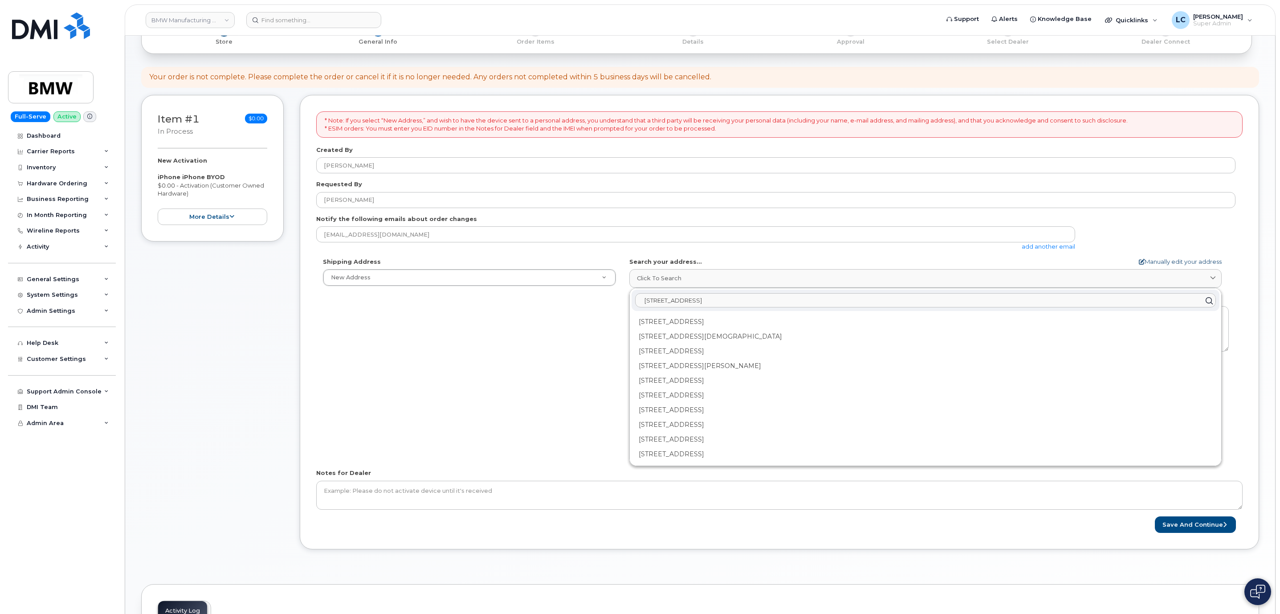
type input "22 W Elder st"
click at [1209, 262] on link "Manually edit your address" at bounding box center [1179, 261] width 83 height 8
select select
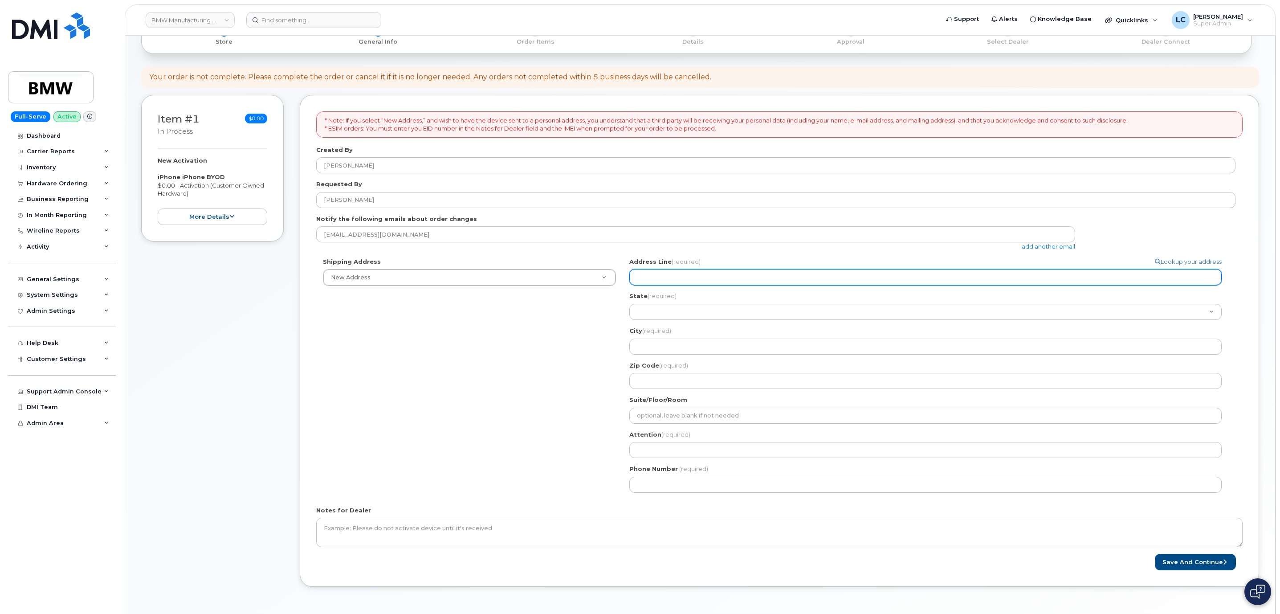
click at [753, 279] on input "Address Line (required)" at bounding box center [925, 277] width 592 height 16
select select
type input "2"
select select
type input "22"
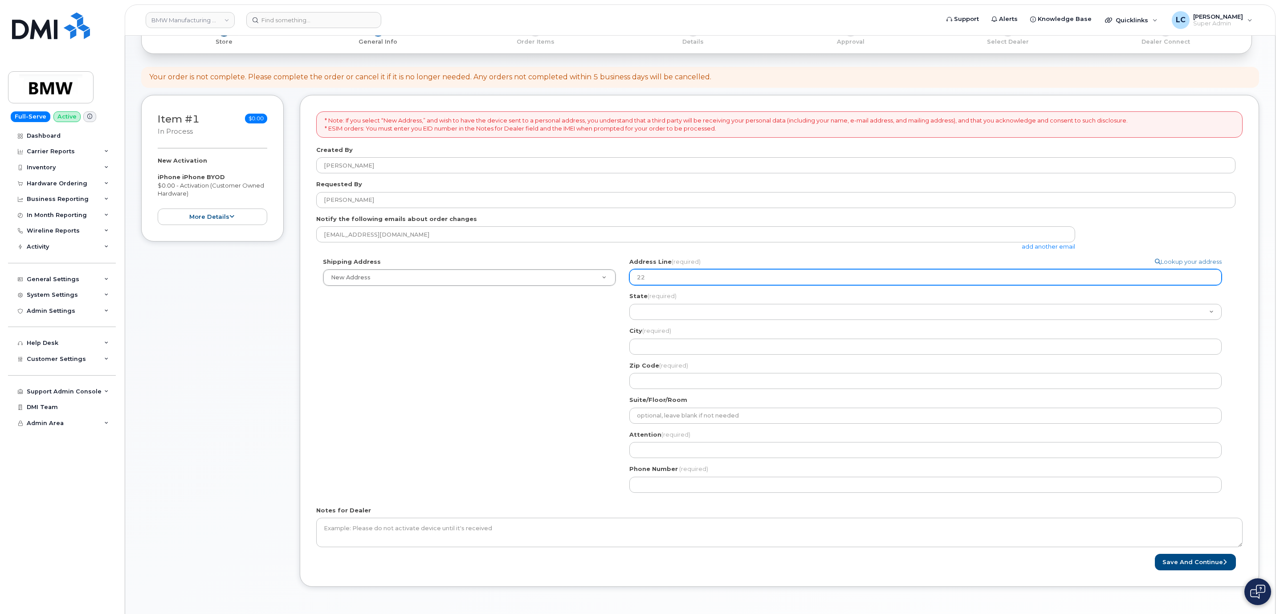
select select
type input "22 W"
select select
type input "22 W E"
select select
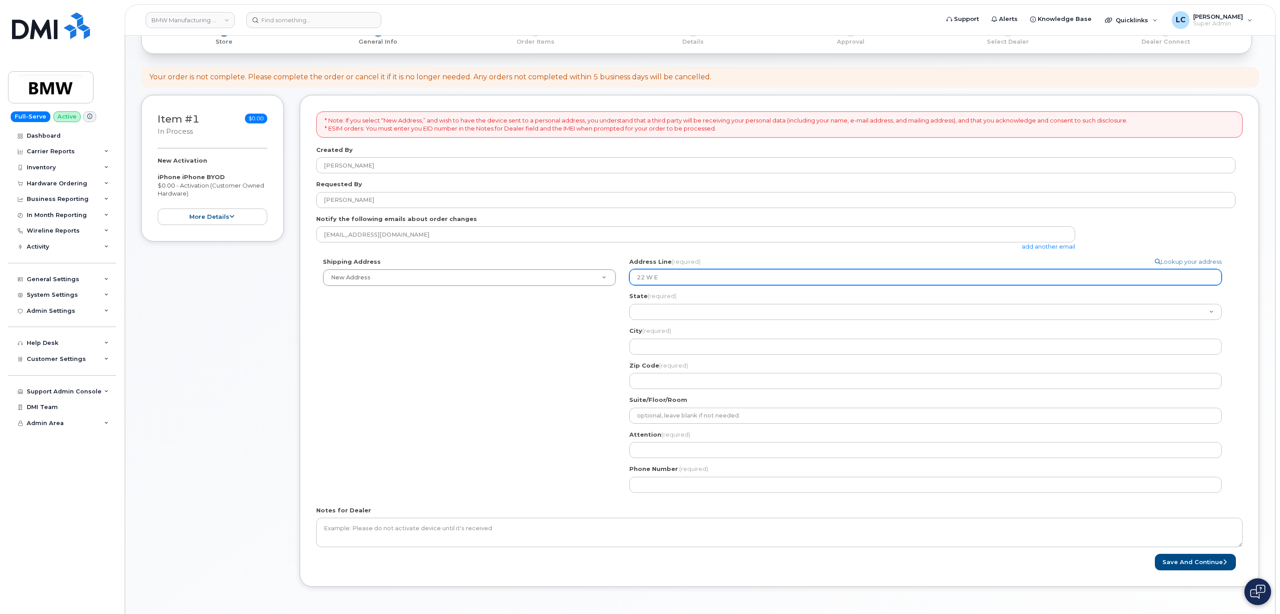
type input "22 W El"
select select
type input "22 W Eld"
select select
type input "22 W Elde"
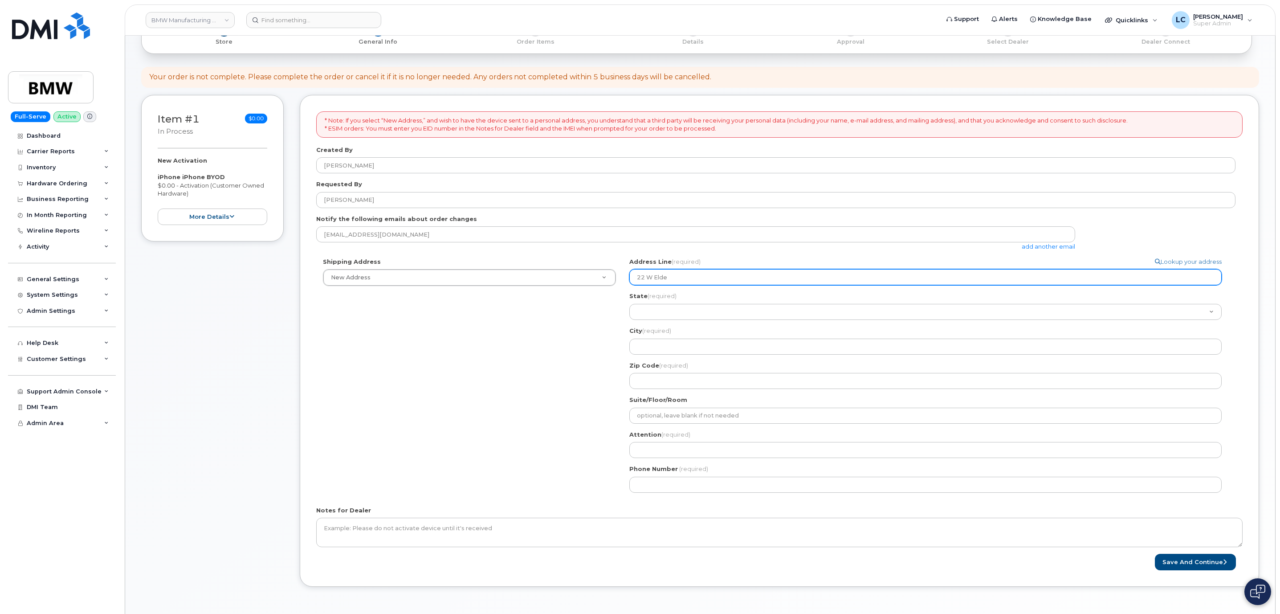
select select
type input "22 W Elder"
select select
type input "22 W Elder S"
select select
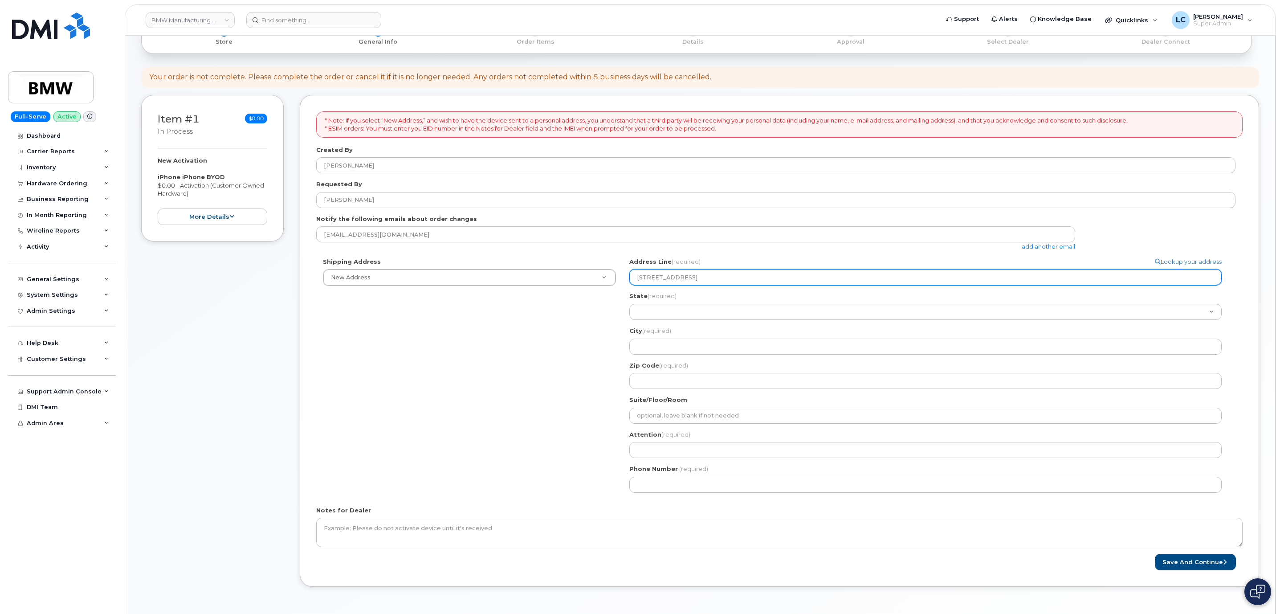
type input "22 W Elder St"
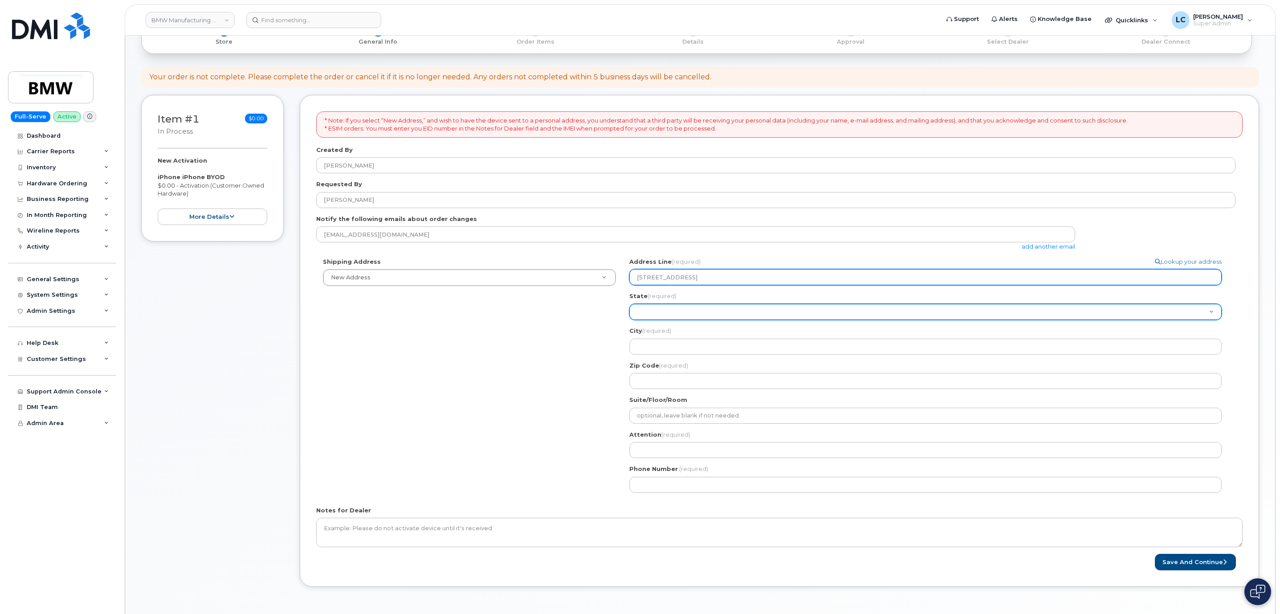
select select "CA"
select select
select select "OH"
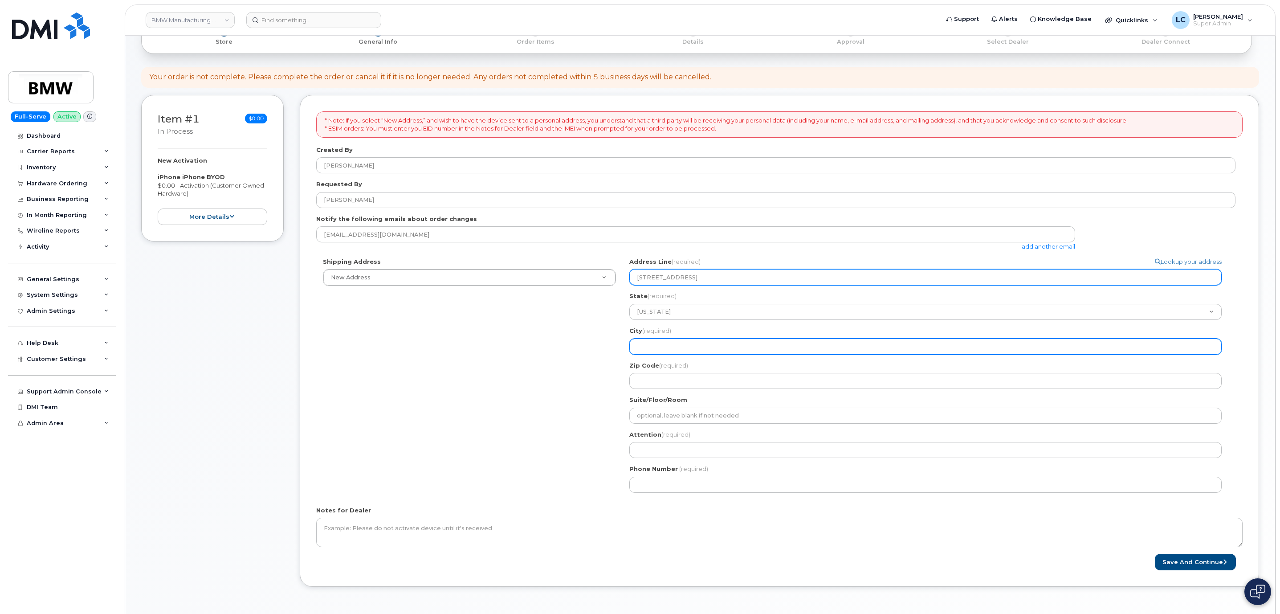
select select
type input "C"
select select
type input "Ci"
select select
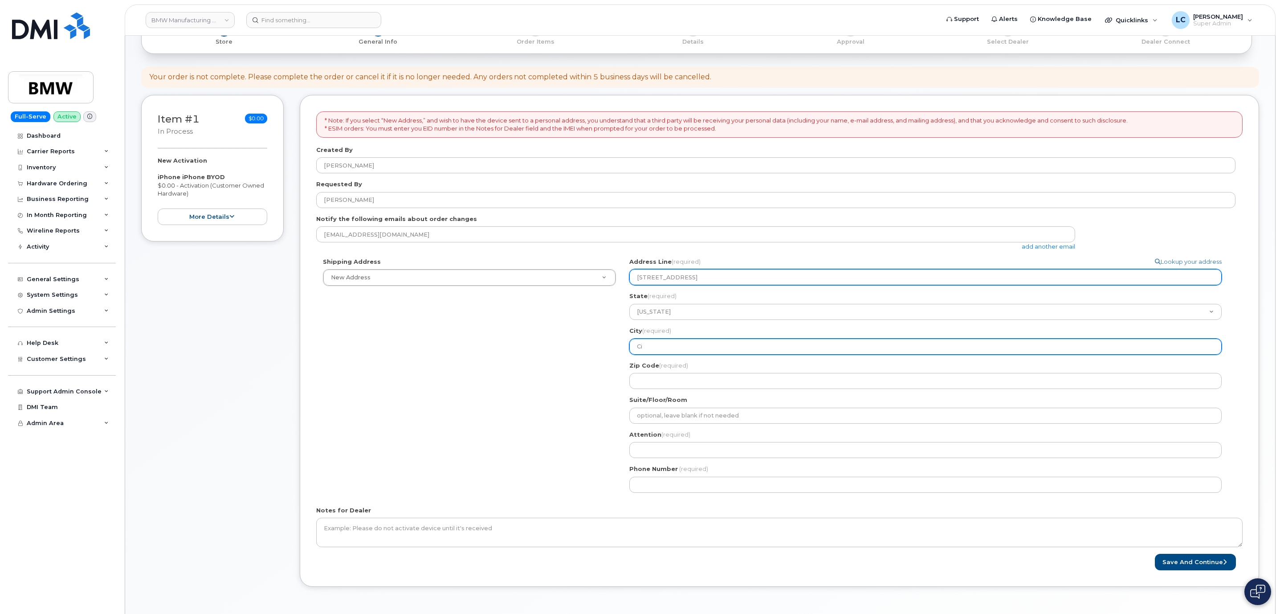
type input "Cin"
select select
type input "Cinc"
select select
type input "Cinci"
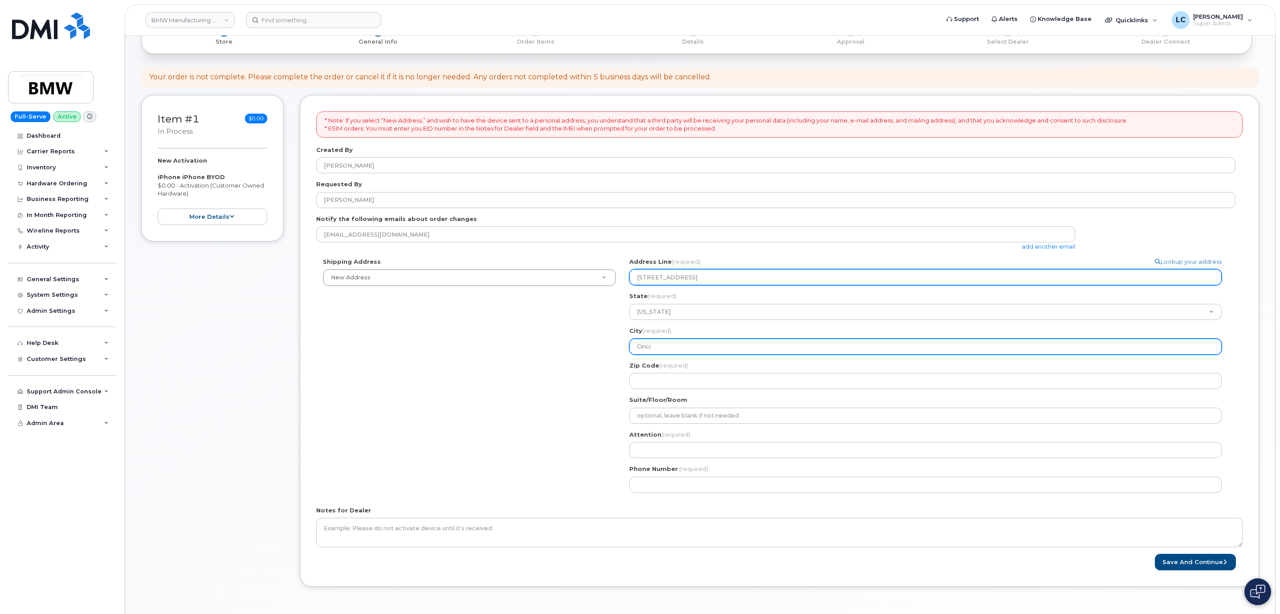
select select
type input "Cincin"
select select
type input "Cincinn"
select select
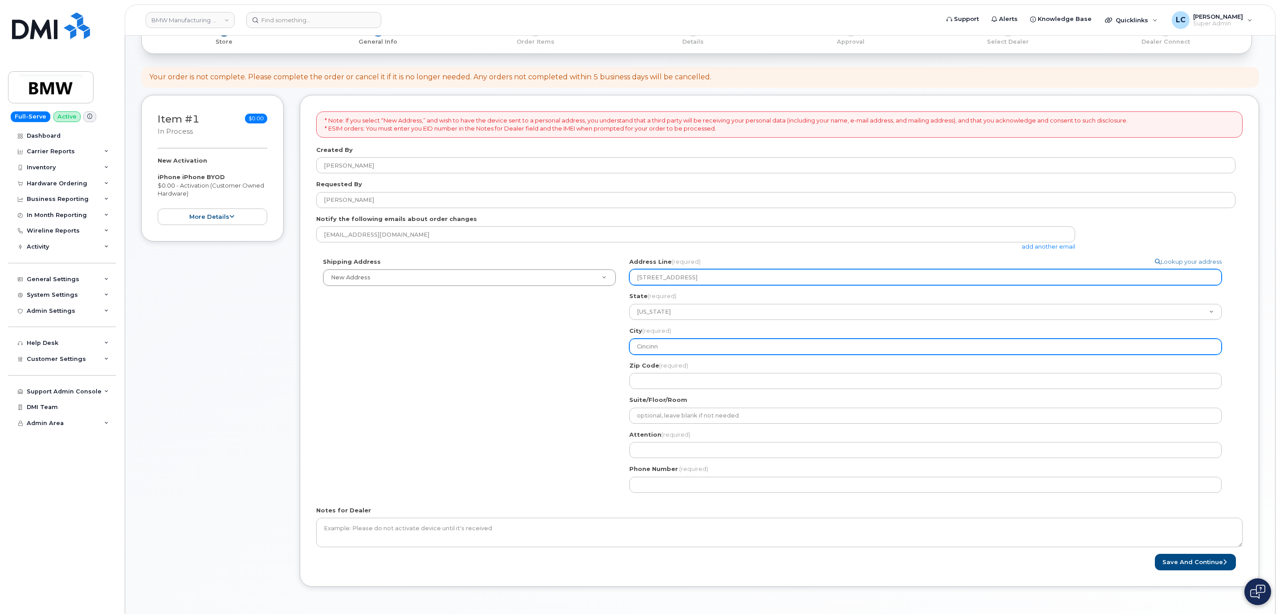
type input "Cincinna"
select select
type input "Cincinnati"
select select
type input "Cincinnati"
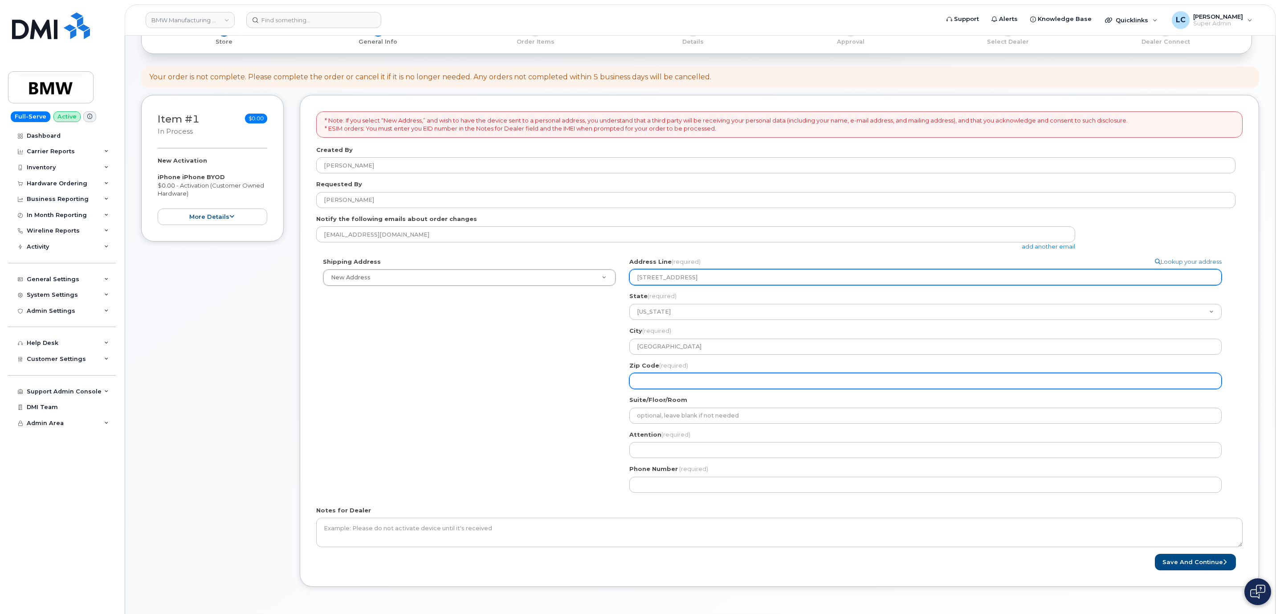
select select
type input "4"
select select
type input "45"
select select
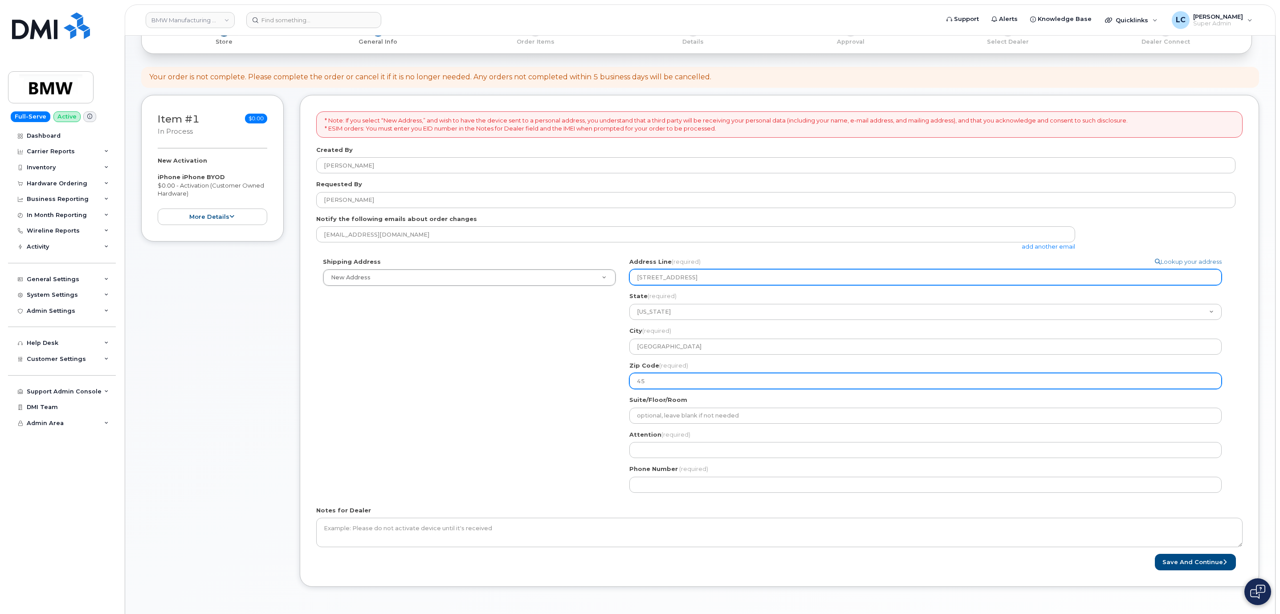
type input "452"
select select
type input "4522"
select select
type input "45220"
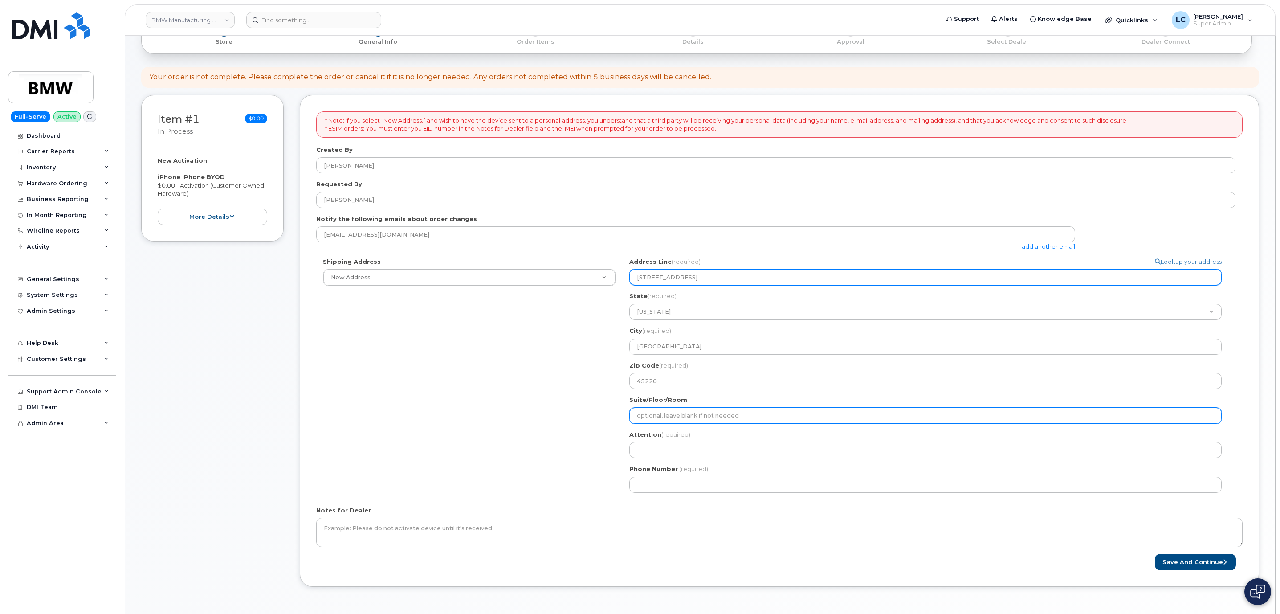
select select
type input "3"
select select
type input "30"
select select
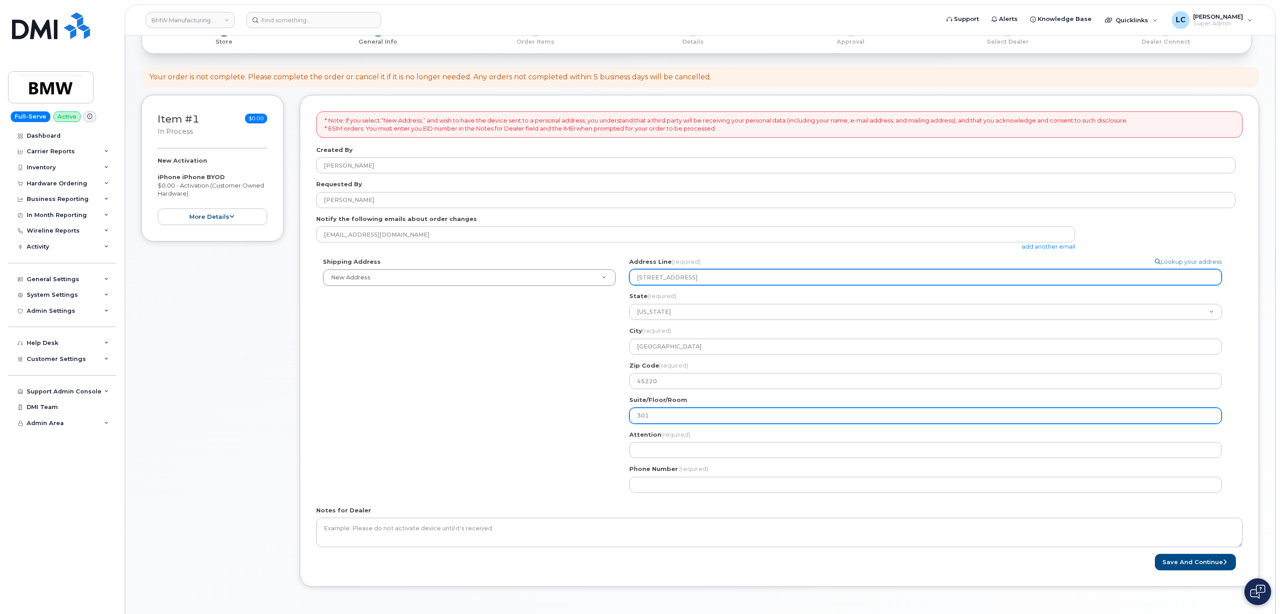
type input "301"
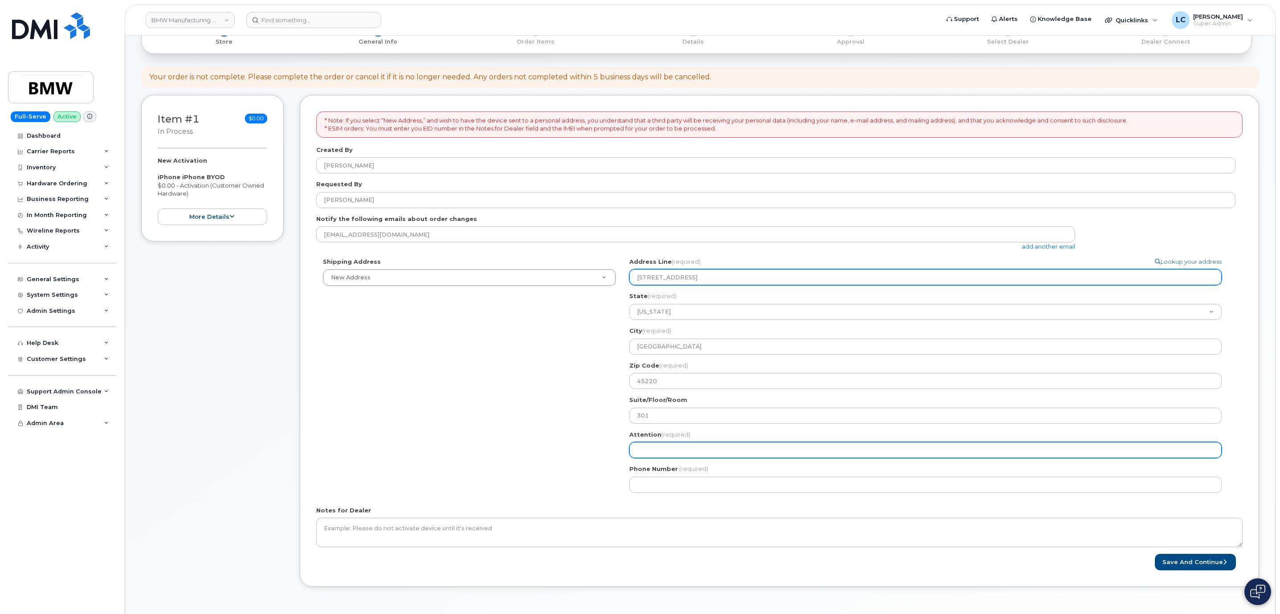
select select
type input "L"
select select
type input "Lo"
select select
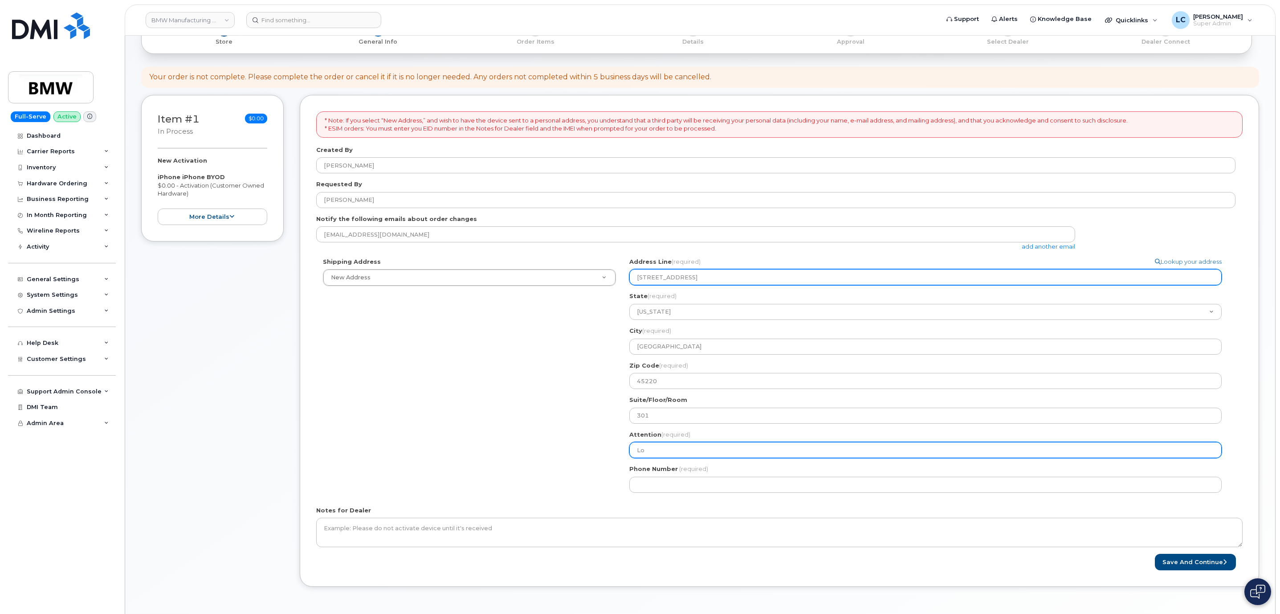
type input "Log"
select select
type input "Loga"
select select
type input "Logan"
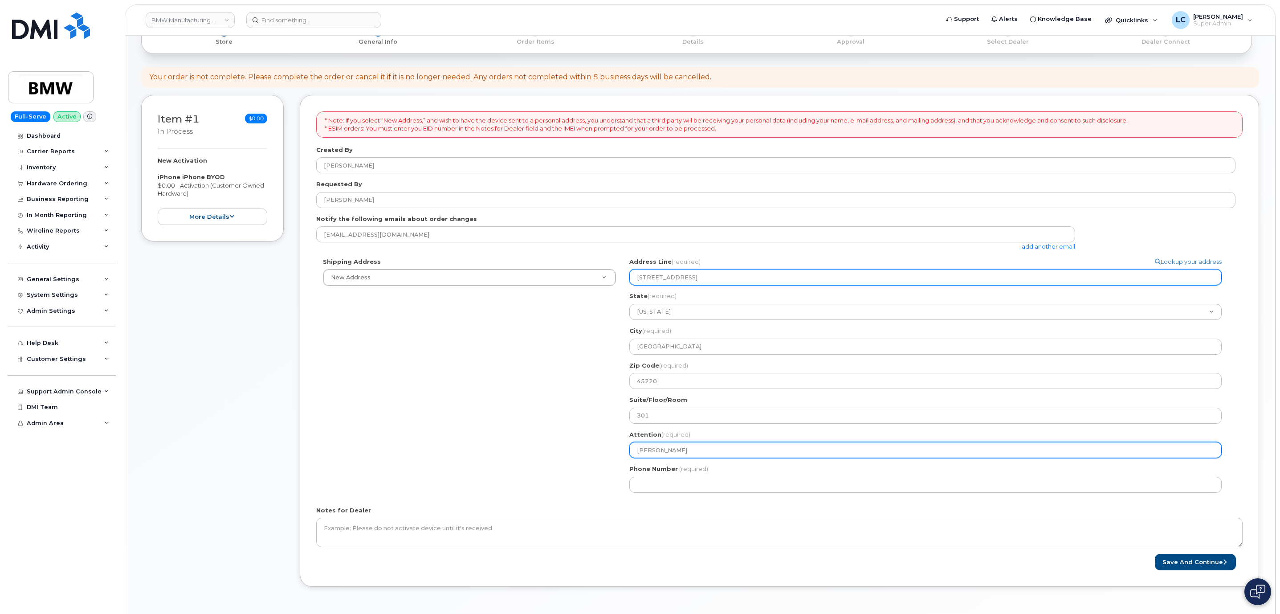
select select
type input "Logan C"
select select
type input "Logan C."
select select
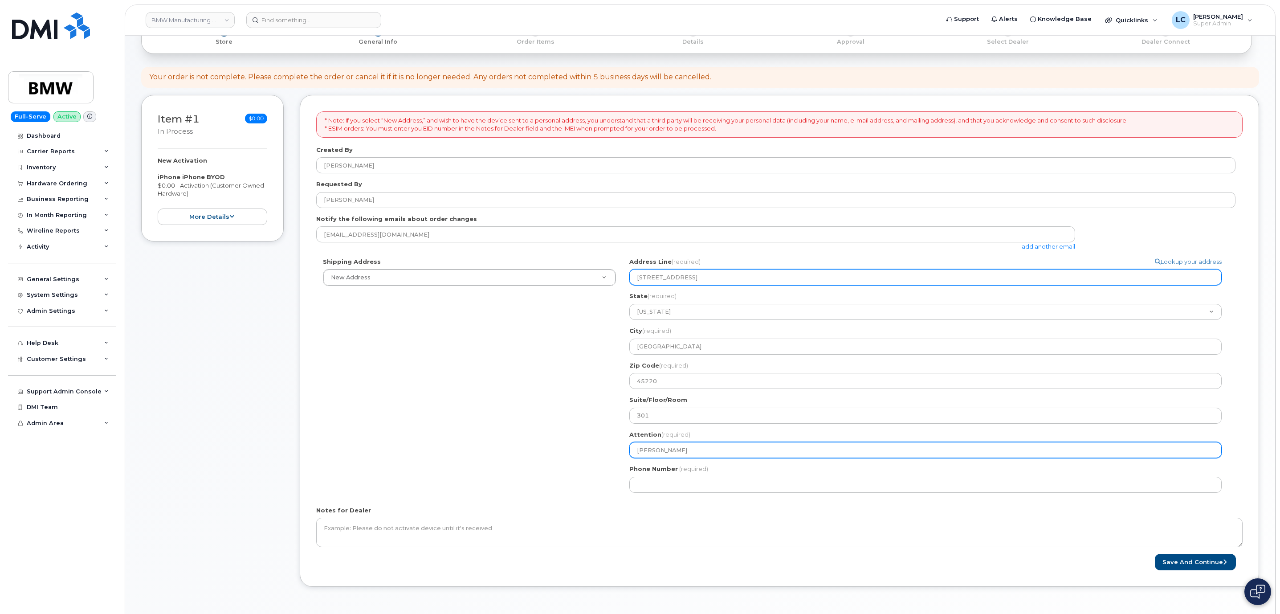
type input "Logan C"
select select
type input "Logan"
select select
type input "Loga"
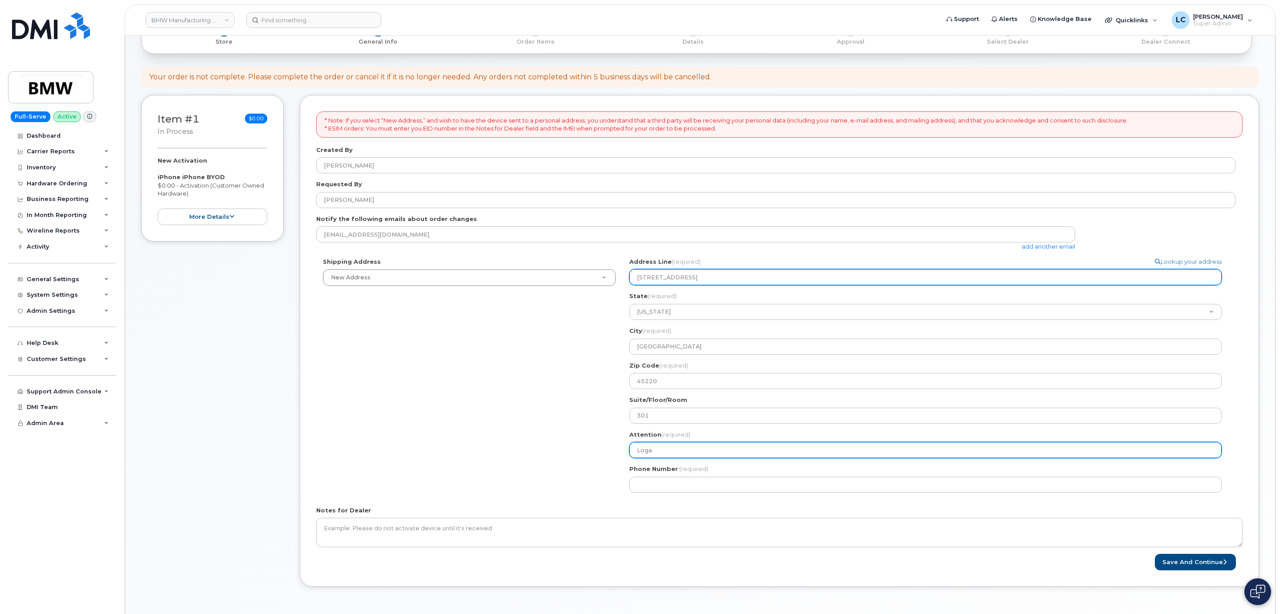
select select
type input "Log"
select select
type input "Lo"
select select
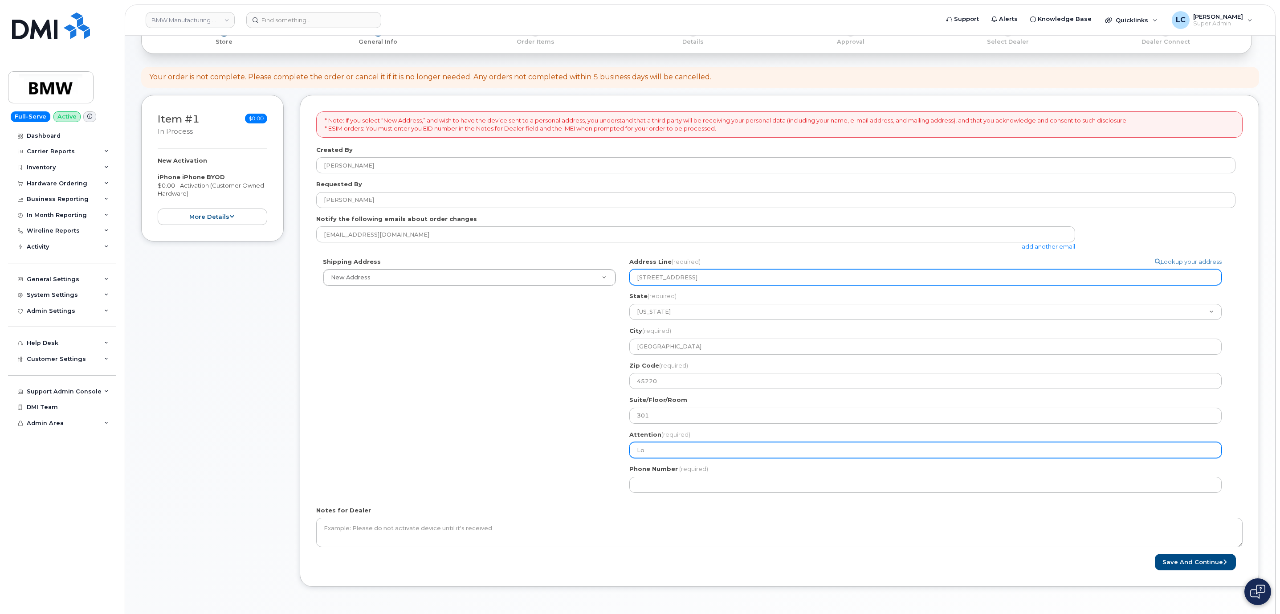
type input "L"
select select
type input "J"
select select
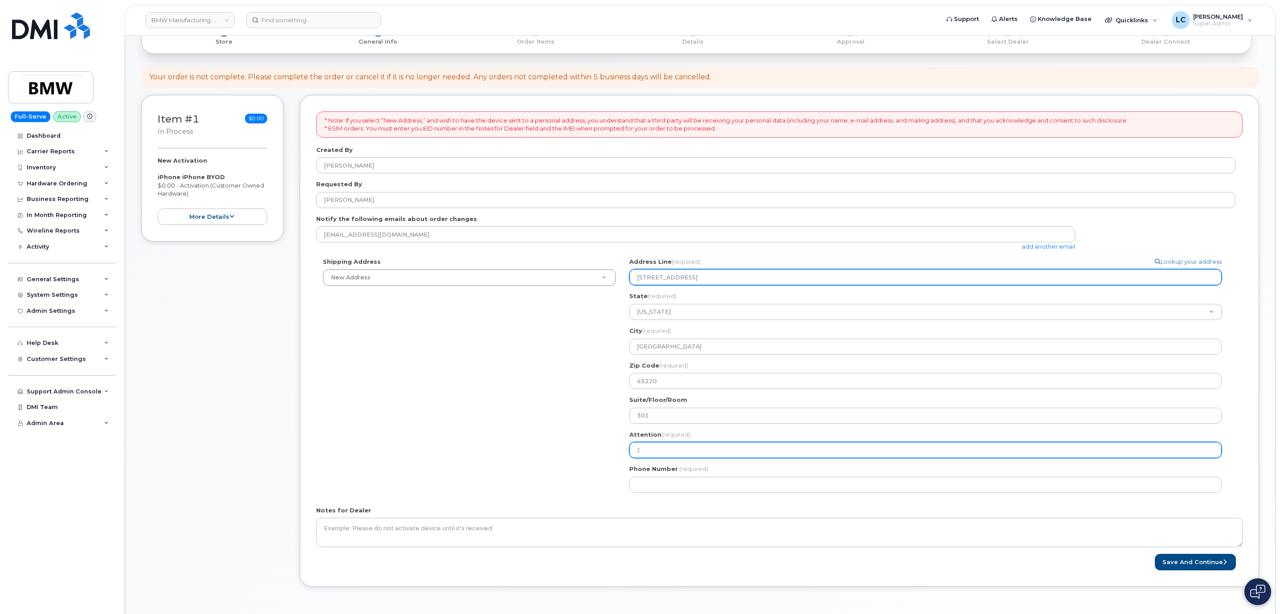
type input "Jo"
select select
type input "Joh"
select select
type input "John"
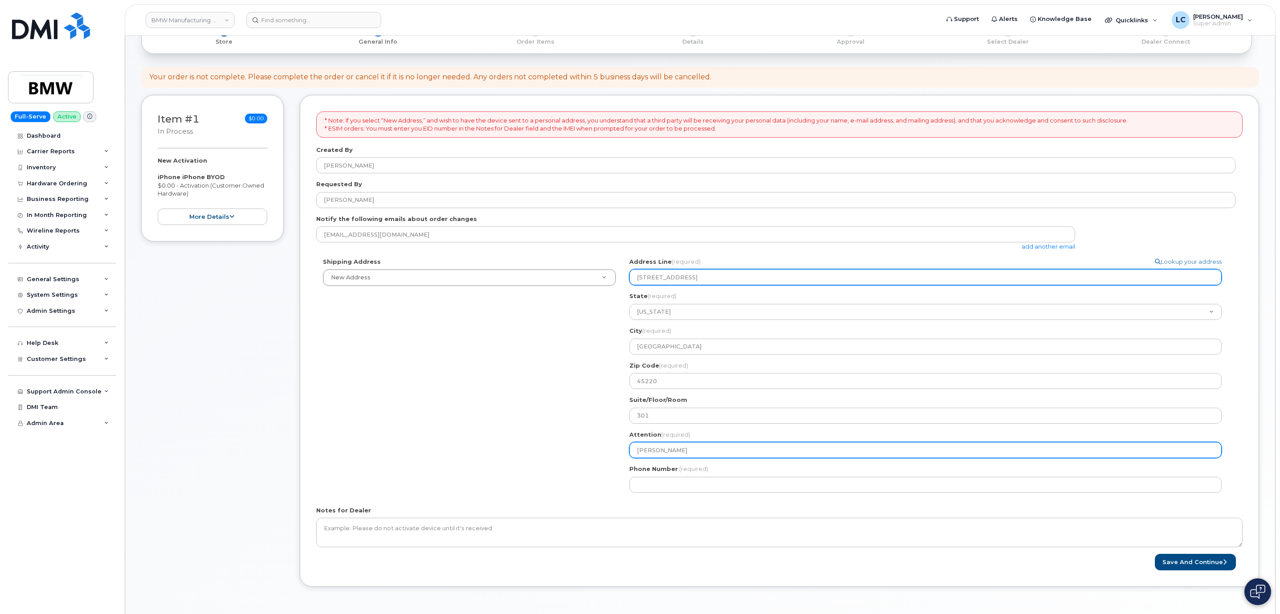
select select
type input "John S"
select select
type input "John St"
select select
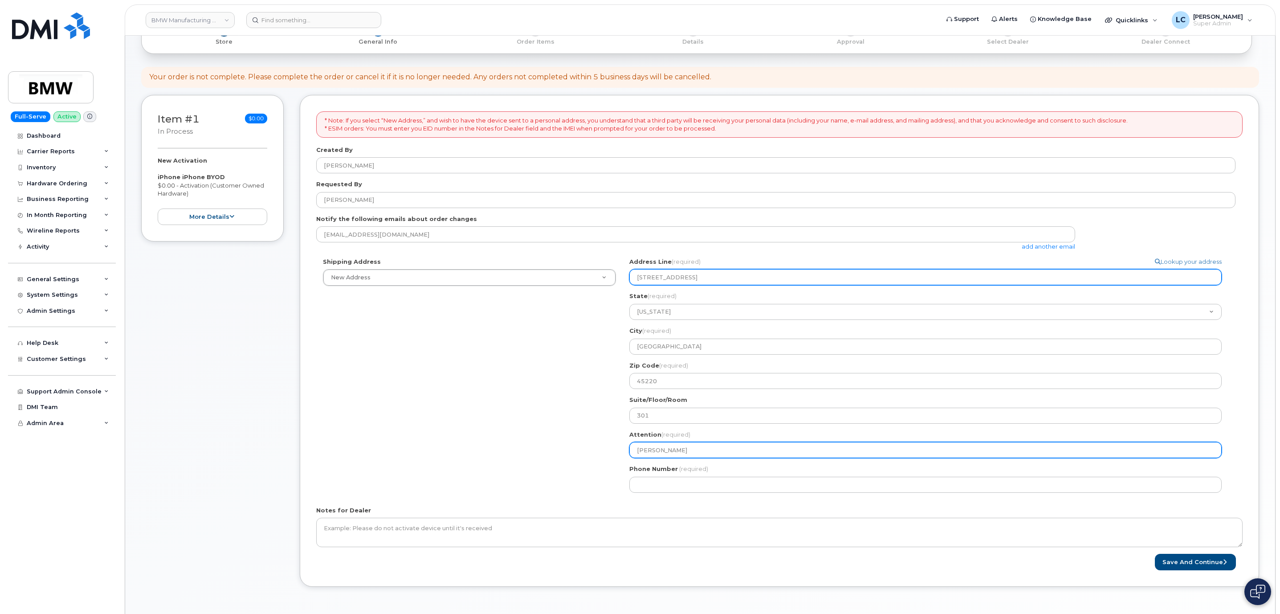
type input "John Sta"
select select
type input "John Stam"
select select
type input "John Stamo"
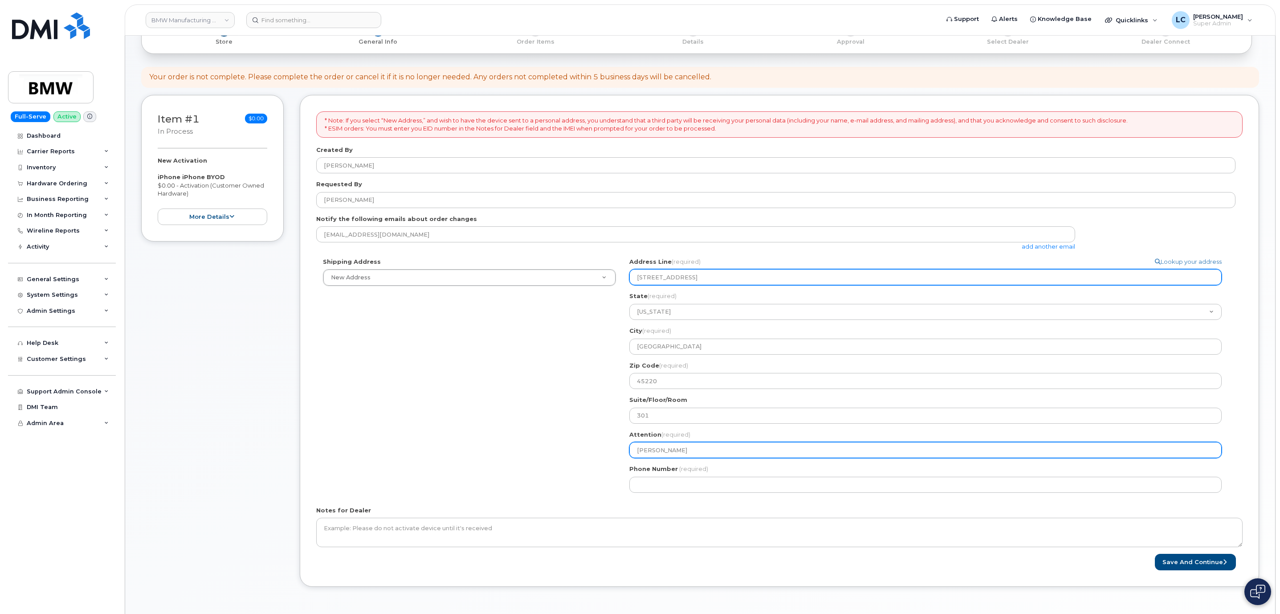
select select
type input "John Stamos"
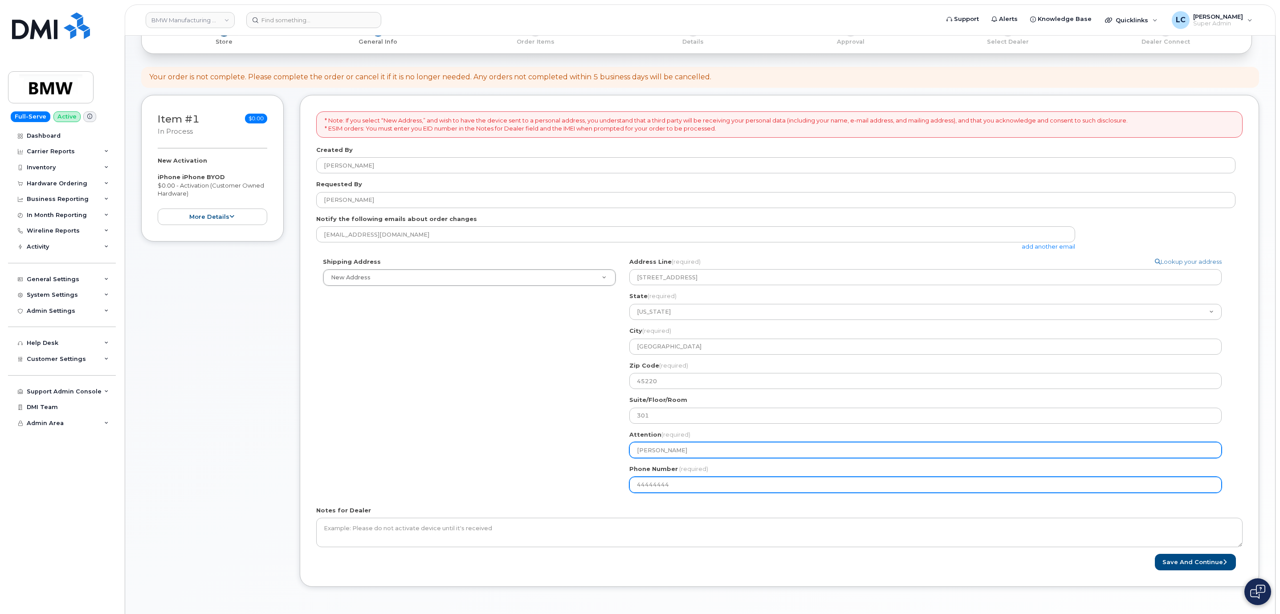
type input "444444444"
select select
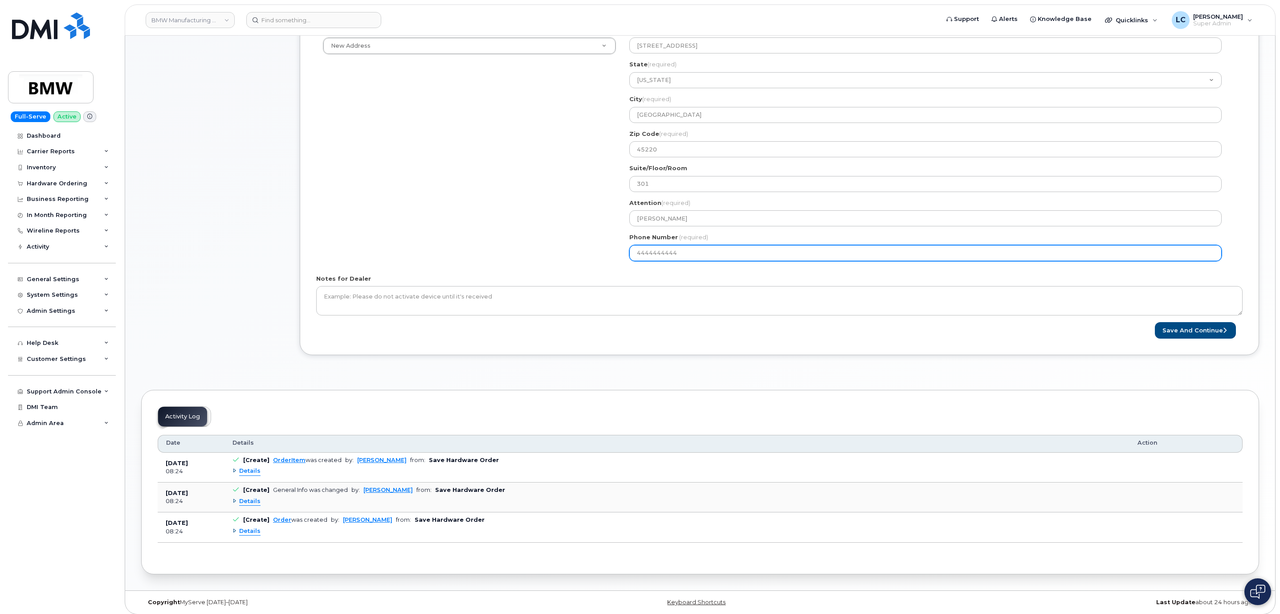
scroll to position [308, 0]
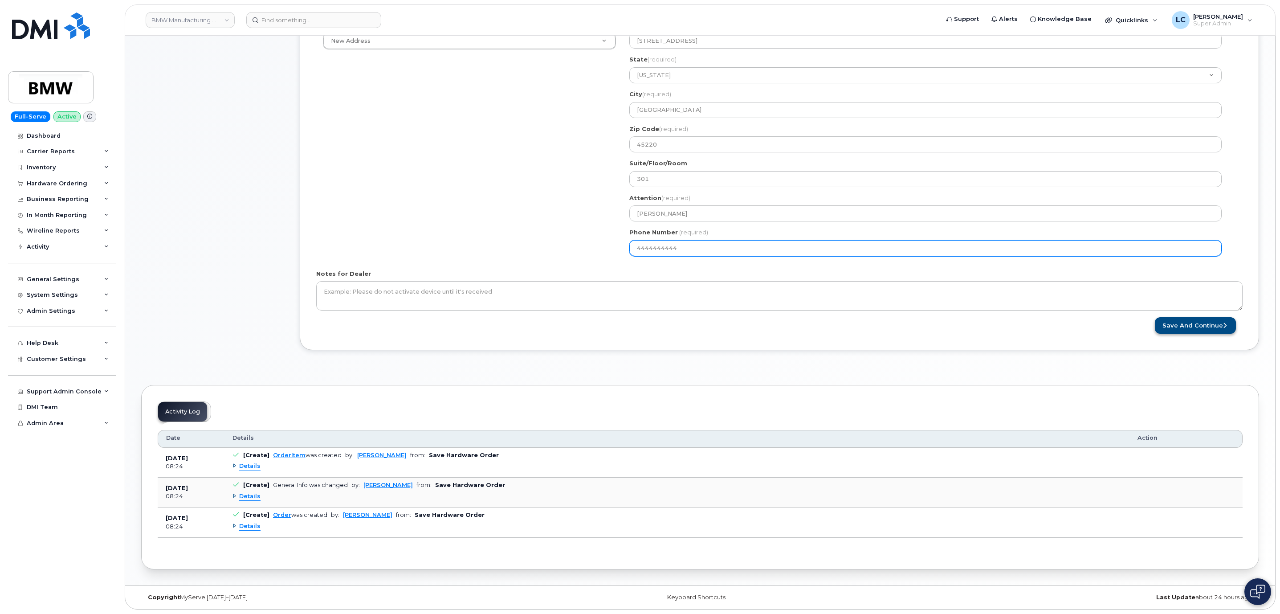
type input "4444444444"
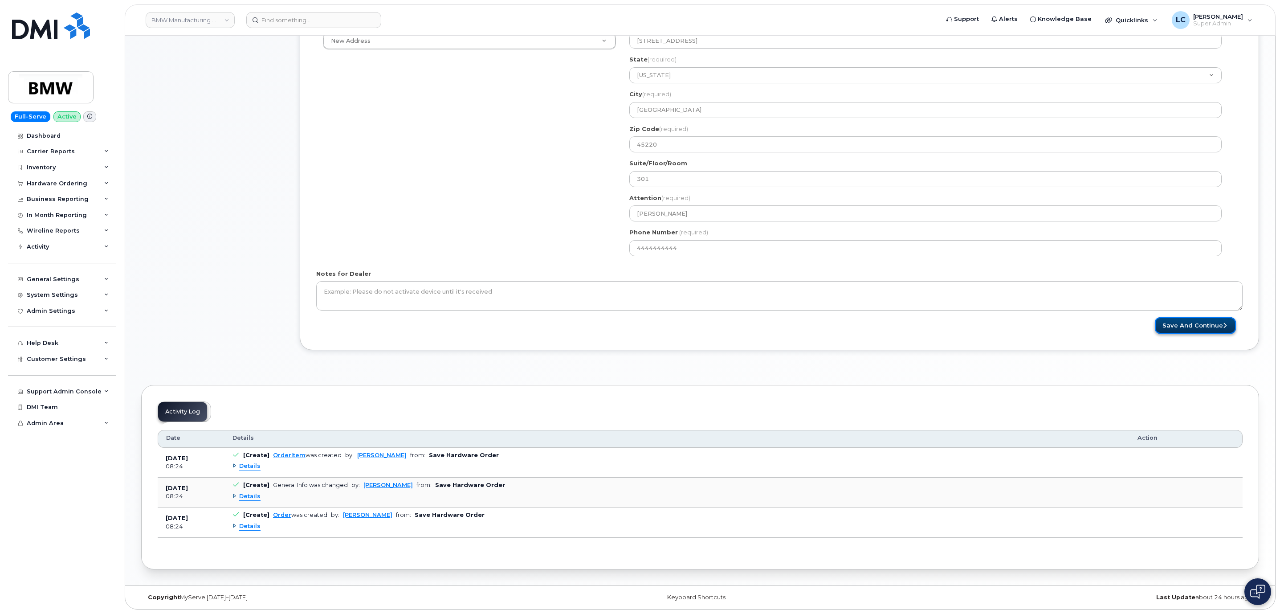
click at [1203, 321] on button "Save and Continue" at bounding box center [1194, 325] width 81 height 16
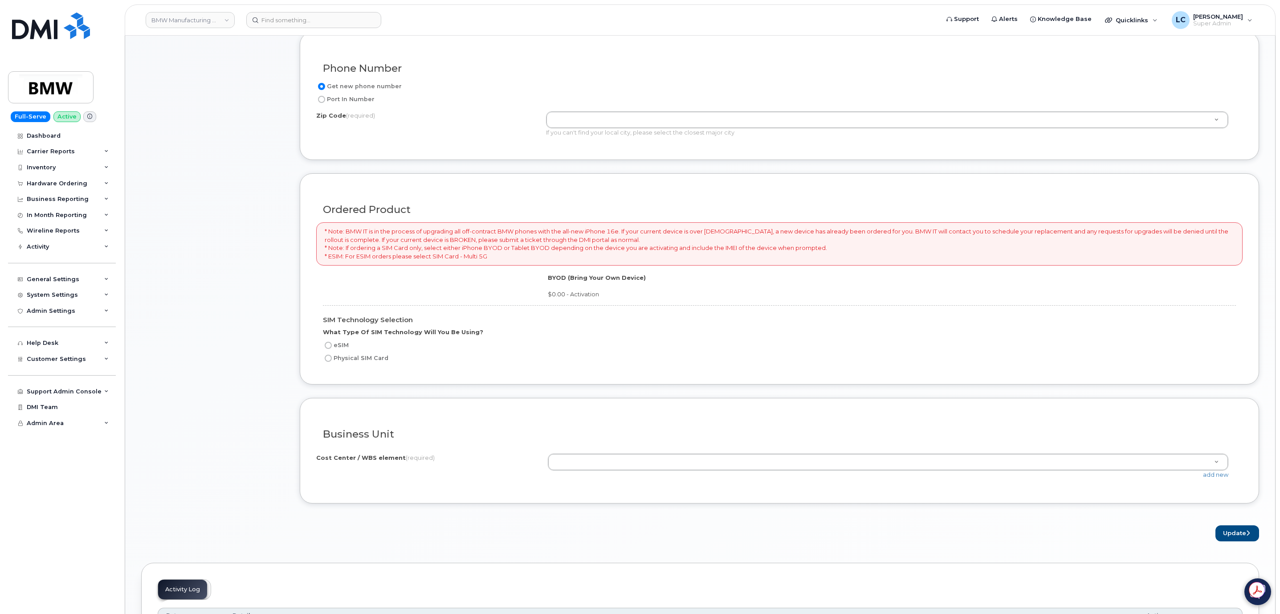
scroll to position [534, 0]
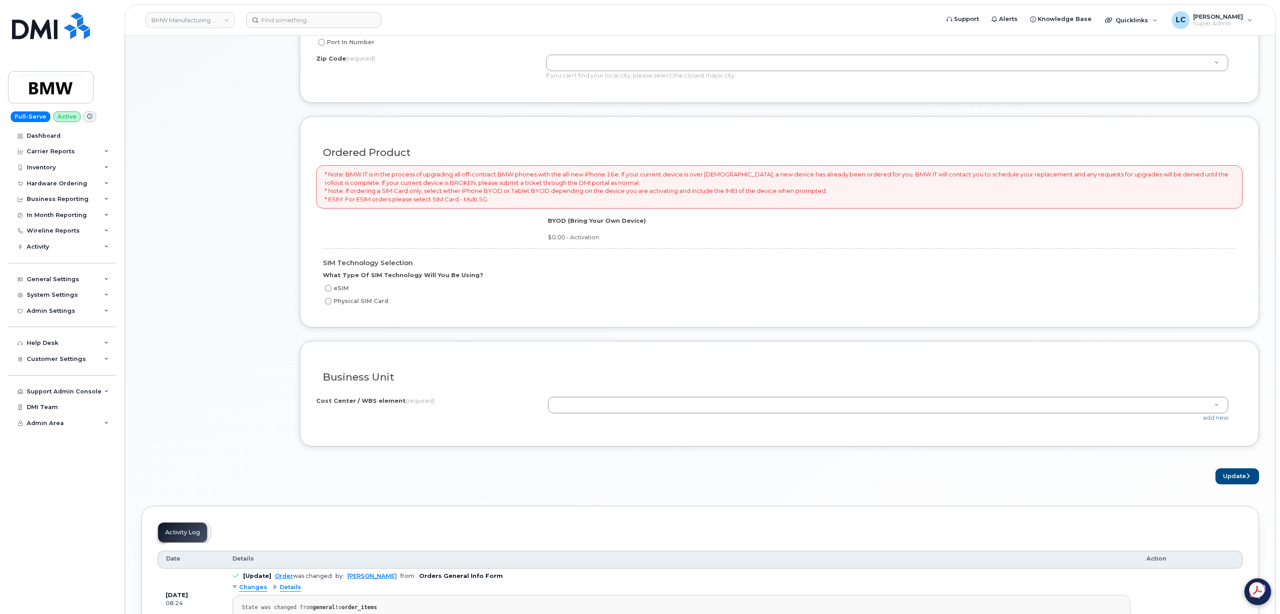
click at [336, 293] on label "eSIM" at bounding box center [336, 288] width 26 height 11
click at [332, 292] on input "eSIM" at bounding box center [328, 288] width 7 height 7
radio input "true"
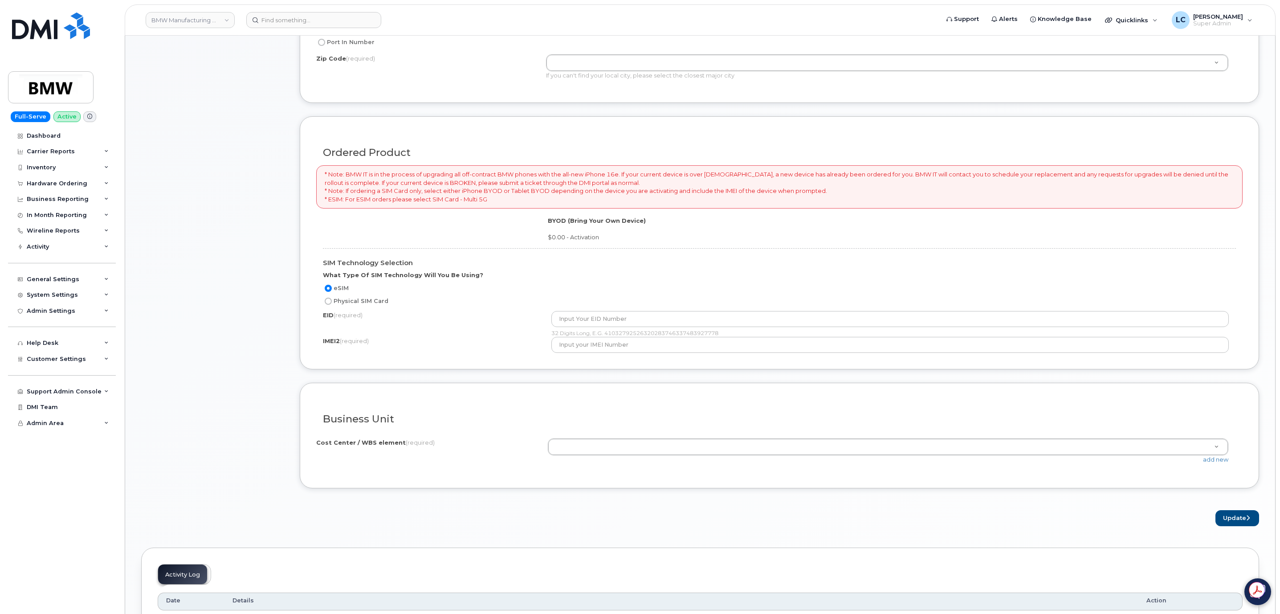
click at [366, 305] on label "Physical SIM Card" at bounding box center [355, 301] width 65 height 11
click at [332, 305] on input "Physical SIM Card" at bounding box center [328, 300] width 7 height 7
radio input "true"
click at [341, 289] on label "eSIM" at bounding box center [336, 288] width 26 height 11
click at [332, 289] on input "eSIM" at bounding box center [328, 288] width 7 height 7
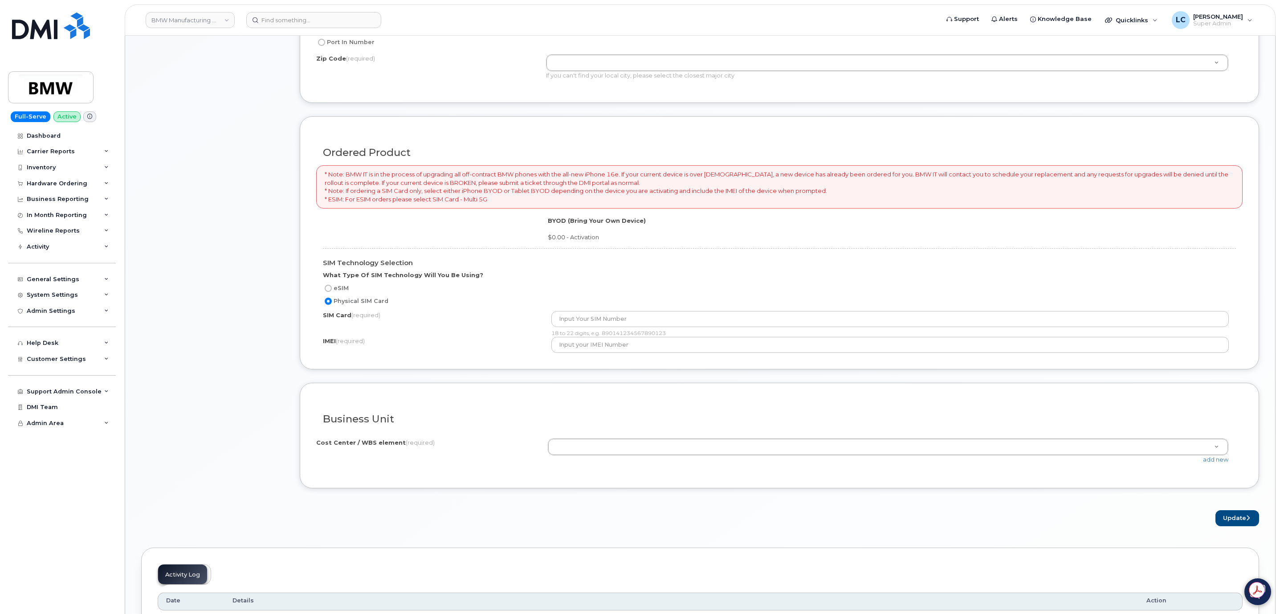
radio input "true"
click at [369, 304] on label "Physical SIM Card" at bounding box center [355, 301] width 65 height 11
click at [332, 304] on input "Physical SIM Card" at bounding box center [328, 300] width 7 height 7
radio input "true"
click at [331, 289] on label "eSIM" at bounding box center [336, 288] width 26 height 11
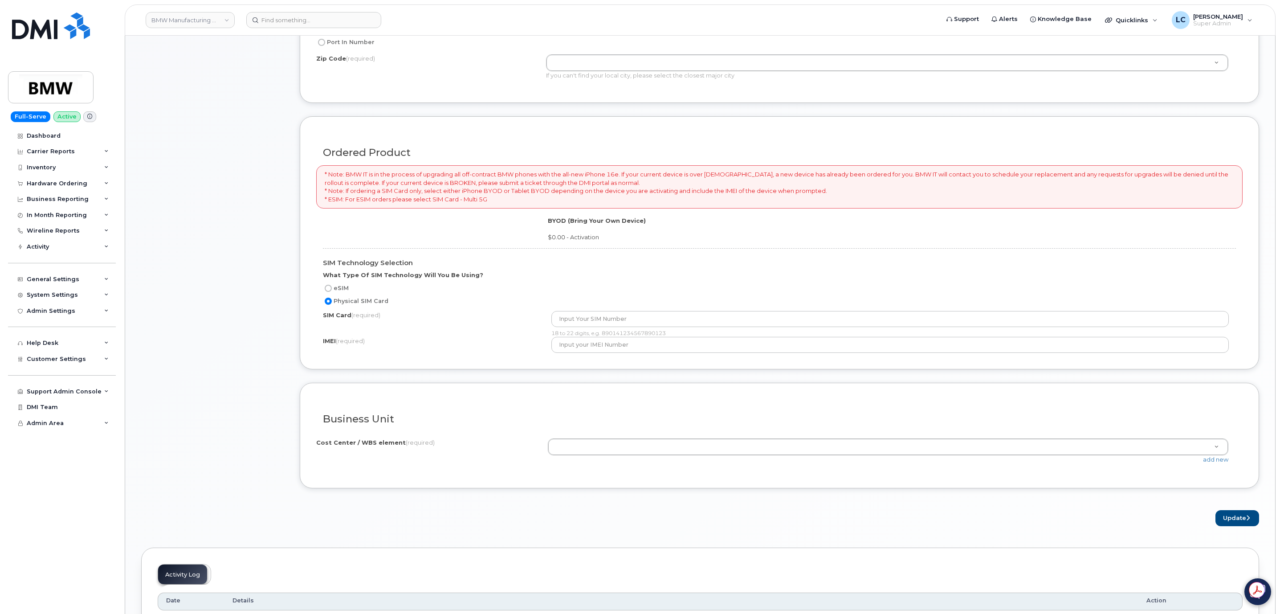
click at [331, 289] on input "eSIM" at bounding box center [328, 288] width 7 height 7
radio input "true"
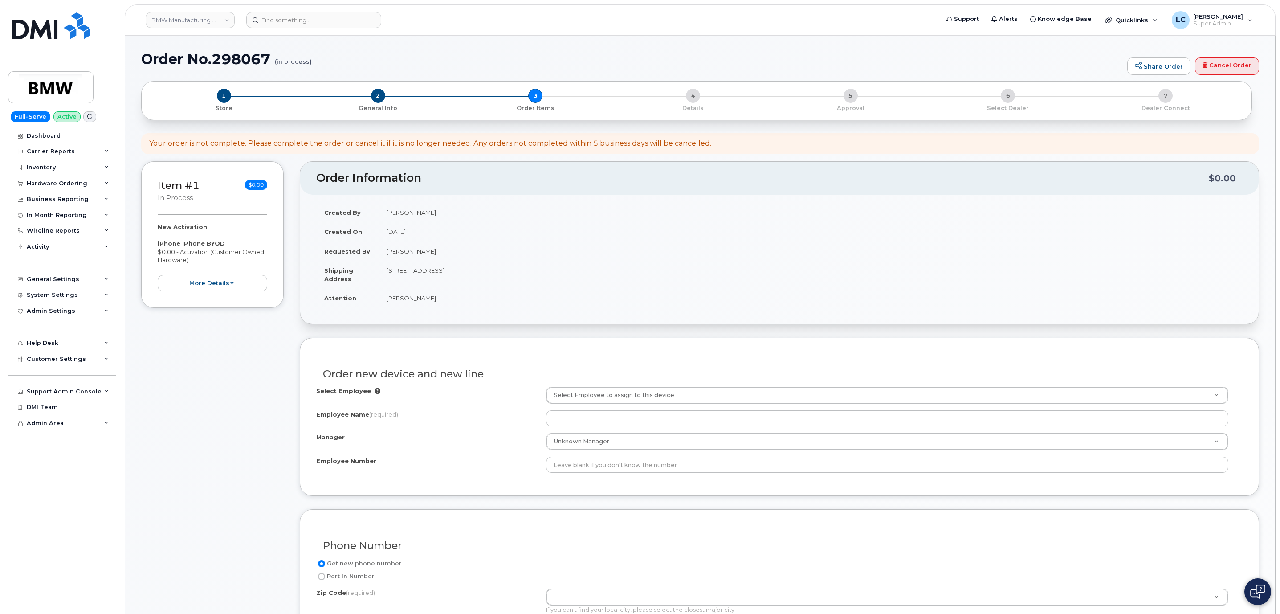
scroll to position [0, 0]
click at [1226, 63] on link "Cancel Order" at bounding box center [1227, 67] width 64 height 18
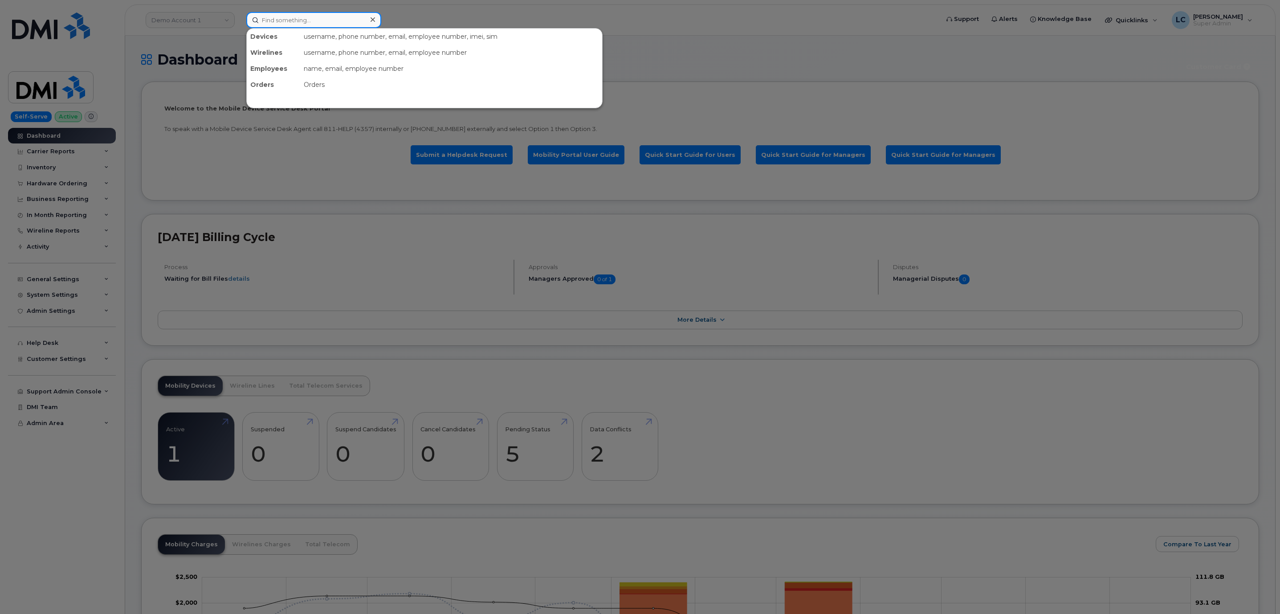
click at [353, 19] on input at bounding box center [313, 20] width 135 height 16
paste input "7802438451"
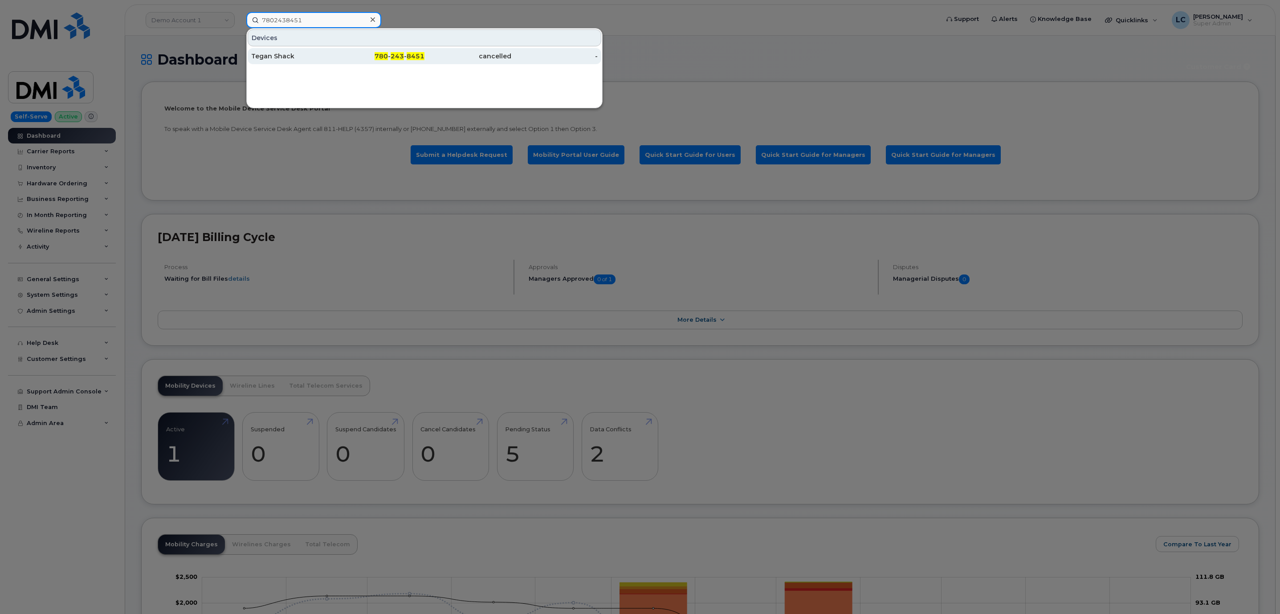
type input "7802438451"
click at [346, 58] on div "780 - 243 - 8451" at bounding box center [381, 56] width 87 height 9
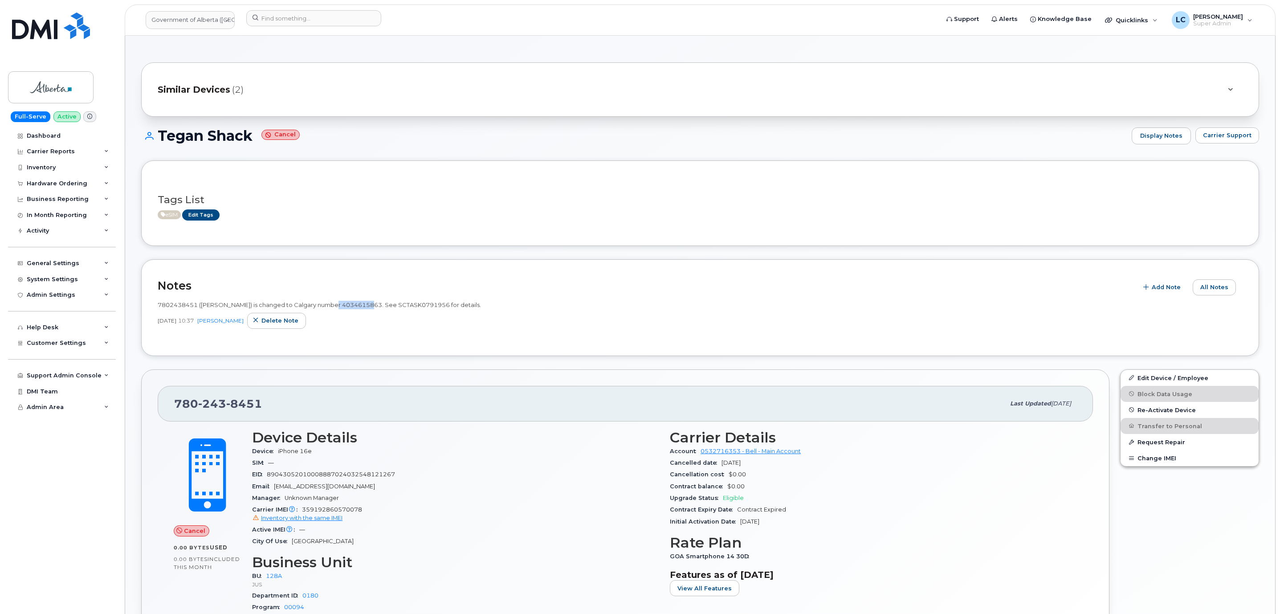
drag, startPoint x: 332, startPoint y: 307, endPoint x: 370, endPoint y: 309, distance: 38.8
click at [370, 308] on span "7802438451 ([PERSON_NAME]) is changed to Calgary number 4034615863. See SCTASK0…" at bounding box center [319, 304] width 323 height 7
copy span "4034615863"
click at [318, 17] on input at bounding box center [313, 18] width 135 height 16
paste input "4034615863"
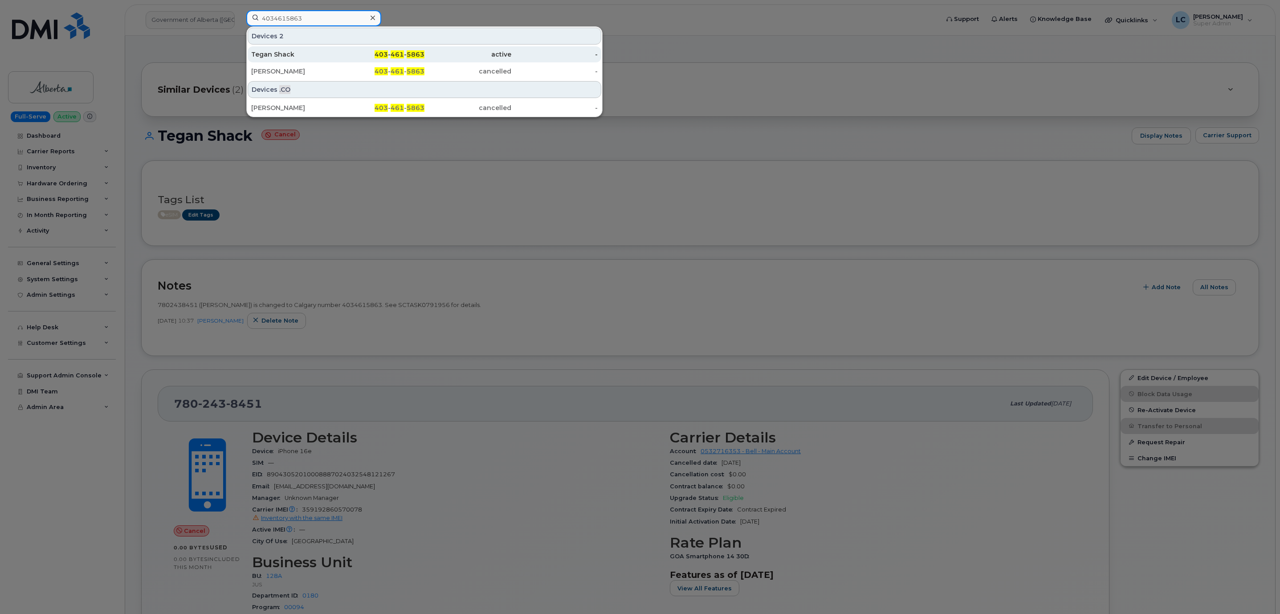
type input "4034615863"
click at [434, 53] on div "active" at bounding box center [467, 54] width 87 height 9
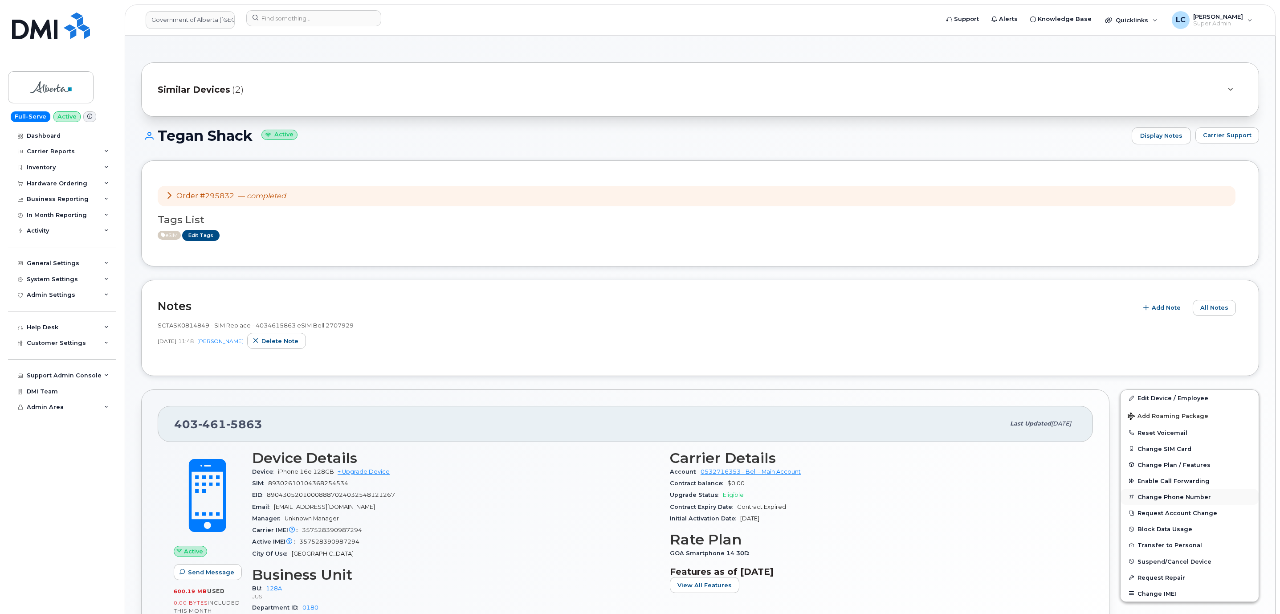
click at [1199, 500] on button "Change Phone Number" at bounding box center [1189, 496] width 138 height 16
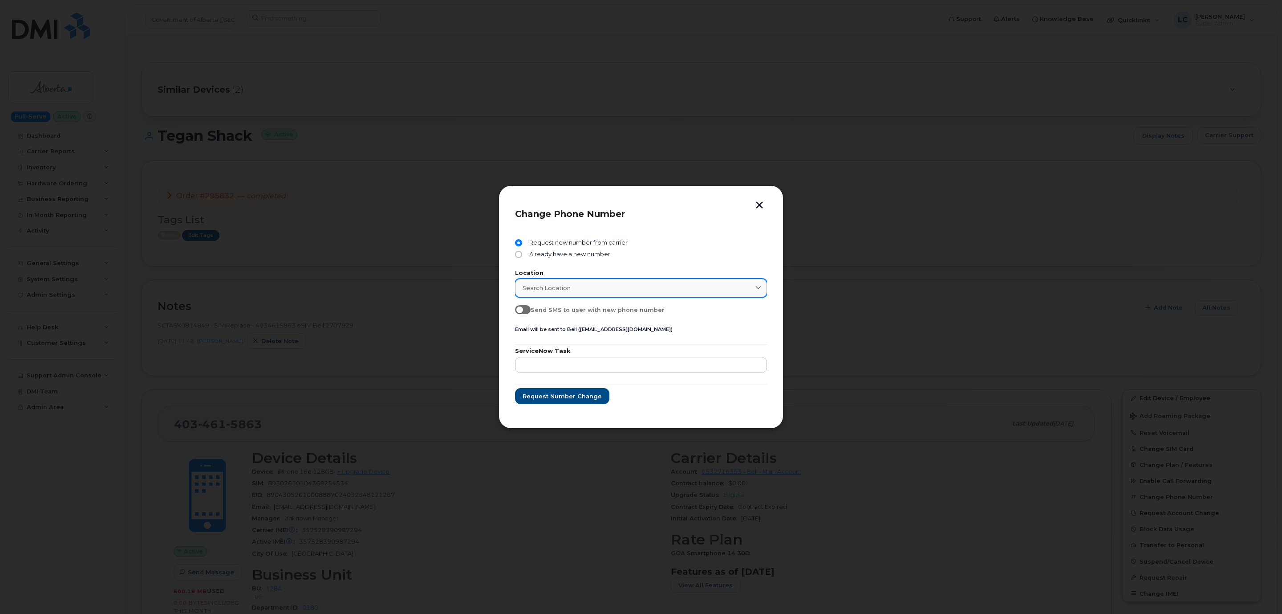
click at [628, 286] on div "Search location" at bounding box center [641, 288] width 237 height 8
click at [732, 268] on form "Request new number from carrier Already have a new number Location Search locat…" at bounding box center [641, 321] width 252 height 165
click at [760, 208] on button "button" at bounding box center [759, 205] width 13 height 9
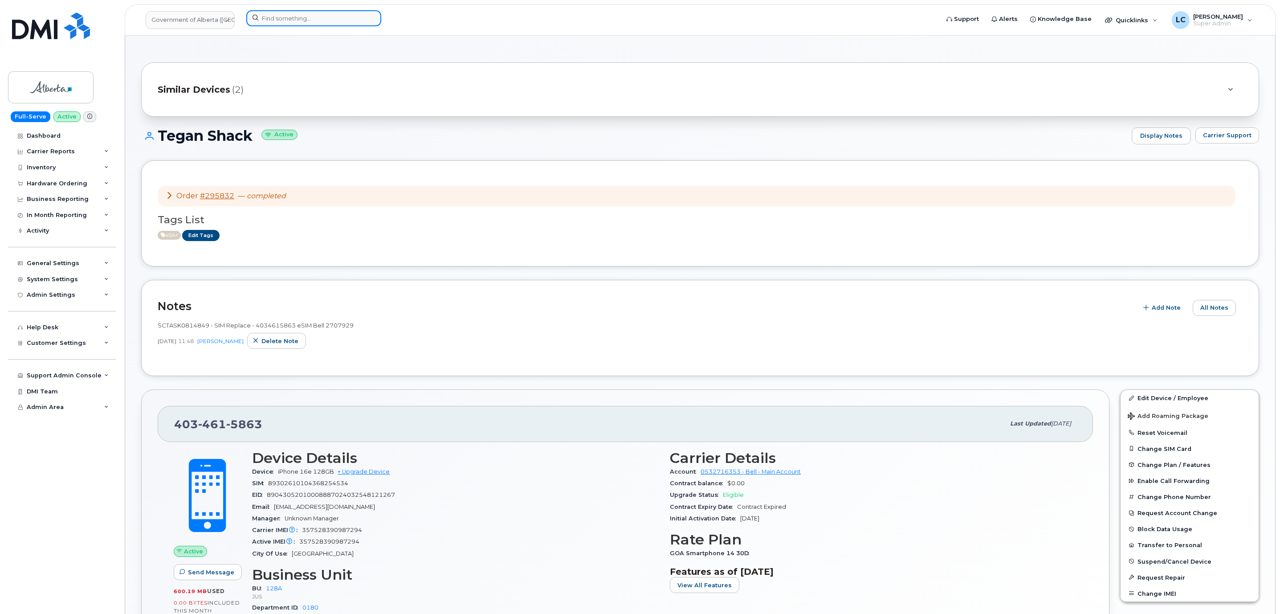
click at [323, 22] on input at bounding box center [313, 18] width 135 height 16
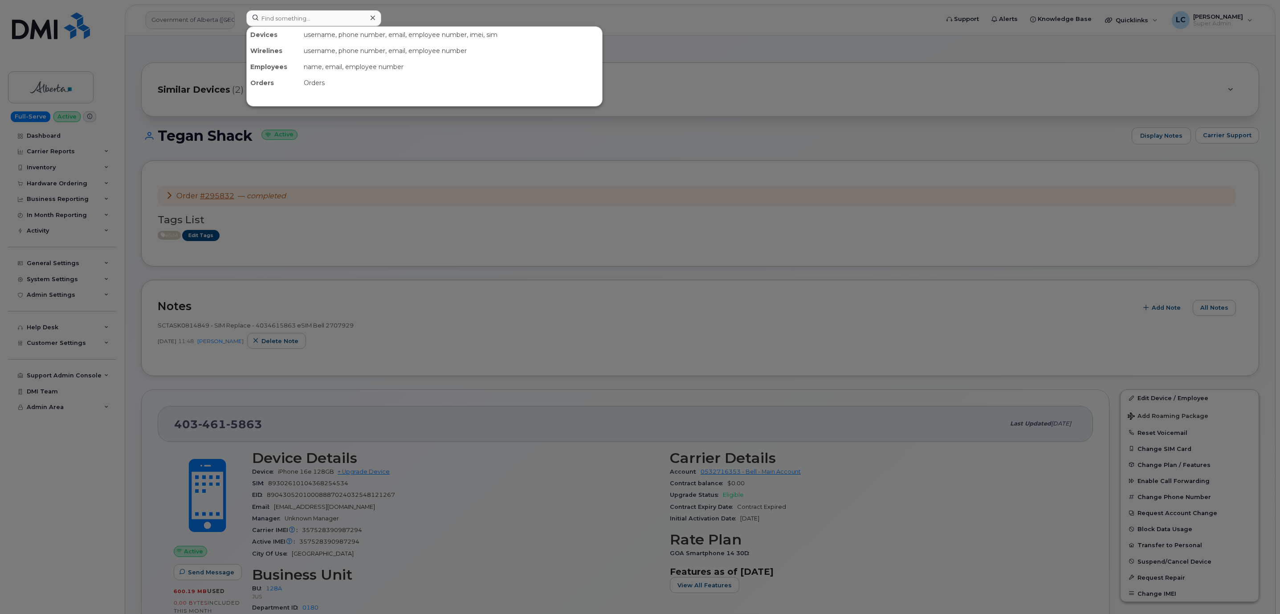
click at [219, 11] on div at bounding box center [640, 307] width 1280 height 614
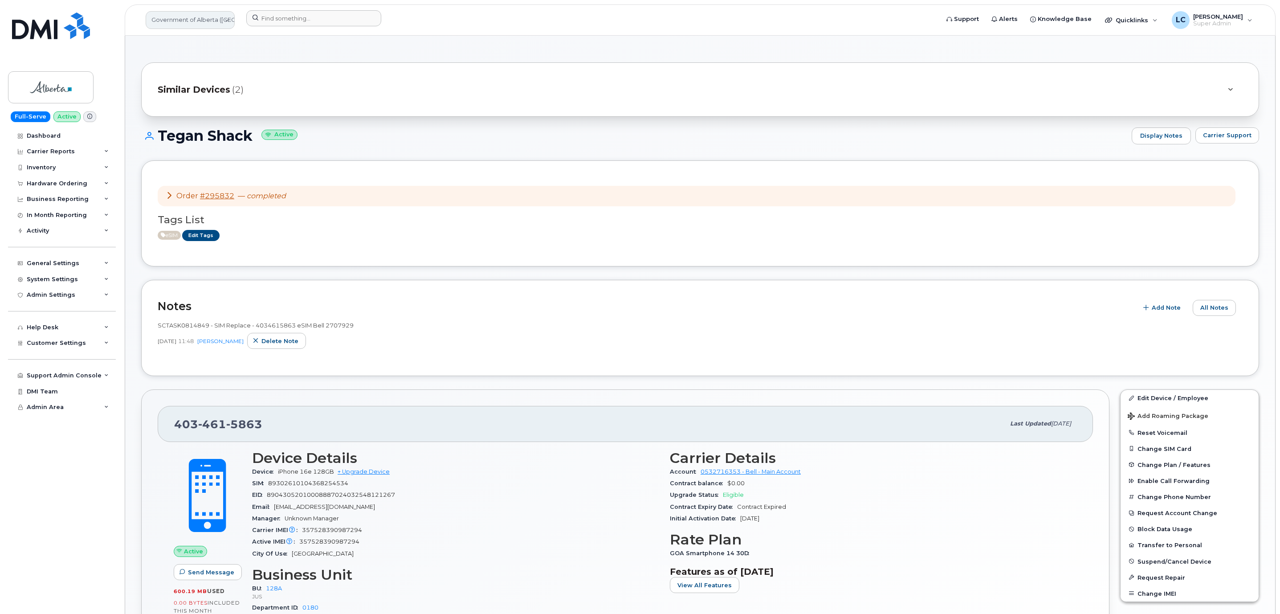
click at [214, 24] on link "Government of Alberta (GOA)" at bounding box center [190, 20] width 89 height 18
click at [216, 43] on input at bounding box center [212, 49] width 117 height 18
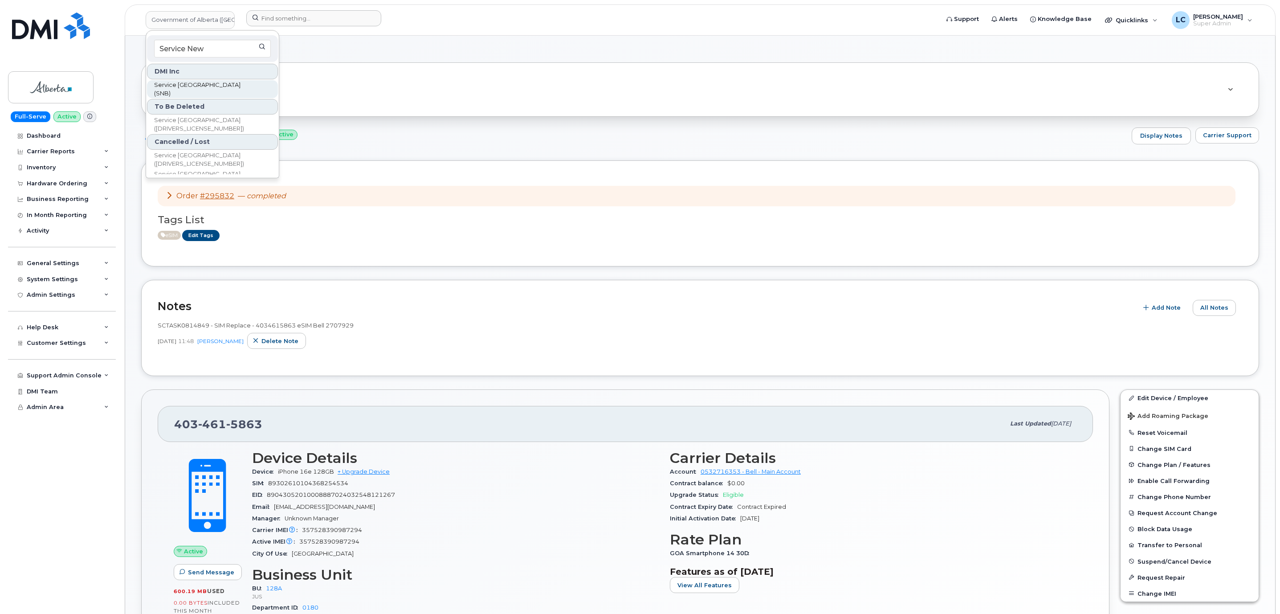
type input "Service New"
click at [246, 87] on link "Service New Brunswick (SNB)" at bounding box center [212, 89] width 131 height 18
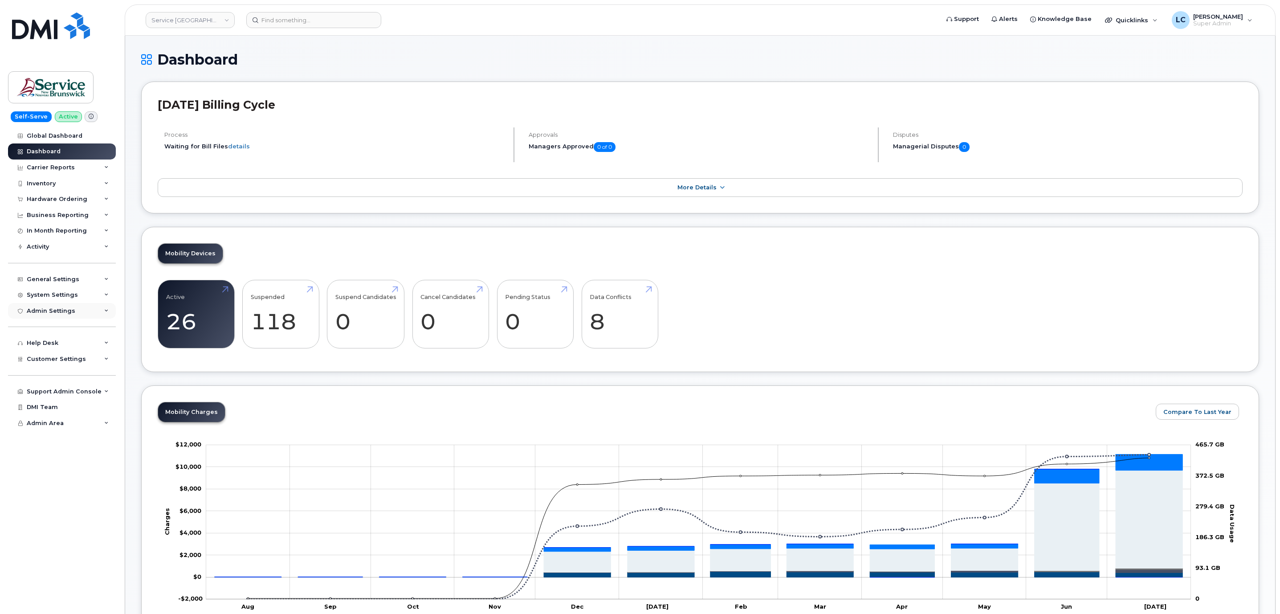
click at [94, 313] on div "Admin Settings" at bounding box center [62, 311] width 108 height 16
click at [91, 300] on div "System Settings" at bounding box center [62, 295] width 108 height 16
click at [92, 252] on div "Activity" at bounding box center [62, 247] width 108 height 16
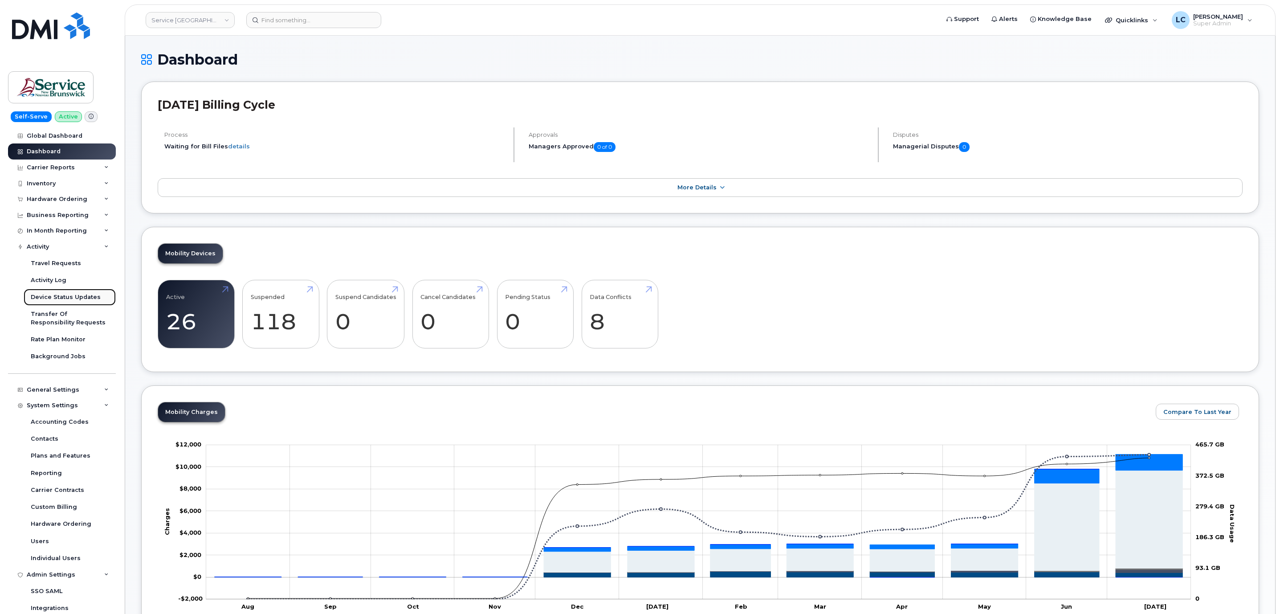
click at [85, 301] on div "Device Status Updates" at bounding box center [66, 297] width 70 height 8
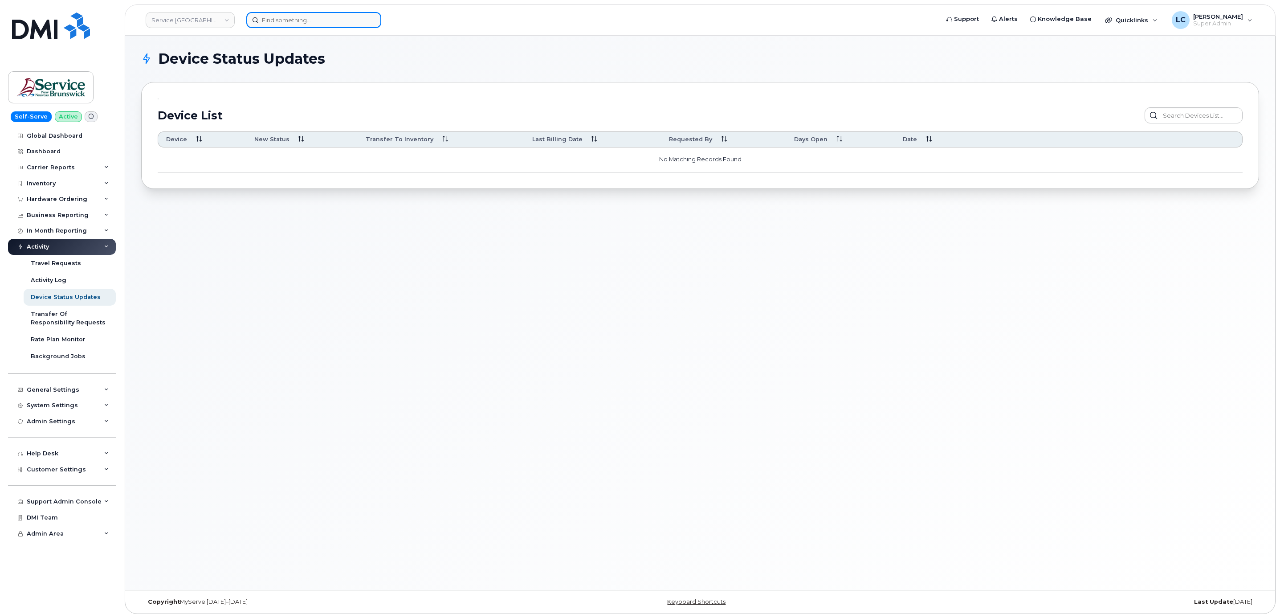
drag, startPoint x: 274, startPoint y: 11, endPoint x: 286, endPoint y: 18, distance: 13.8
click at [275, 12] on input at bounding box center [313, 20] width 135 height 16
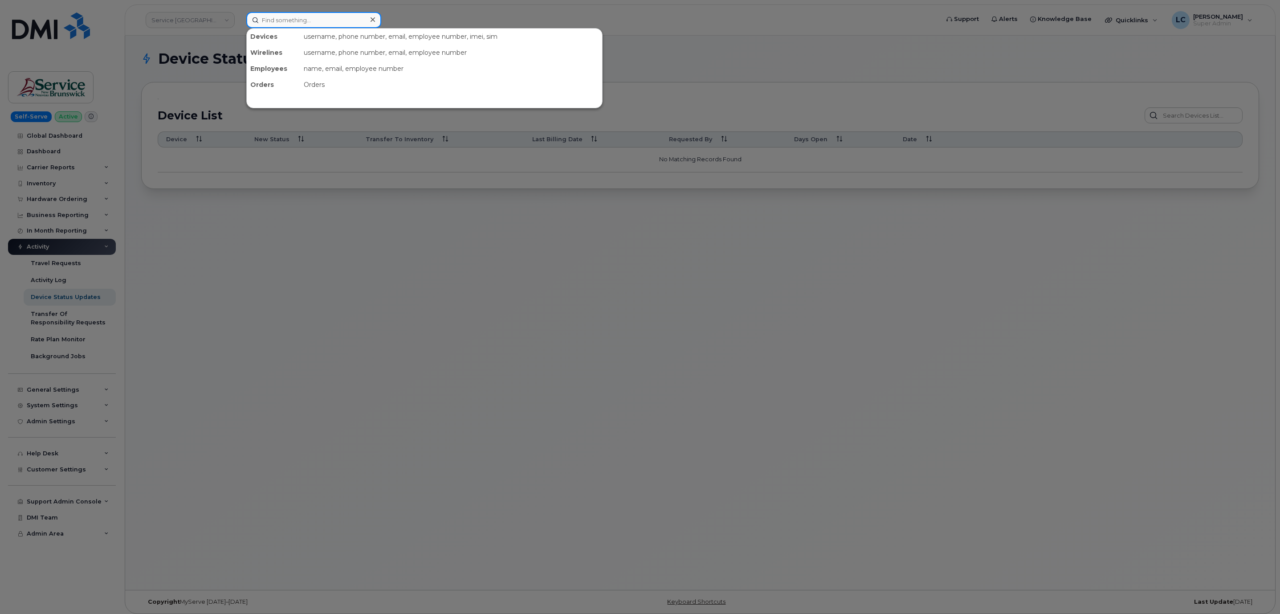
paste input "5064443296"
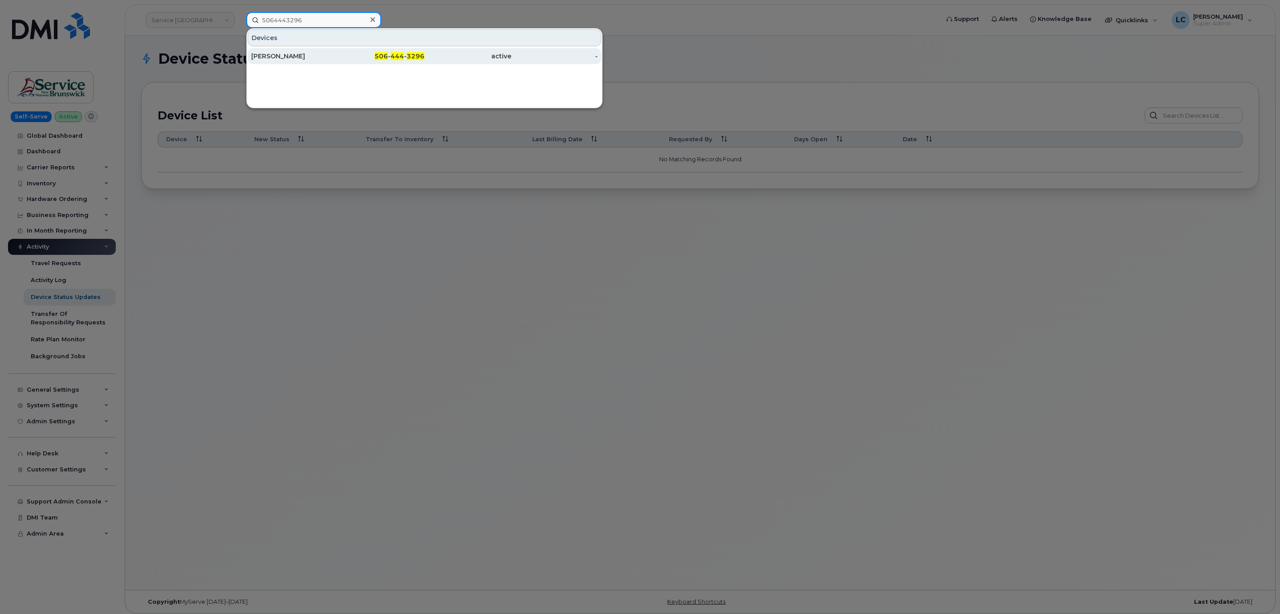
type input "5064443296"
click at [373, 61] on div "506 - 444 - 3296" at bounding box center [381, 56] width 87 height 9
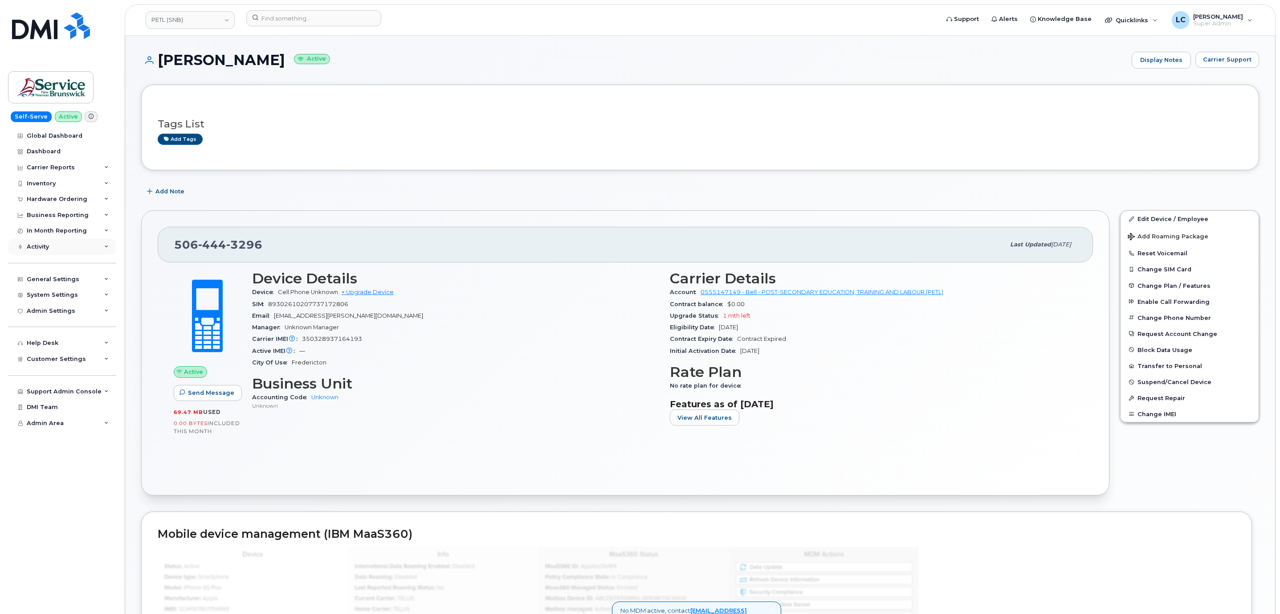
click at [86, 249] on div "Activity" at bounding box center [62, 247] width 108 height 16
click at [85, 301] on div "Device Status Updates" at bounding box center [66, 297] width 70 height 8
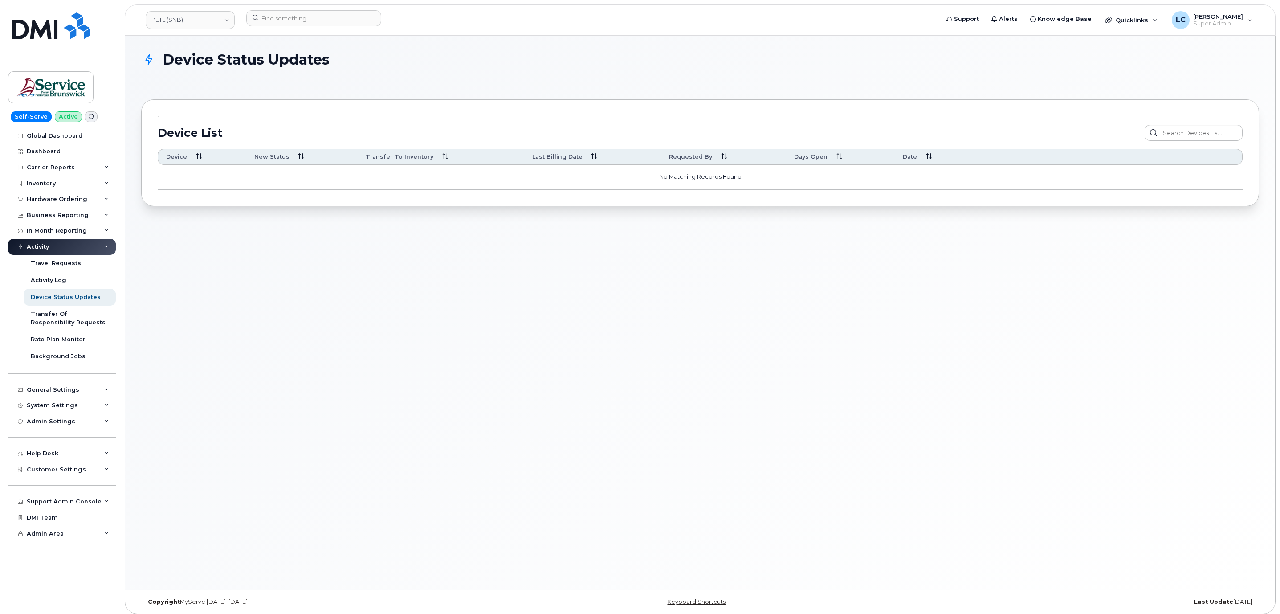
click at [580, 178] on p "No Matching Records Found" at bounding box center [700, 176] width 1069 height 17
click at [69, 282] on link "Activity Log" at bounding box center [70, 280] width 92 height 17
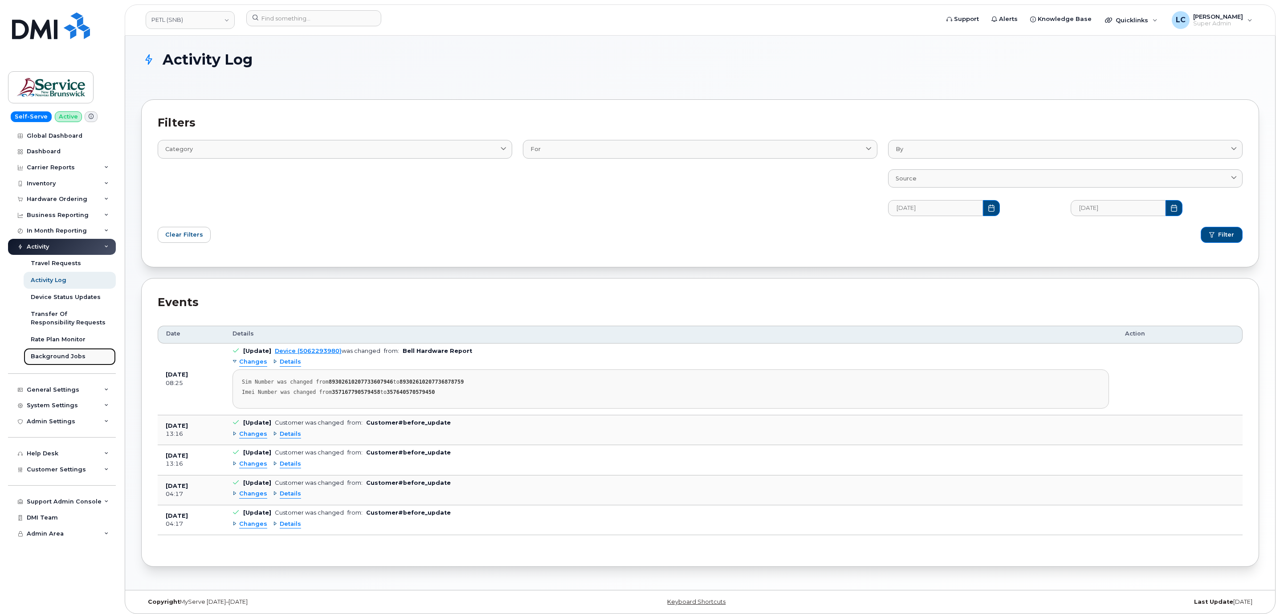
click at [90, 356] on link "Background Jobs" at bounding box center [70, 356] width 92 height 17
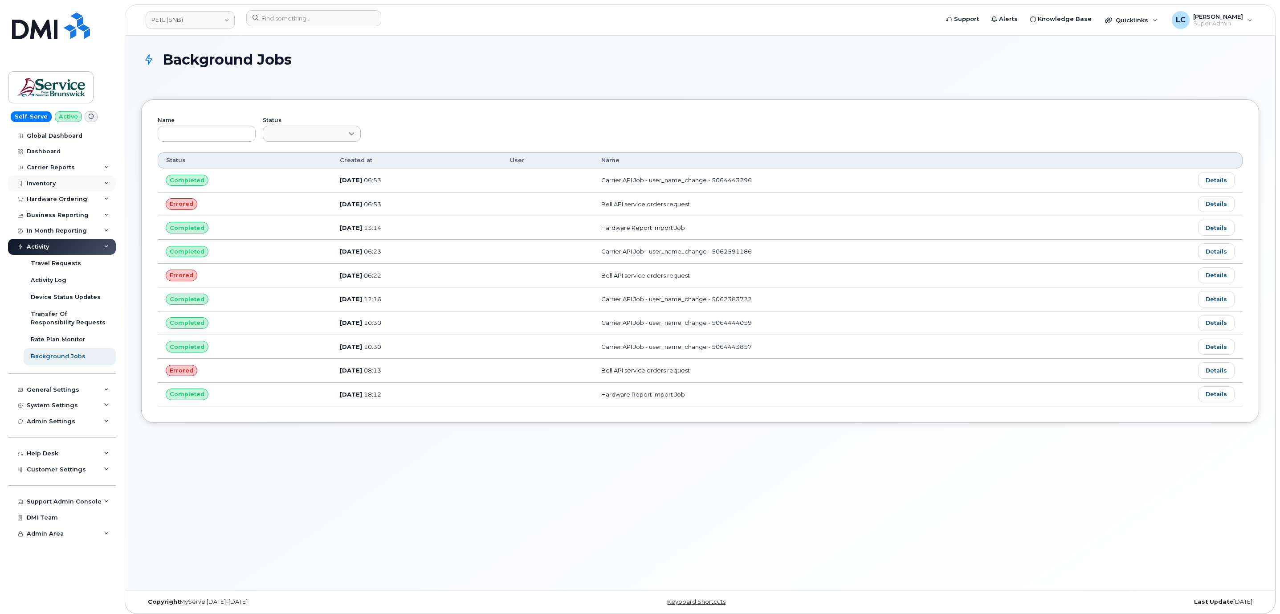
click at [69, 181] on div "Inventory" at bounding box center [62, 183] width 108 height 16
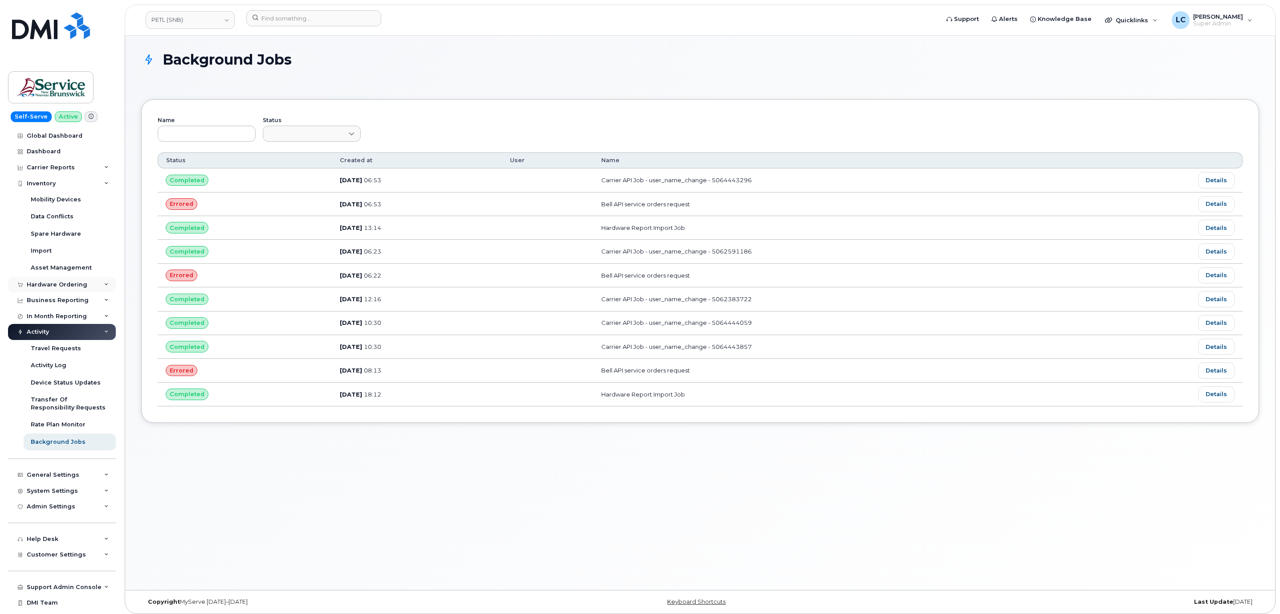
click at [99, 289] on div "Hardware Ordering" at bounding box center [62, 284] width 108 height 16
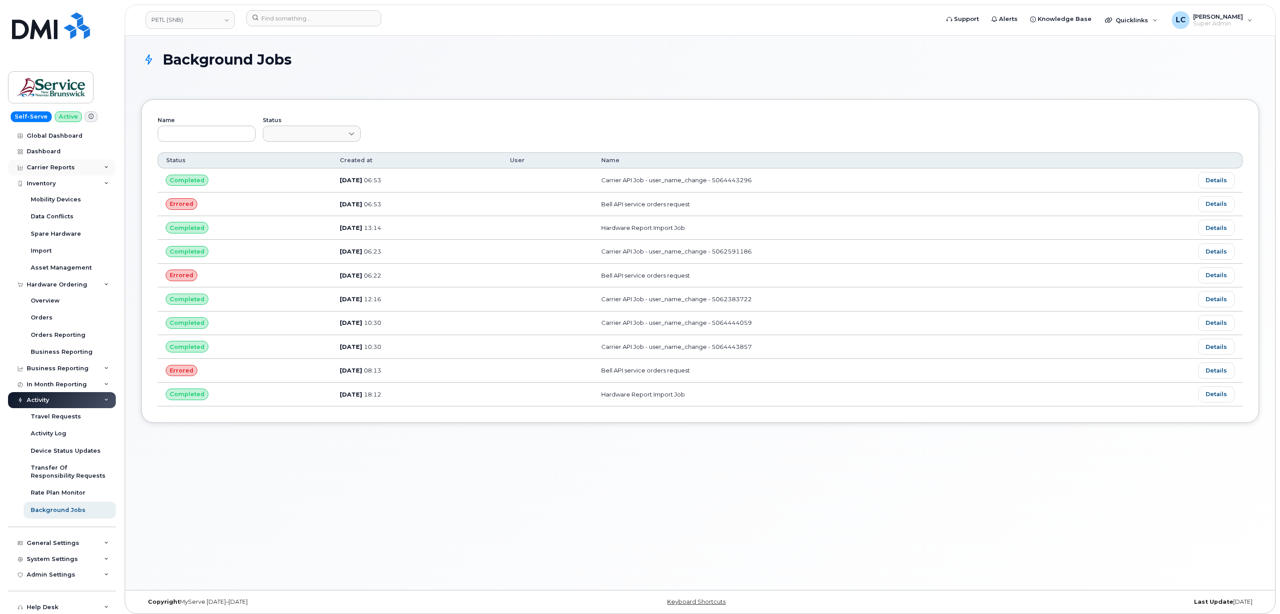
click at [73, 169] on div "Carrier Reports" at bounding box center [62, 167] width 108 height 16
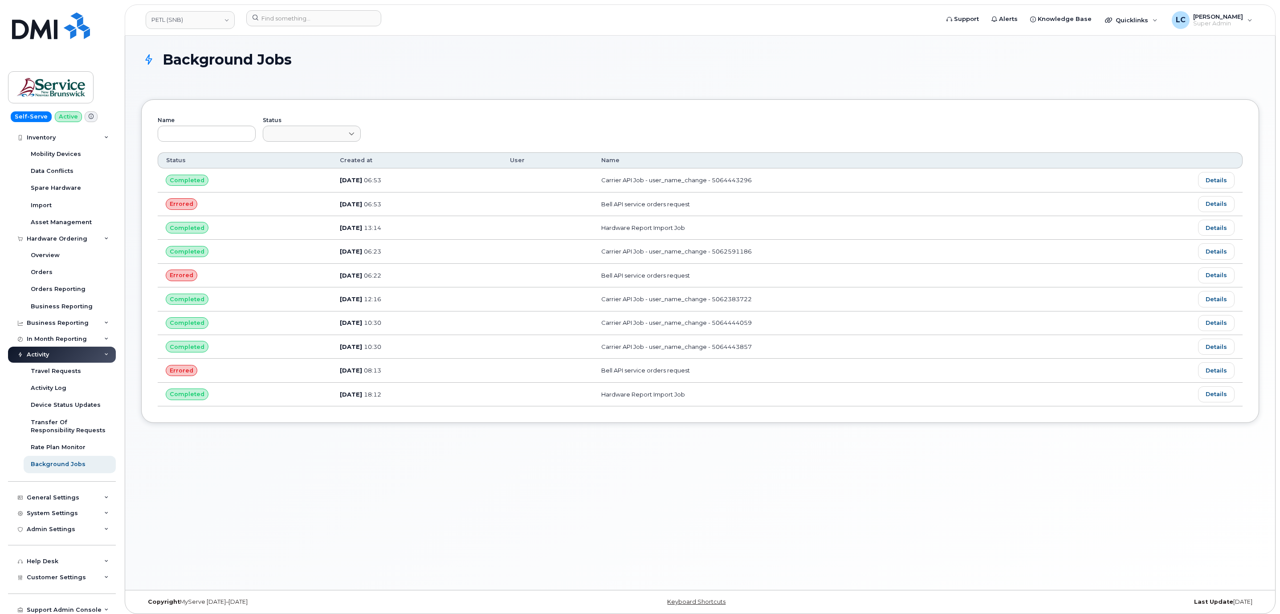
scroll to position [302, 0]
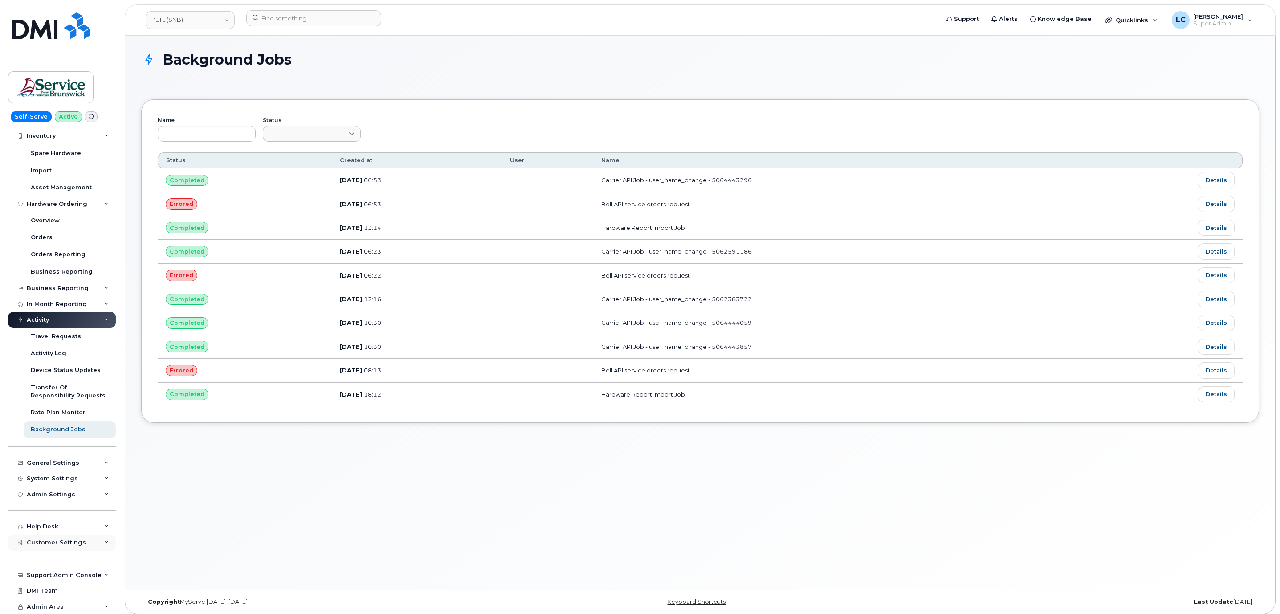
click at [67, 542] on span "Customer Settings" at bounding box center [56, 542] width 59 height 7
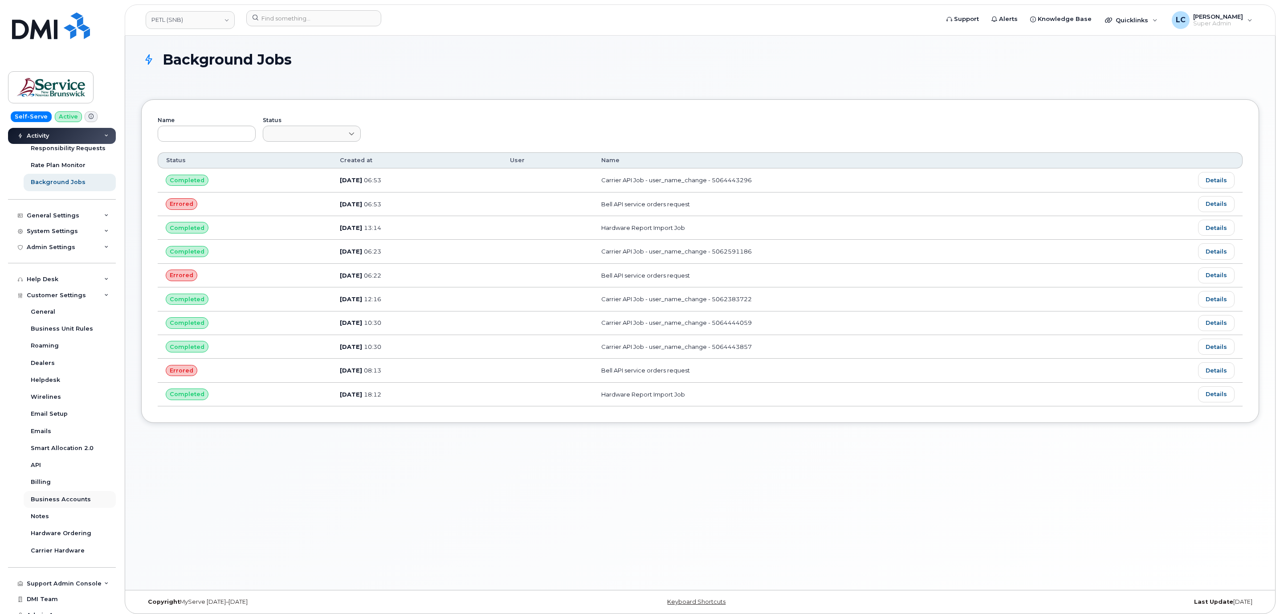
scroll to position [557, 0]
click at [91, 275] on div "Help Desk" at bounding box center [62, 271] width 108 height 16
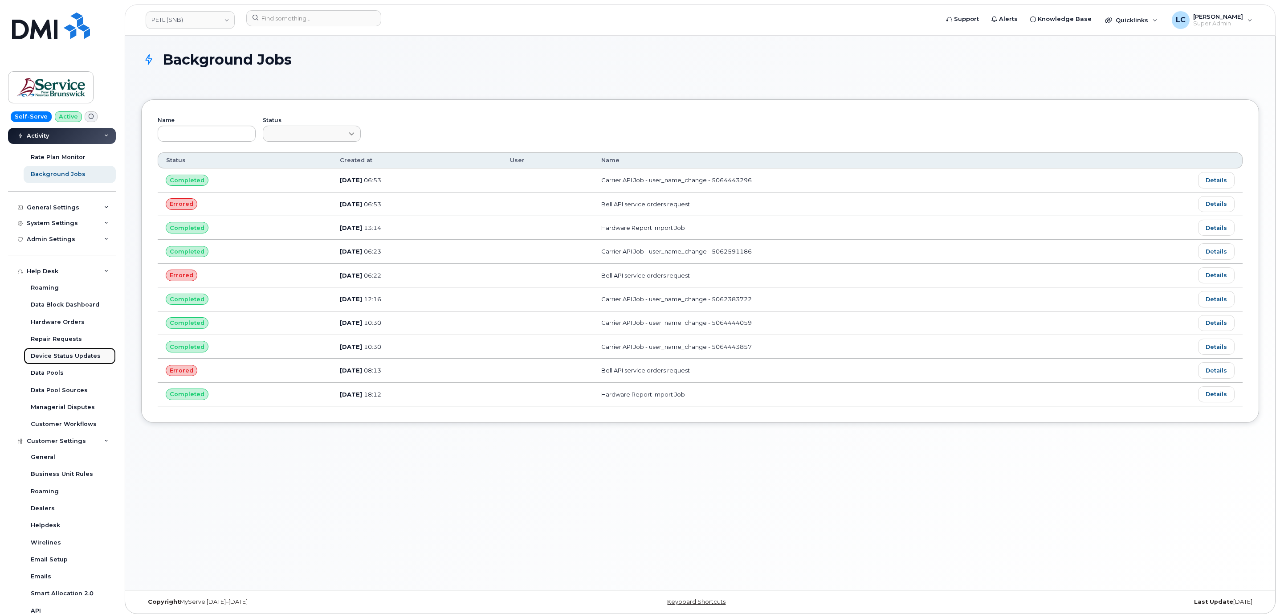
click at [84, 356] on div "Device Status Updates" at bounding box center [66, 356] width 70 height 8
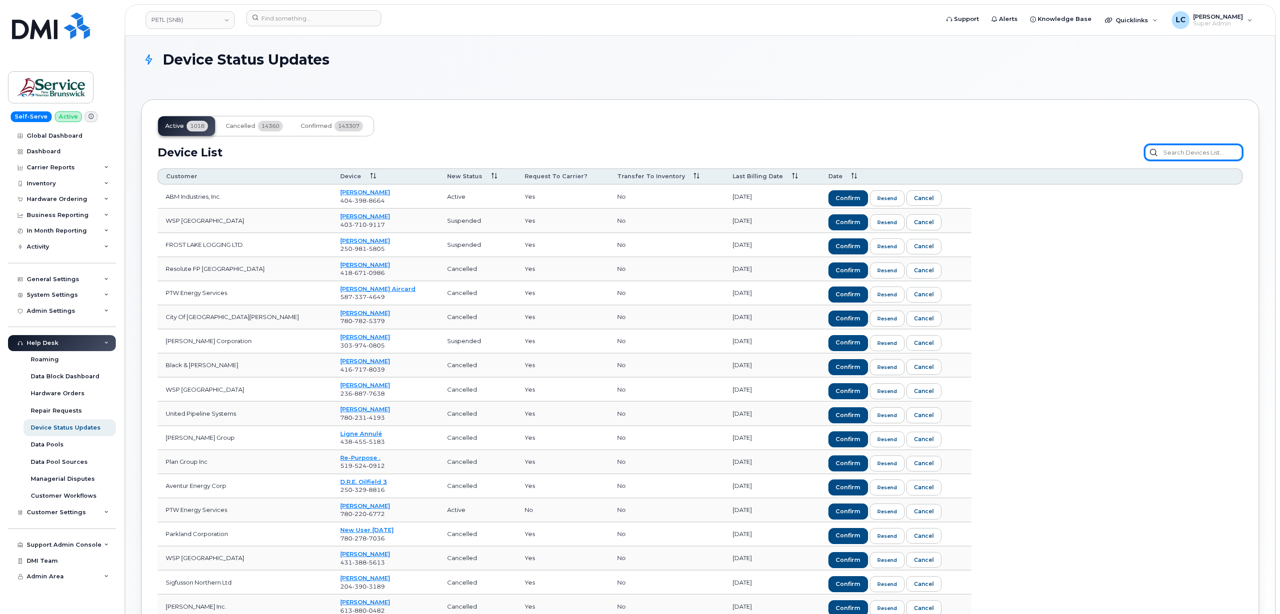
click at [1210, 151] on input "text" at bounding box center [1193, 152] width 98 height 16
paste input "5064443296"
type input "5064443296"
click at [258, 130] on button "Cancelled 14360" at bounding box center [254, 126] width 71 height 20
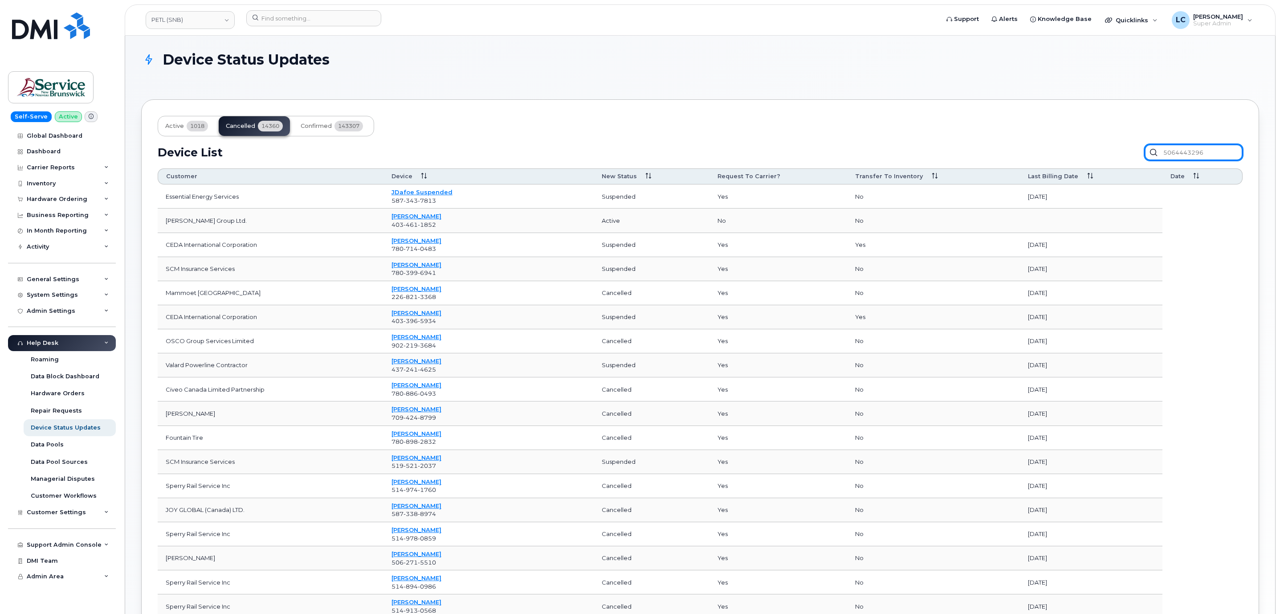
click at [1208, 154] on input "5064443296" at bounding box center [1193, 152] width 98 height 16
click at [314, 121] on button "Confirmed 143307" at bounding box center [331, 126] width 77 height 20
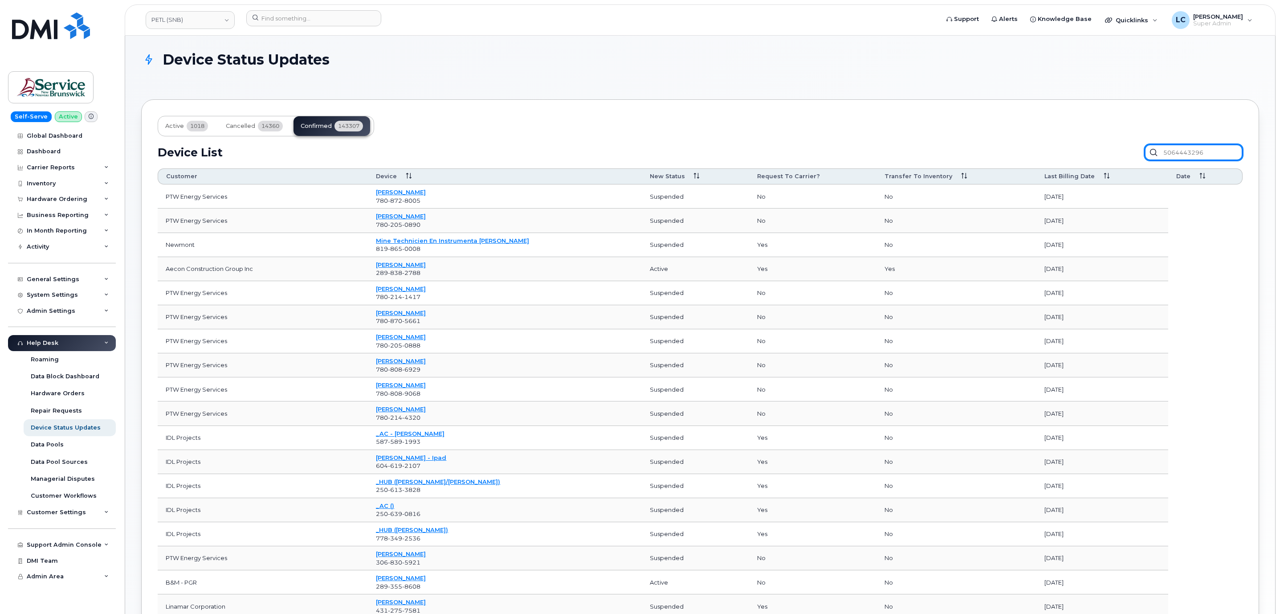
click at [1182, 155] on input "5064443296" at bounding box center [1193, 152] width 98 height 16
click at [1192, 155] on input "5064443296" at bounding box center [1193, 152] width 98 height 16
click at [1213, 154] on input "5064443296" at bounding box center [1193, 152] width 98 height 16
drag, startPoint x: 1220, startPoint y: 151, endPoint x: 1078, endPoint y: 151, distance: 141.6
click at [1078, 151] on div "Device List 5064443296" at bounding box center [700, 152] width 1085 height 16
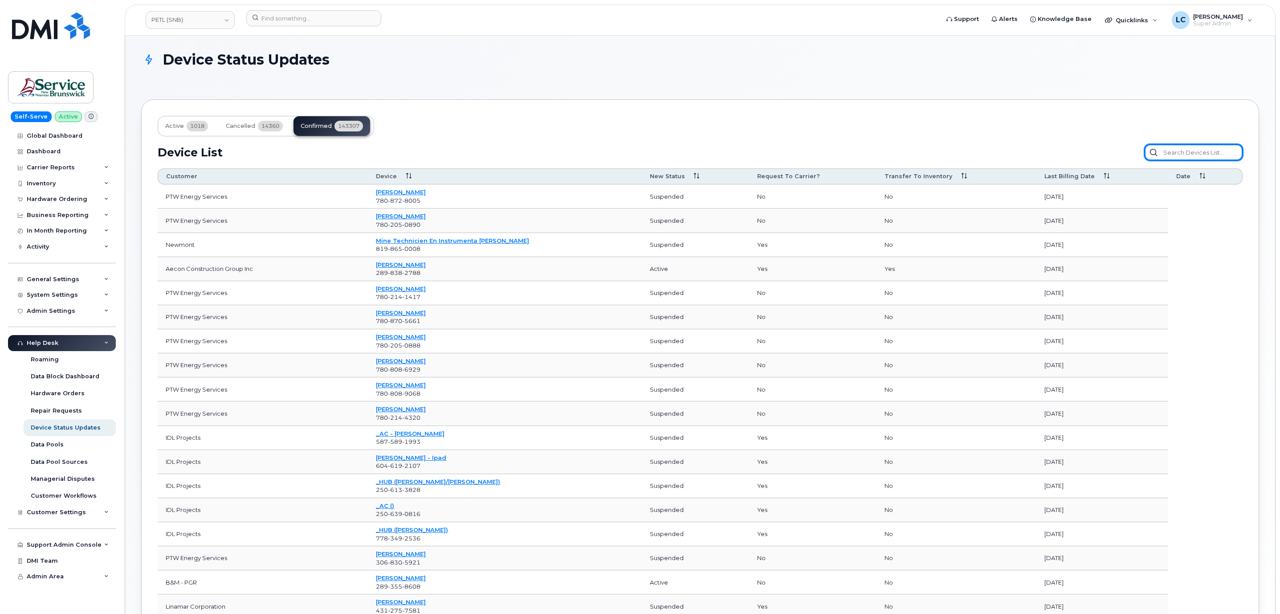
click at [1187, 155] on input "text" at bounding box center [1193, 152] width 98 height 16
paste input "5064443296"
type input "5064443296"
drag, startPoint x: 1215, startPoint y: 154, endPoint x: 1083, endPoint y: 146, distance: 132.5
click at [1083, 146] on div "Device List 5064443296" at bounding box center [700, 152] width 1085 height 16
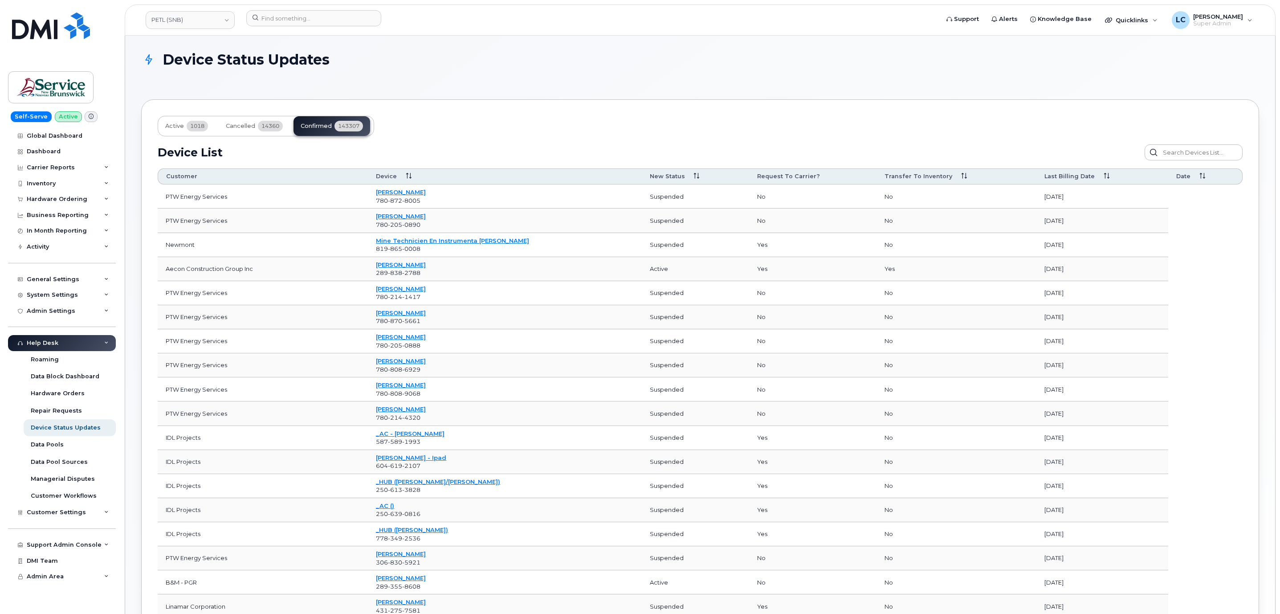
click at [102, 341] on div "Help Desk" at bounding box center [62, 343] width 108 height 16
